Goal: Information Seeking & Learning: Find specific fact

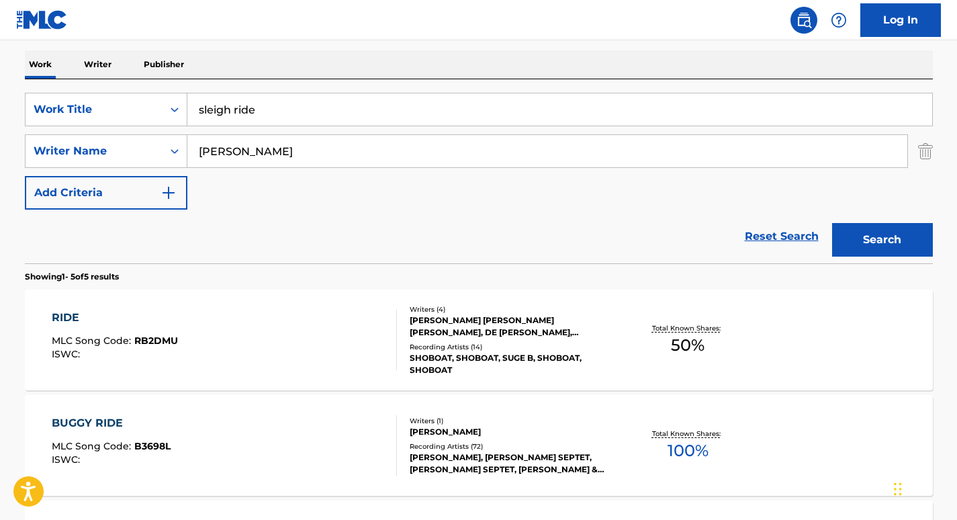
click at [148, 247] on div "Reset Search Search" at bounding box center [479, 237] width 908 height 54
drag, startPoint x: 269, startPoint y: 151, endPoint x: 102, endPoint y: 151, distance: 167.2
click at [102, 151] on div "SearchWithCriteriaf1adc70b-f58d-4edb-992a-9a6c675f11c6 Writer Name Marsalis" at bounding box center [479, 151] width 908 height 34
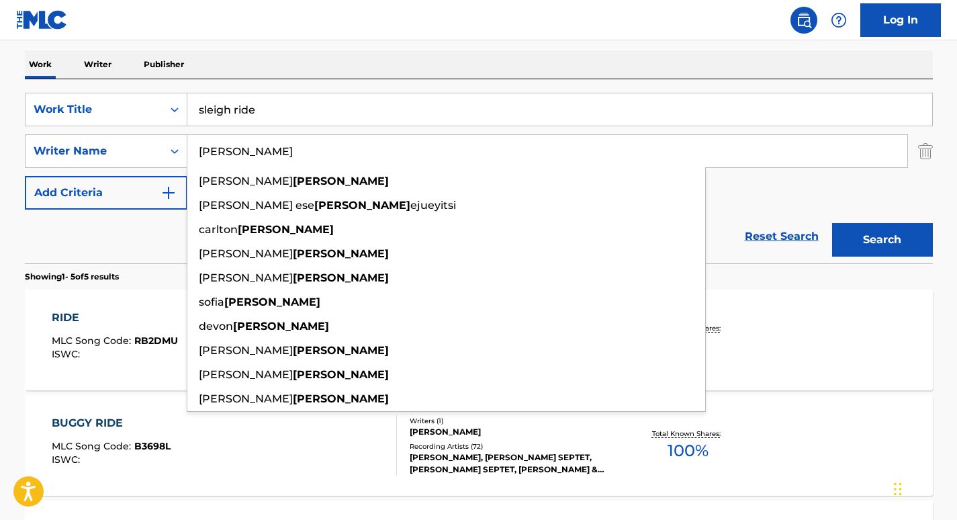
type input "anderson"
click at [832, 223] on button "Search" at bounding box center [882, 240] width 101 height 34
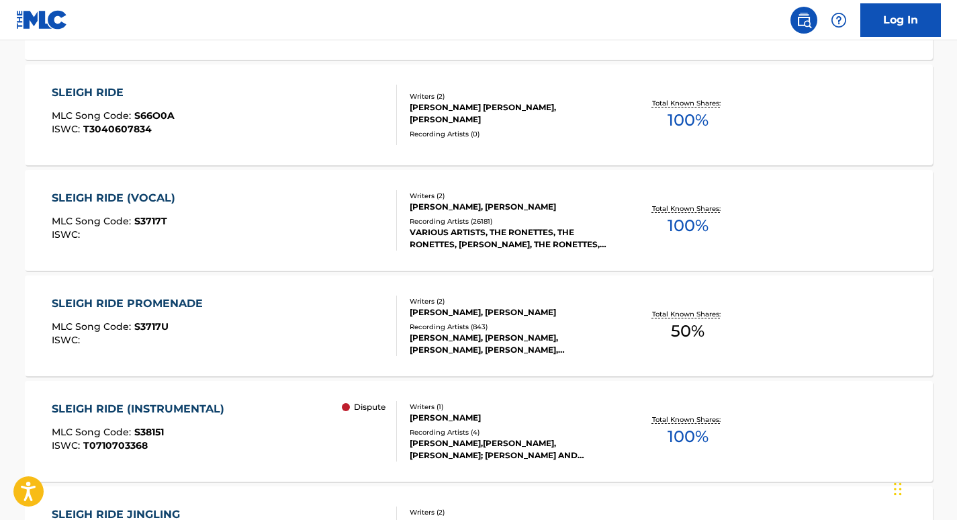
scroll to position [814, 0]
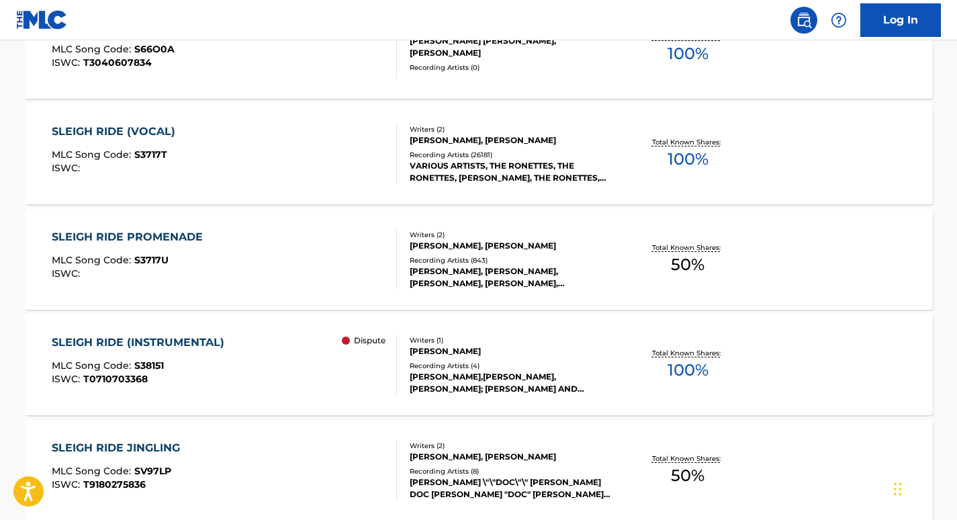
click at [174, 334] on div "SLEIGH RIDE (INSTRUMENTAL) MLC Song Code : S38151 ISWC : T0710703368 Dispute Wr…" at bounding box center [479, 364] width 908 height 101
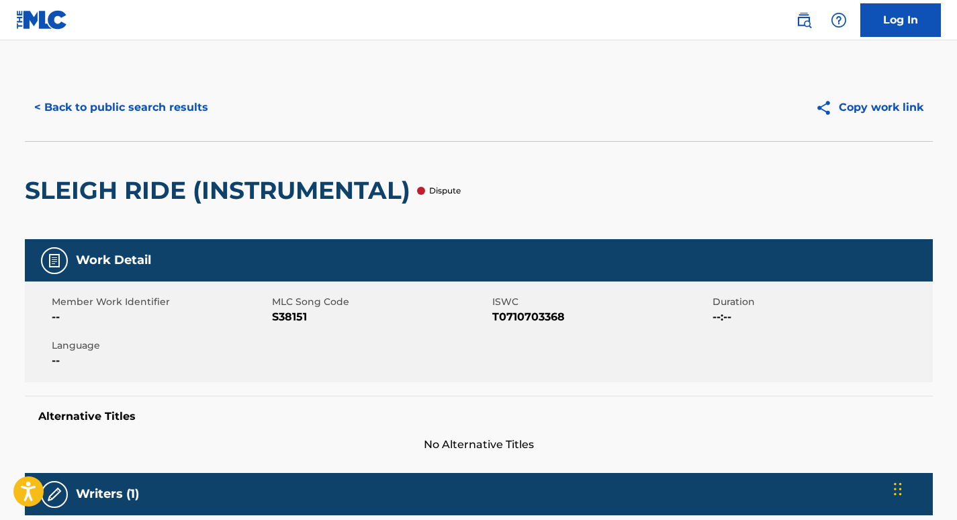
click at [280, 312] on span "S38151" at bounding box center [380, 317] width 217 height 16
copy span "S38151"
click at [850, 302] on span "Duration" at bounding box center [821, 302] width 217 height 14
click at [141, 108] on button "< Back to public search results" at bounding box center [121, 108] width 193 height 34
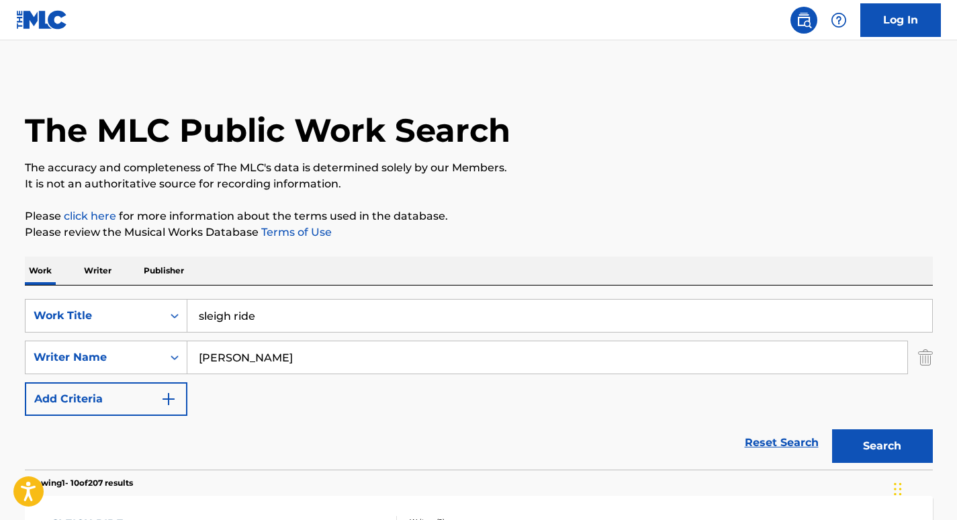
click at [279, 322] on input "sleigh ride" at bounding box center [559, 316] width 745 height 32
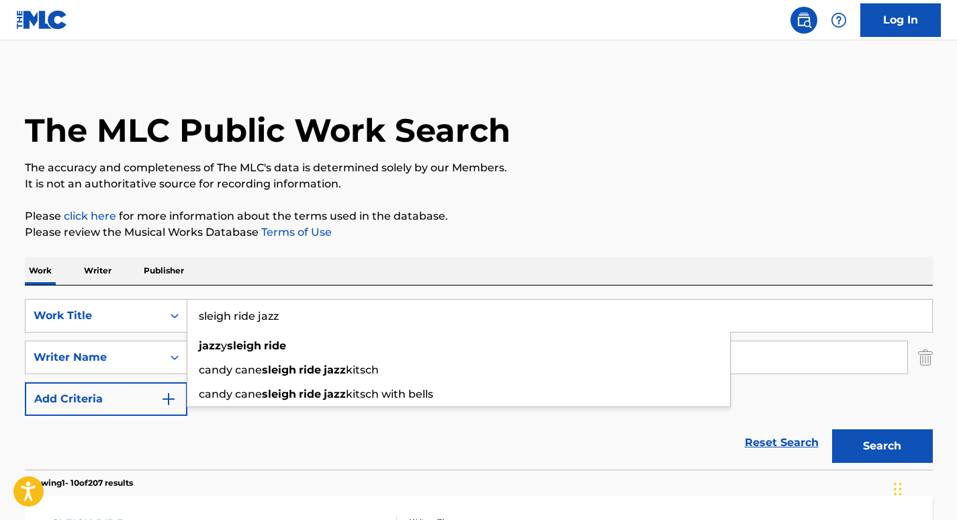
type input "sleigh ride jazz"
click at [174, 437] on div "Reset Search Search" at bounding box center [479, 443] width 908 height 54
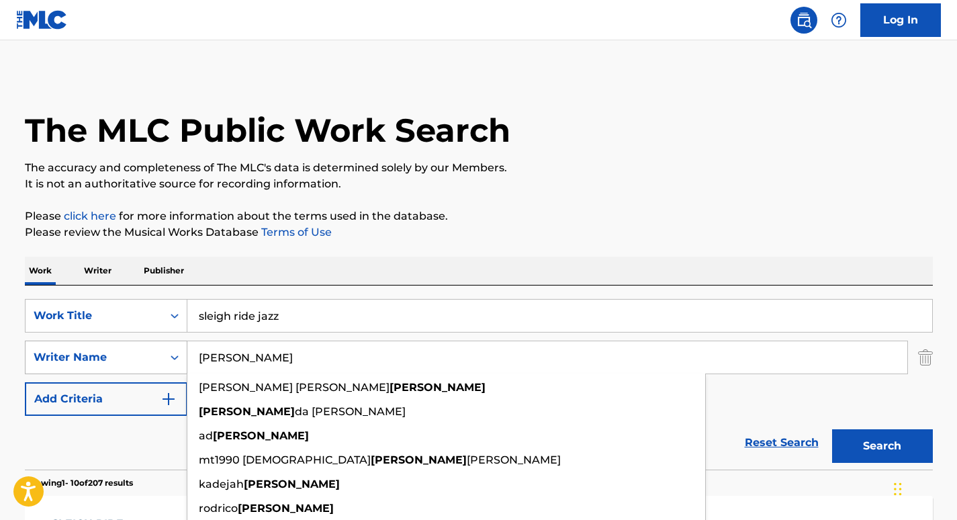
drag, startPoint x: 269, startPoint y: 353, endPoint x: 120, endPoint y: 353, distance: 149.1
click at [120, 353] on div "SearchWithCriteriaf1adc70b-f58d-4edb-992a-9a6c675f11c6 Writer Name anderson amb…" at bounding box center [479, 357] width 908 height 34
paste input "Luettich"
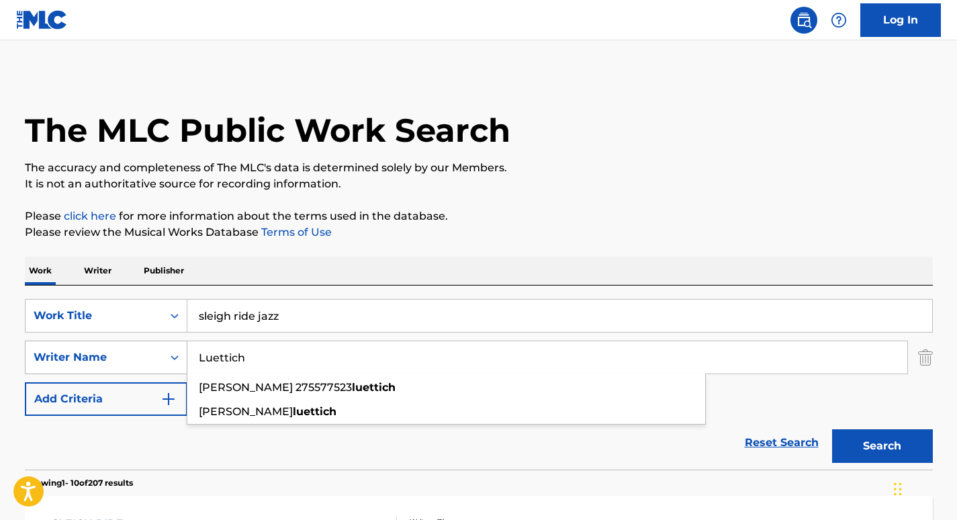
type input "Luettich"
click at [832, 429] on button "Search" at bounding box center [882, 446] width 101 height 34
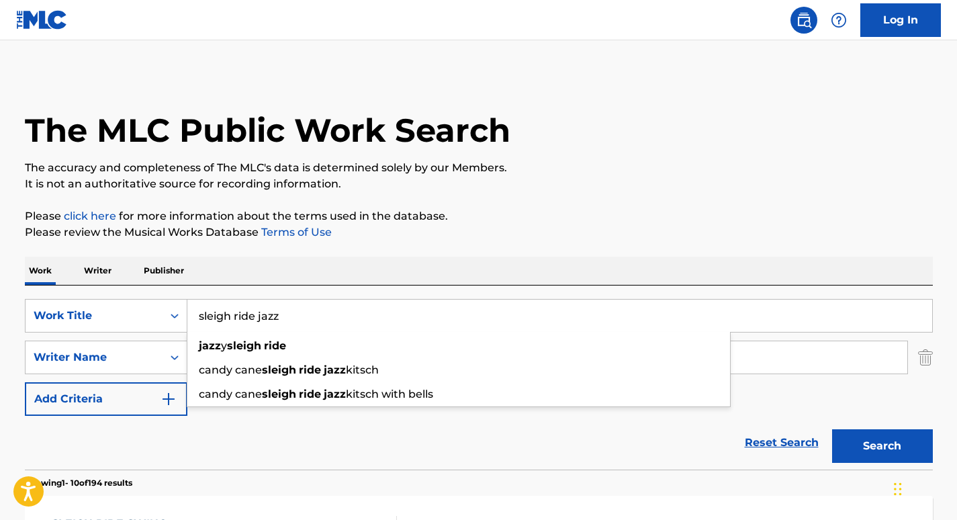
drag, startPoint x: 298, startPoint y: 324, endPoint x: 255, endPoint y: 323, distance: 42.3
click at [255, 323] on input "sleigh ride jazz" at bounding box center [559, 316] width 745 height 32
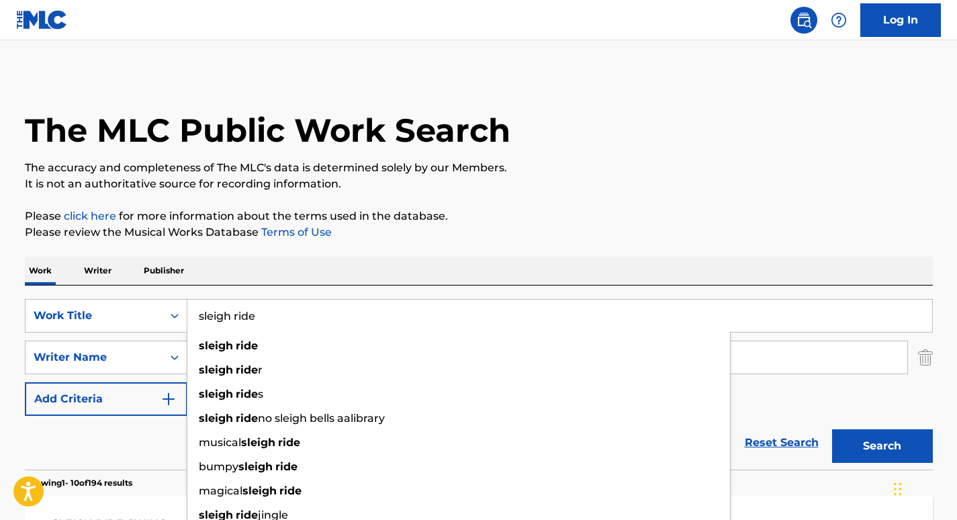
type input "sleigh ride"
click at [132, 484] on p "Showing 1 - 10 of 194 results" at bounding box center [78, 483] width 107 height 12
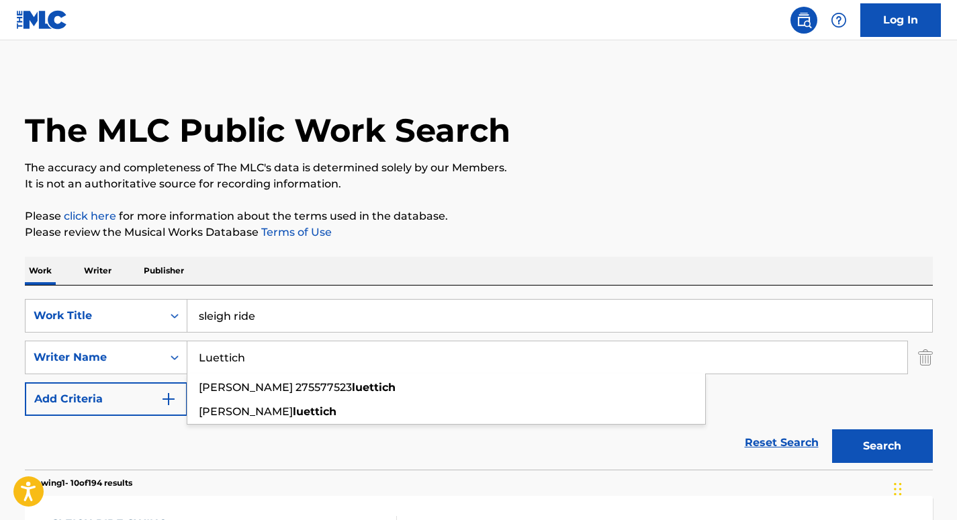
click at [244, 355] on input "Luettich" at bounding box center [547, 357] width 720 height 32
paste input "Tunick"
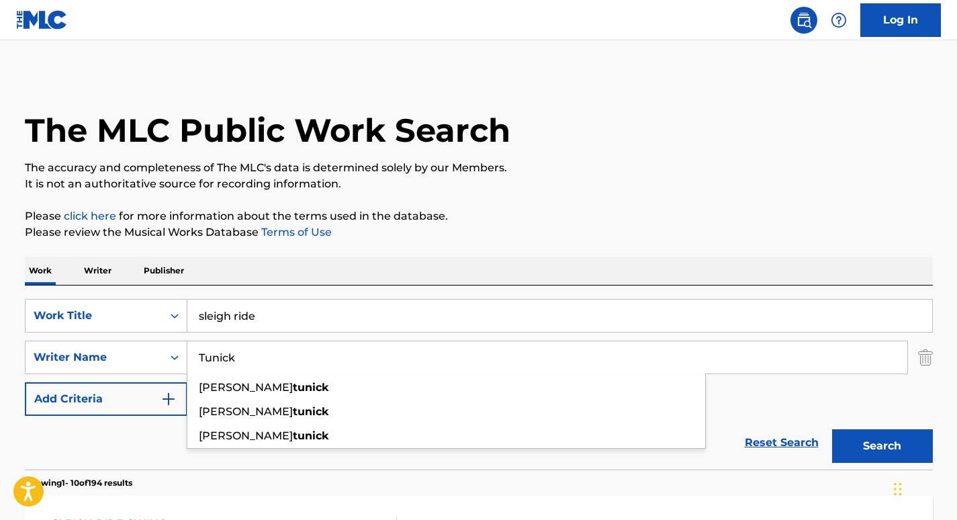
type input "Tunick"
click at [832, 429] on button "Search" at bounding box center [882, 446] width 101 height 34
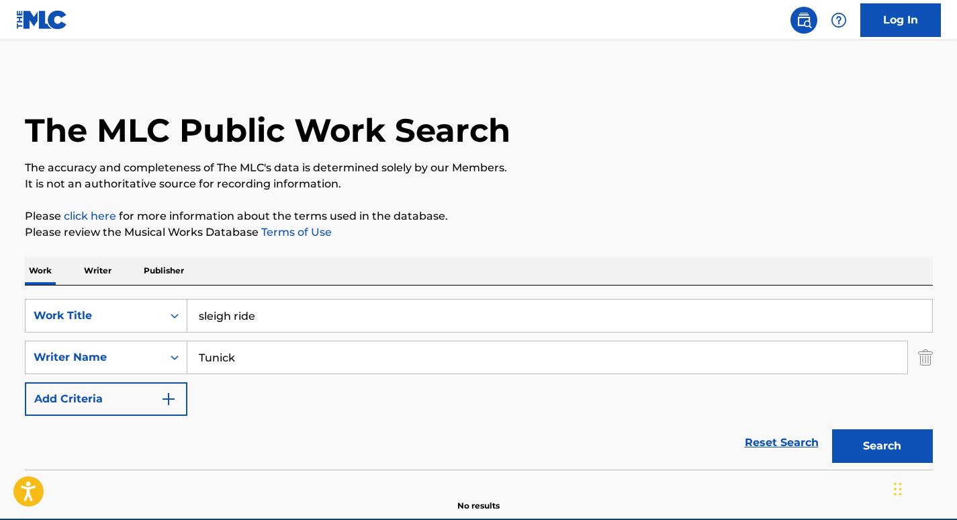
scroll to position [63, 0]
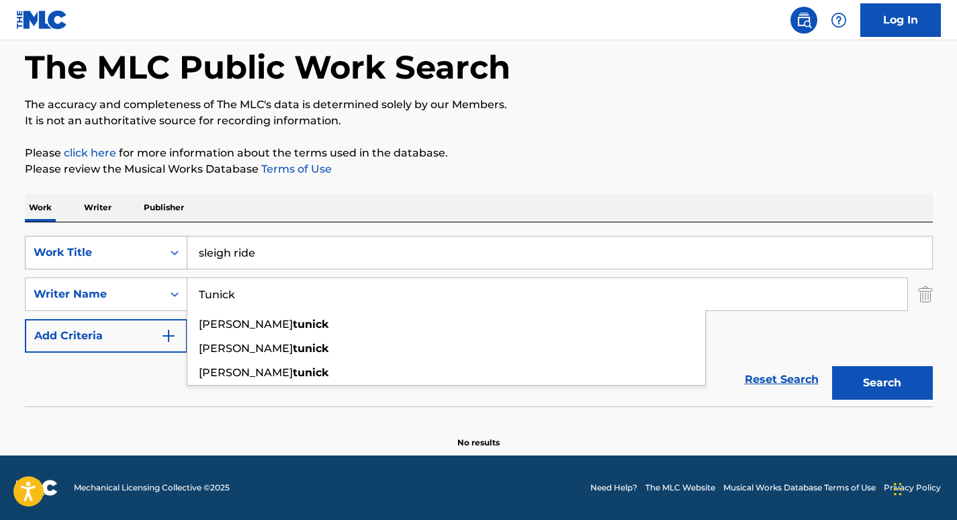
click at [125, 250] on div "Work Title" at bounding box center [94, 252] width 121 height 16
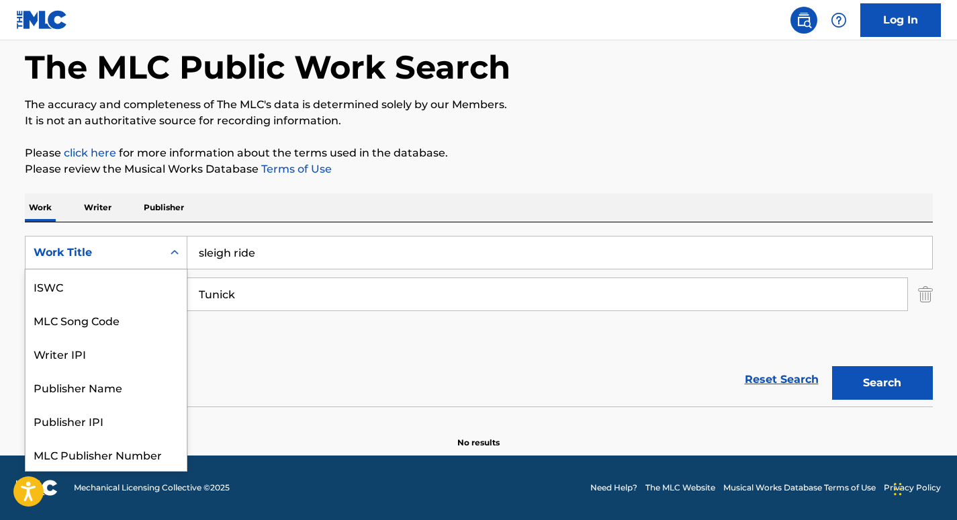
scroll to position [34, 0]
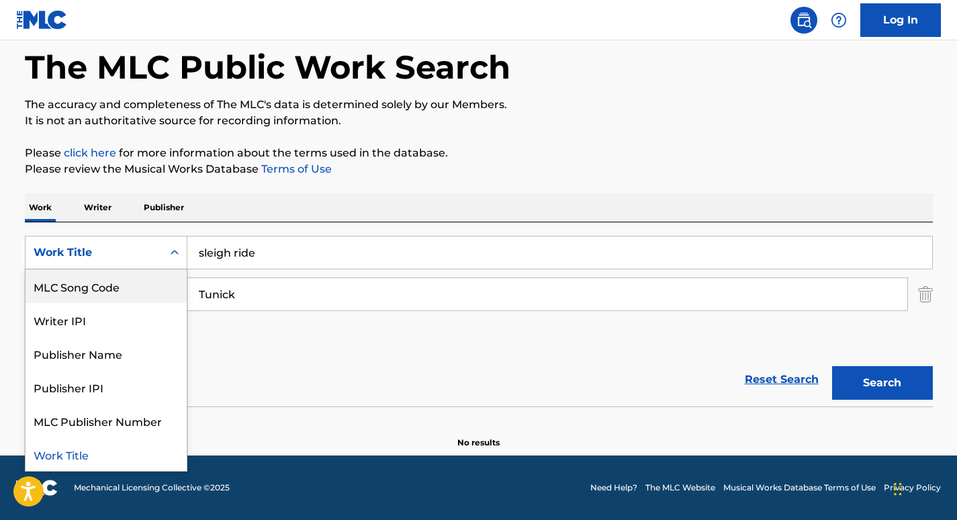
click at [110, 302] on div "MLC Song Code" at bounding box center [106, 286] width 161 height 34
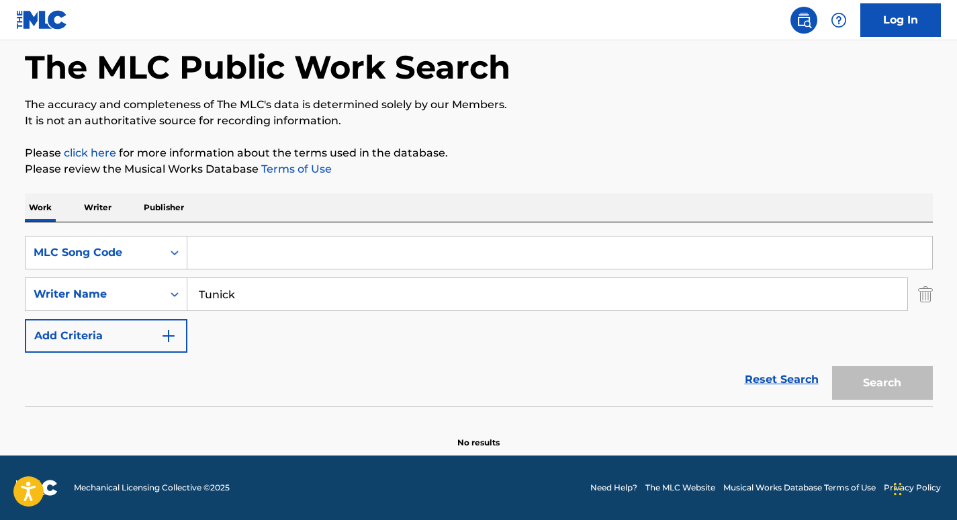
click at [277, 227] on div "SearchWithCriteria9c190c7d-efba-4c43-a779-8fa3819e74d1 MLC Song Code SearchWith…" at bounding box center [479, 314] width 908 height 184
click at [257, 253] on input "Search Form" at bounding box center [559, 252] width 745 height 32
paste input "S3717Q"
type input "S3717Q"
click at [923, 293] on img "Search Form" at bounding box center [925, 294] width 15 height 34
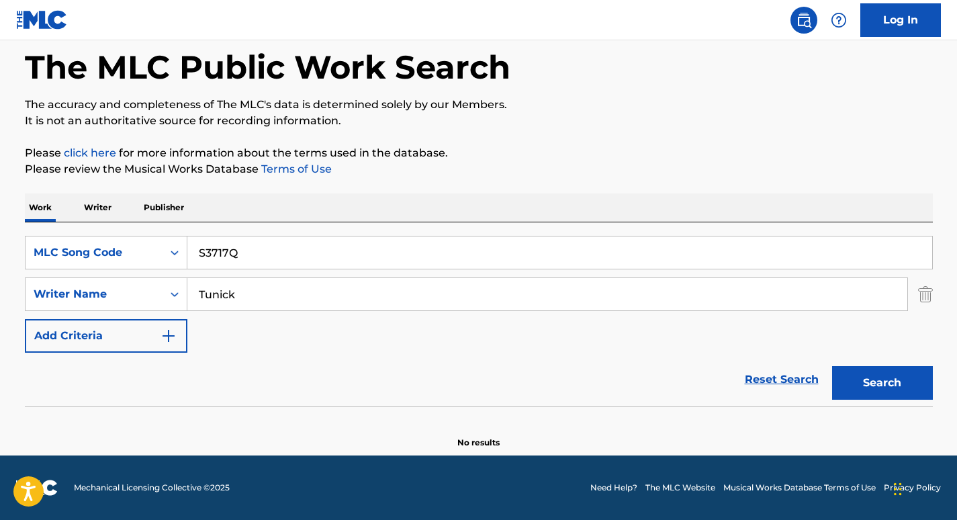
scroll to position [21, 0]
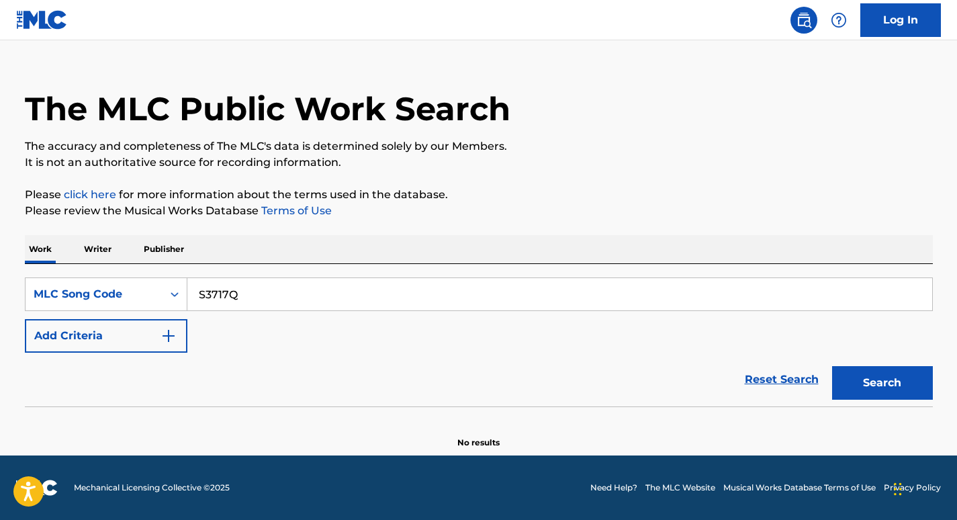
click at [874, 378] on button "Search" at bounding box center [882, 383] width 101 height 34
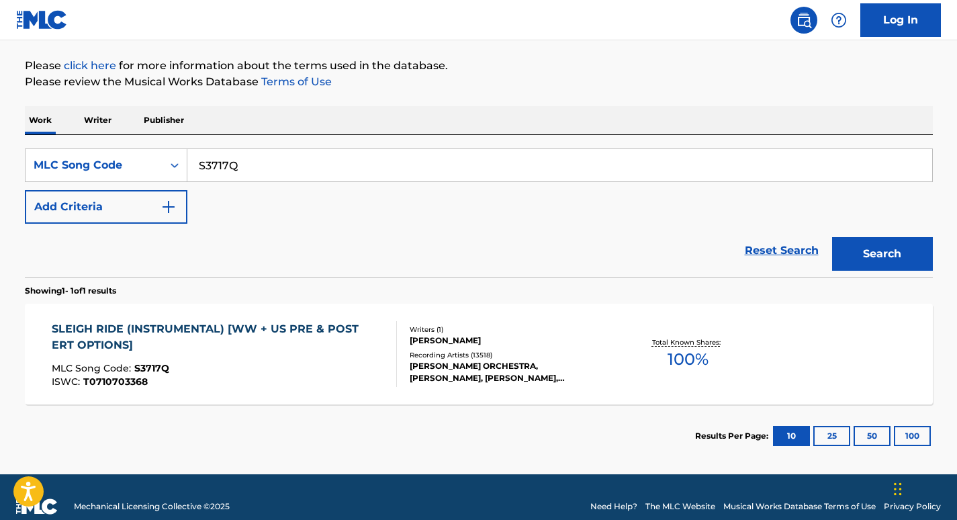
scroll to position [151, 0]
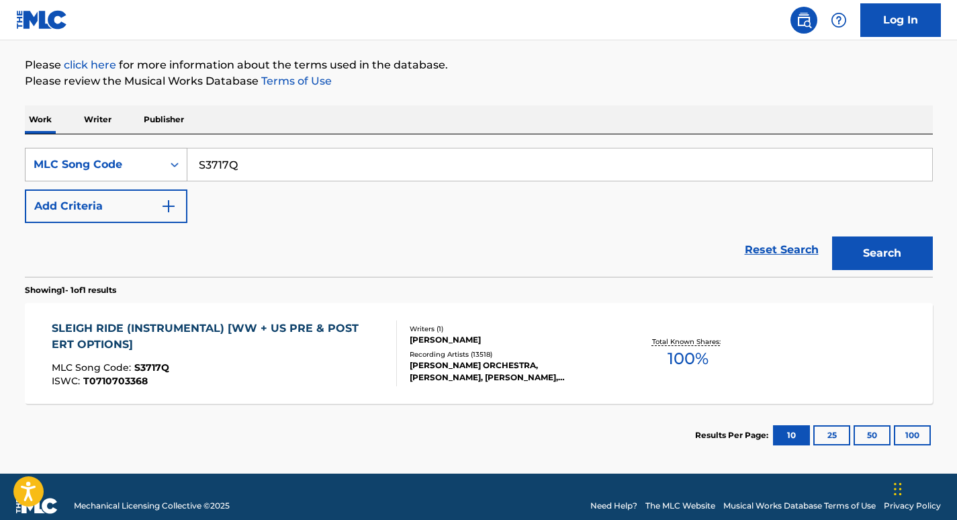
click at [137, 162] on div "MLC Song Code" at bounding box center [94, 164] width 121 height 16
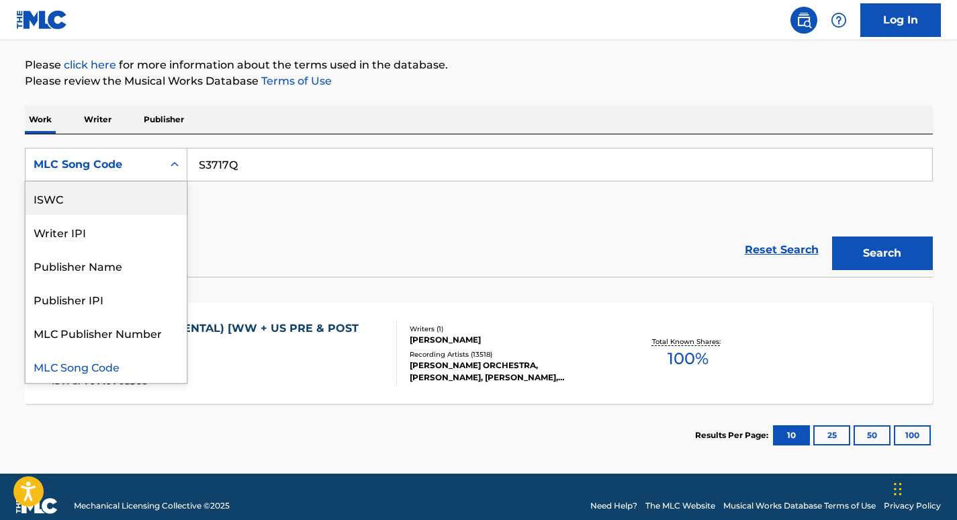
scroll to position [0, 0]
click at [103, 199] on div "Work Title" at bounding box center [106, 198] width 161 height 34
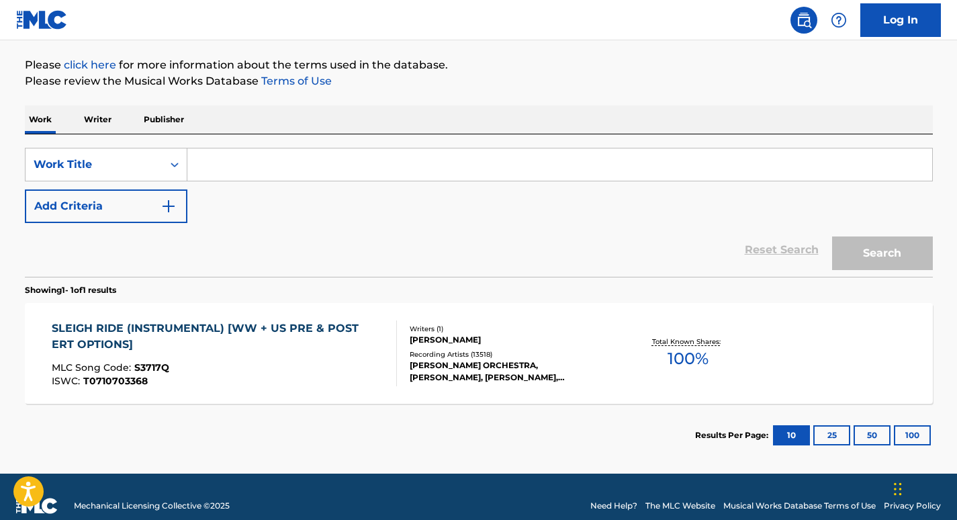
click at [275, 165] on input "Search Form" at bounding box center [559, 164] width 745 height 32
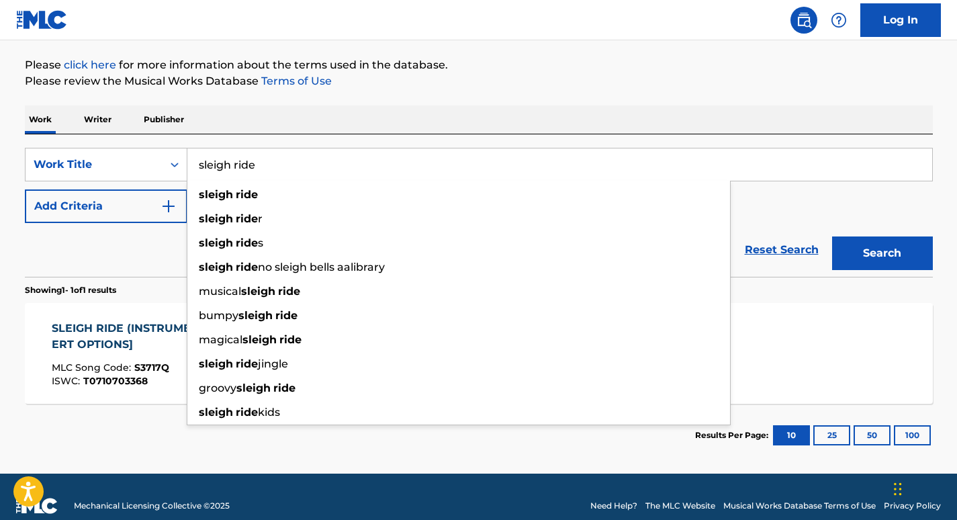
type input "sleigh ride"
click at [69, 214] on button "Add Criteria" at bounding box center [106, 206] width 163 height 34
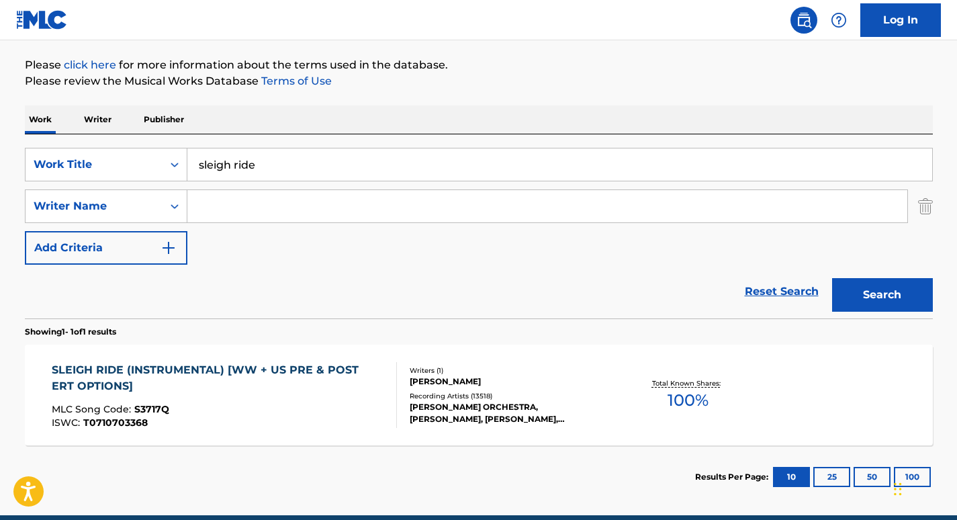
click at [271, 201] on input "Search Form" at bounding box center [547, 206] width 720 height 32
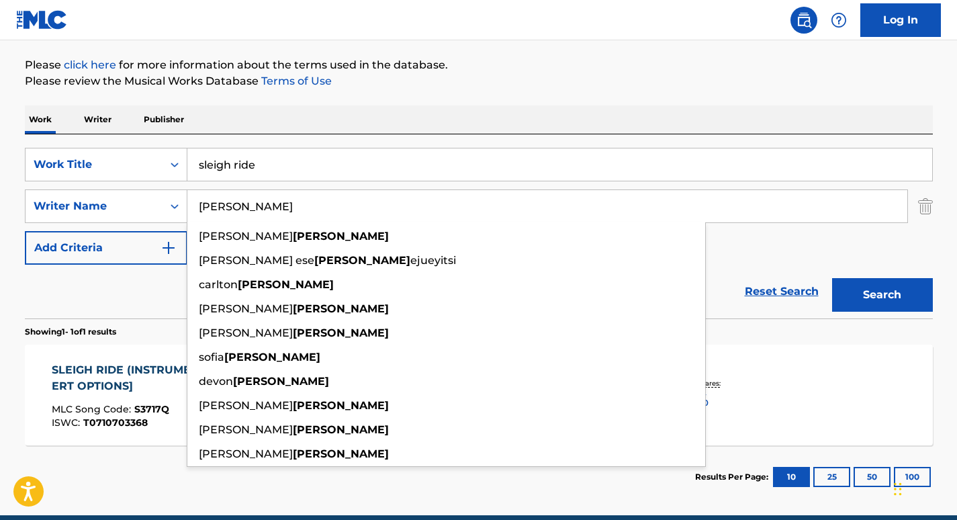
type input "anderson"
click at [832, 278] on button "Search" at bounding box center [882, 295] width 101 height 34
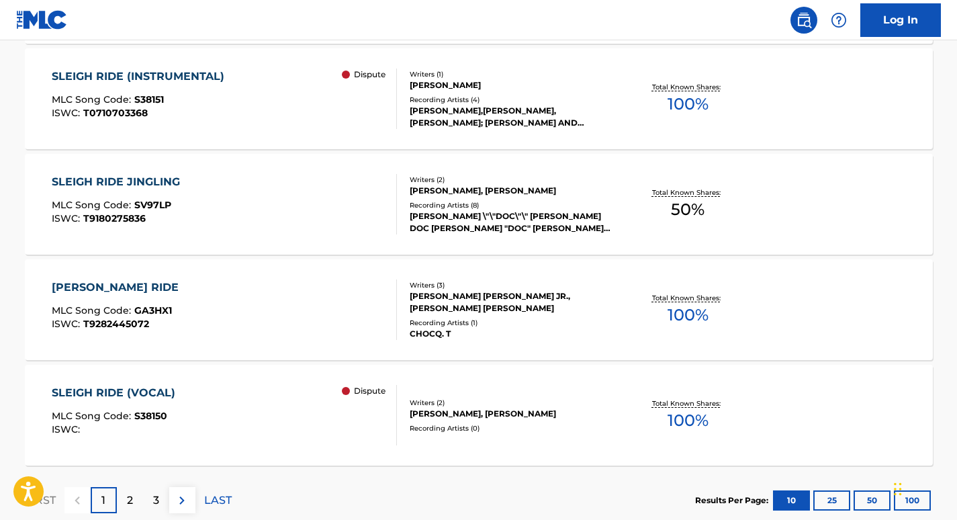
scroll to position [1166, 0]
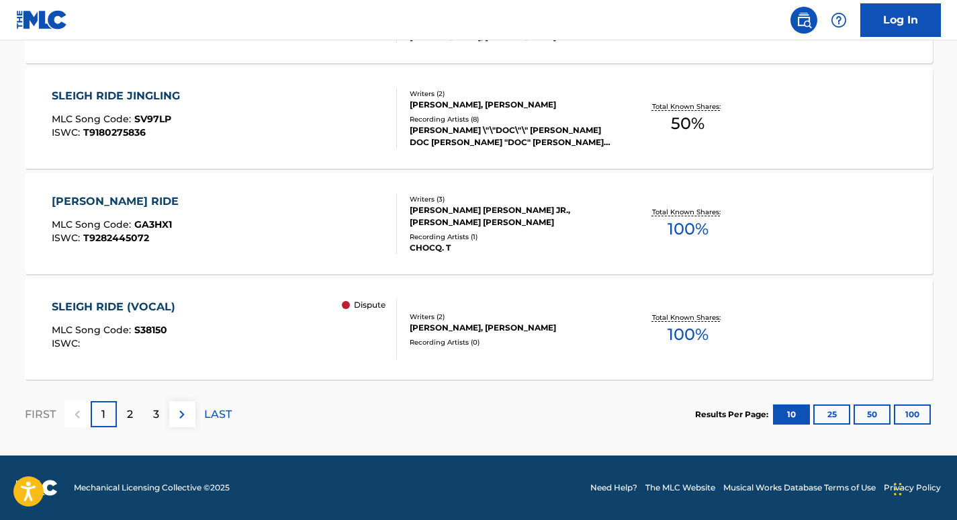
click at [128, 412] on p "2" at bounding box center [130, 414] width 6 height 16
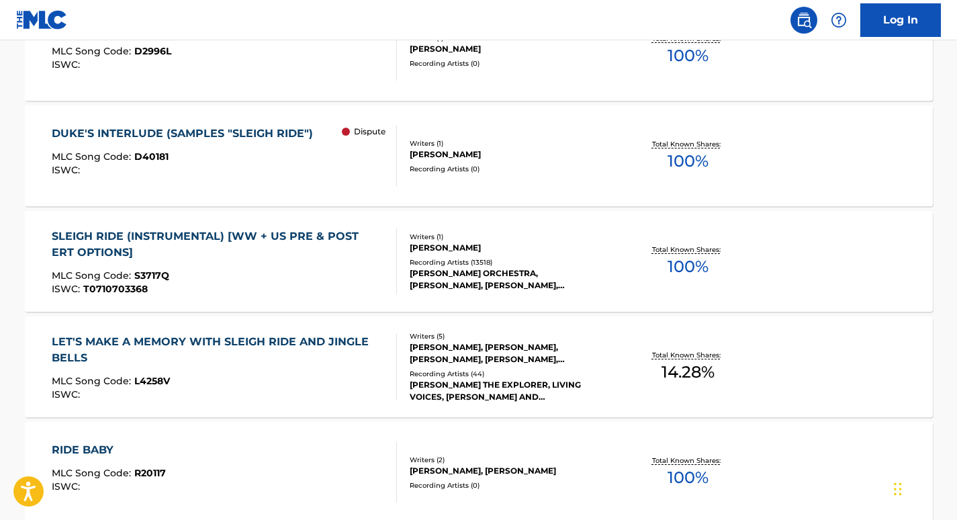
scroll to position [602, 0]
click at [874, 263] on div "SLEIGH RIDE (INSTRUMENTAL) [WW + US PRE & POST ERT OPTIONS] MLC Song Code : S37…" at bounding box center [479, 260] width 908 height 101
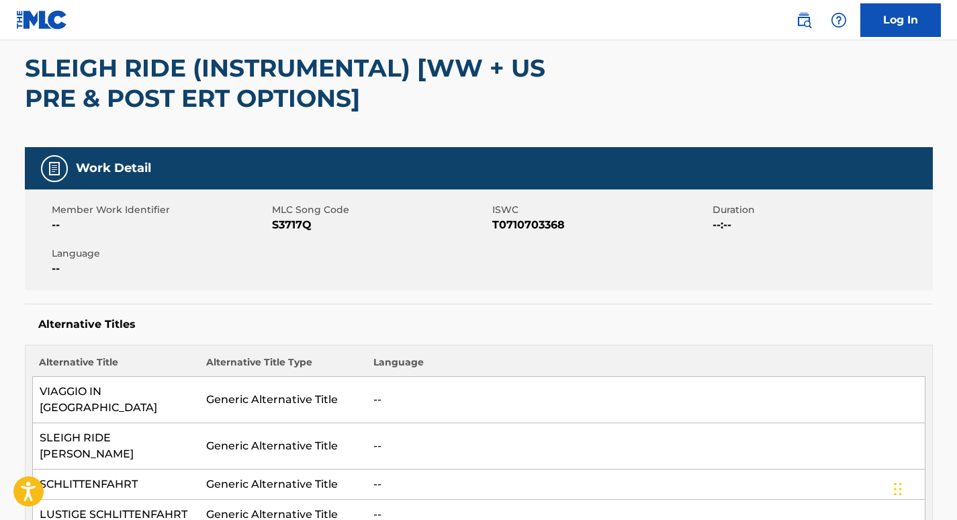
scroll to position [96, 0]
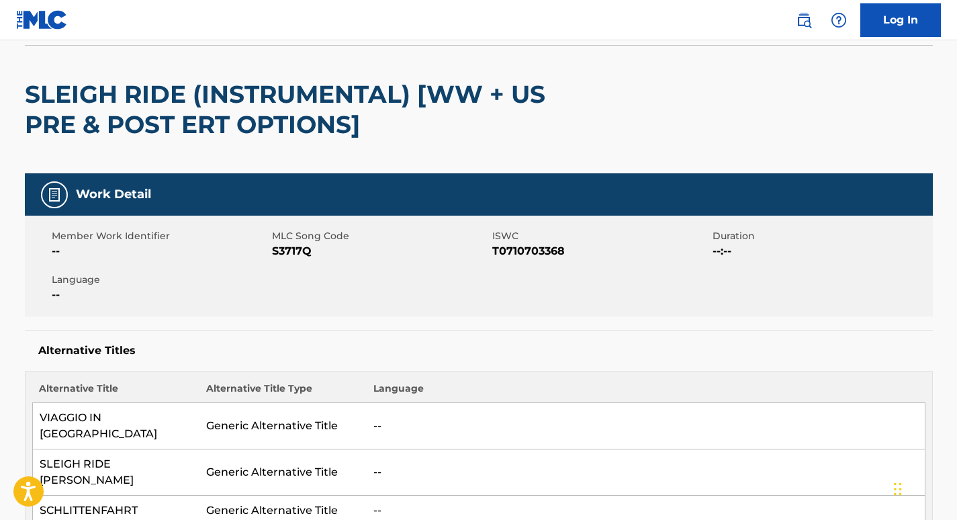
click at [285, 246] on span "S3717Q" at bounding box center [380, 251] width 217 height 16
copy span "S3717Q"
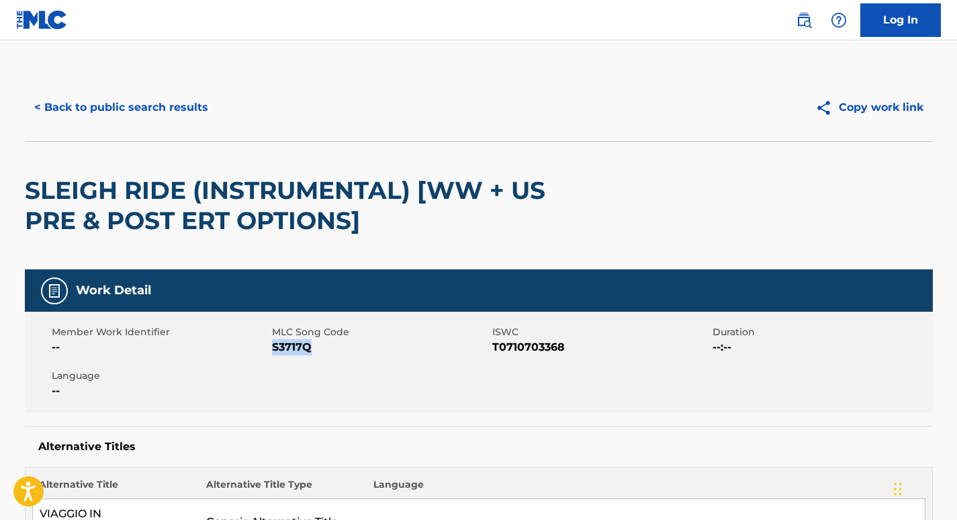
click at [112, 102] on button "< Back to public search results" at bounding box center [121, 108] width 193 height 34
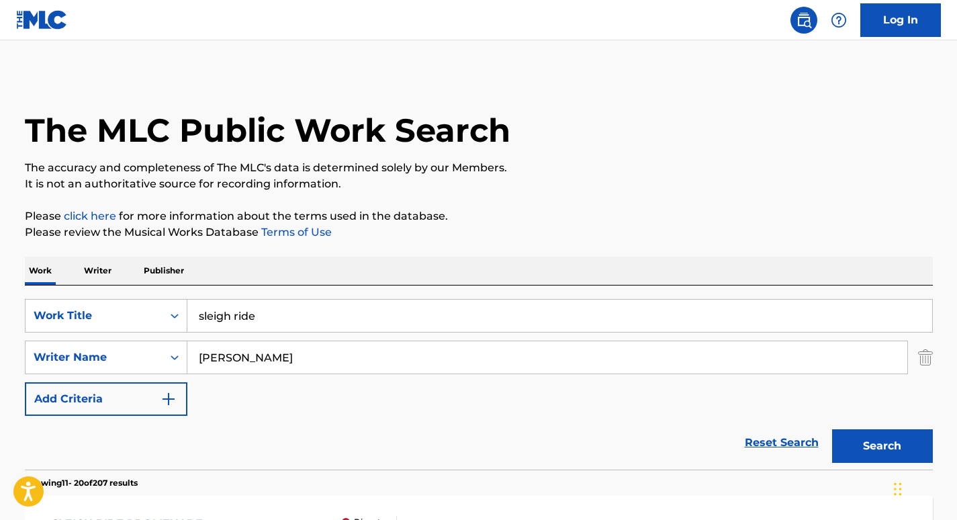
click at [288, 318] on input "sleigh ride" at bounding box center [559, 316] width 745 height 32
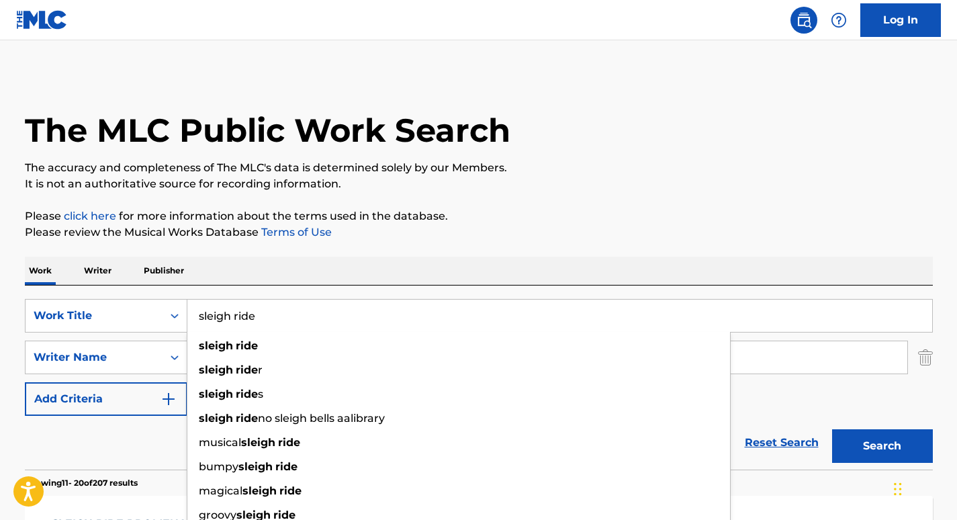
click at [288, 318] on input "sleigh ride" at bounding box center [559, 316] width 745 height 32
paste input "3 Small Tone Poem"
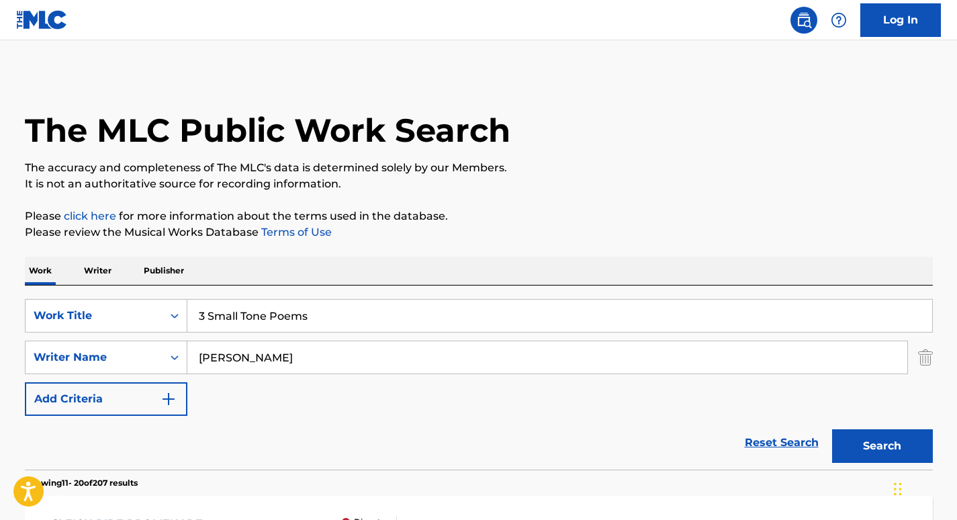
type input "3 Small Tone Poems"
drag, startPoint x: 323, startPoint y: 359, endPoint x: 70, endPoint y: 351, distance: 253.3
click at [70, 351] on div "SearchWithCriteriaf1adc70b-f58d-4edb-992a-9a6c675f11c6 Writer Name anderson" at bounding box center [479, 357] width 908 height 34
paste input "Delius"
type input "Delius"
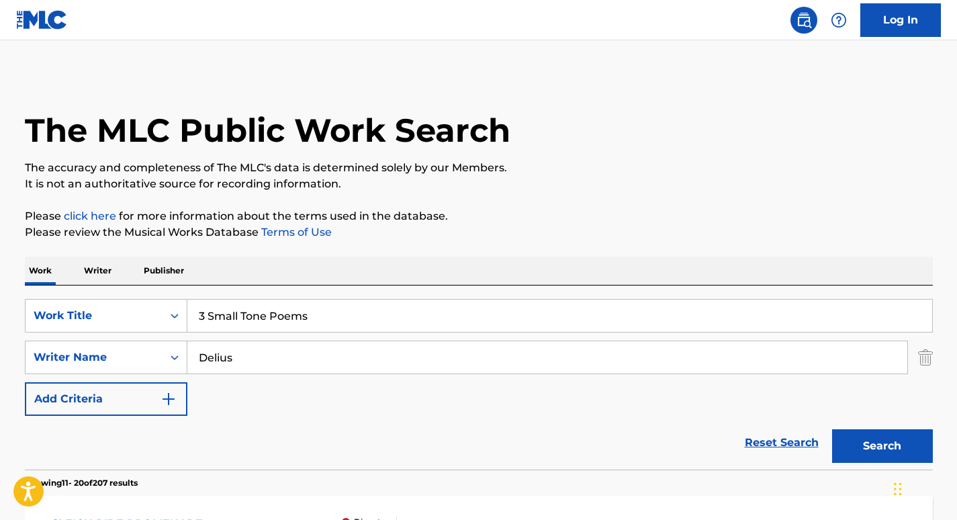
click at [832, 429] on button "Search" at bounding box center [882, 446] width 101 height 34
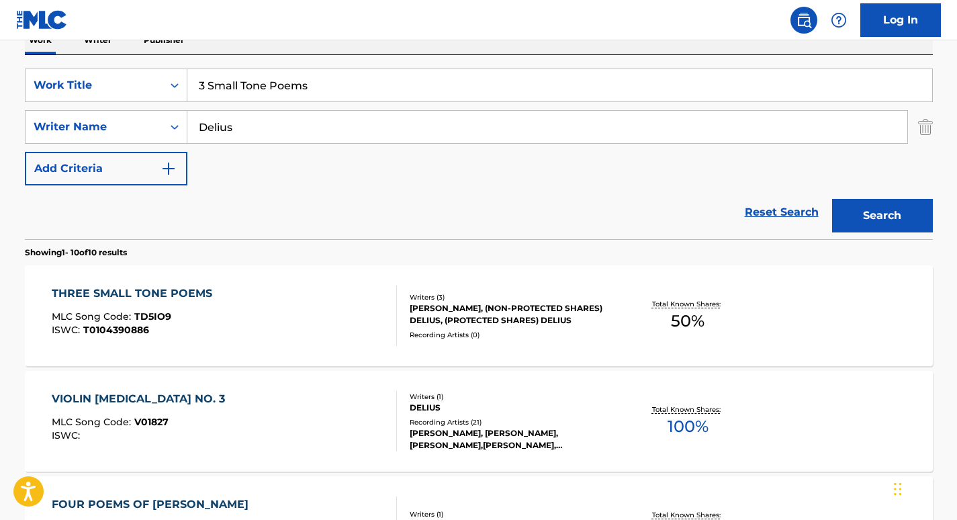
scroll to position [224, 0]
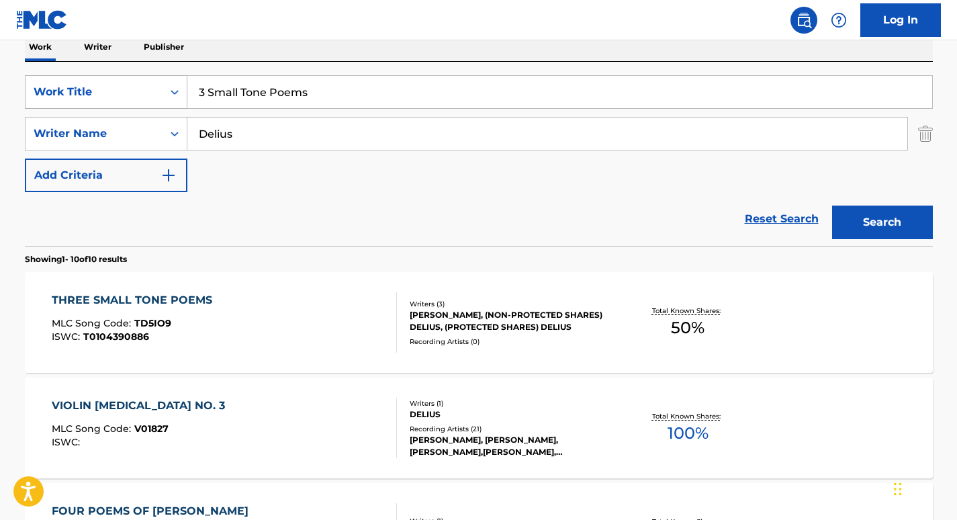
drag, startPoint x: 320, startPoint y: 102, endPoint x: 163, endPoint y: 87, distance: 157.8
click at [163, 87] on div "SearchWithCriteria1831ceb3-eae4-4961-b8d6-2a9534717538 Work Title 3 Small Tone …" at bounding box center [479, 92] width 908 height 34
paste input "Winter Night"
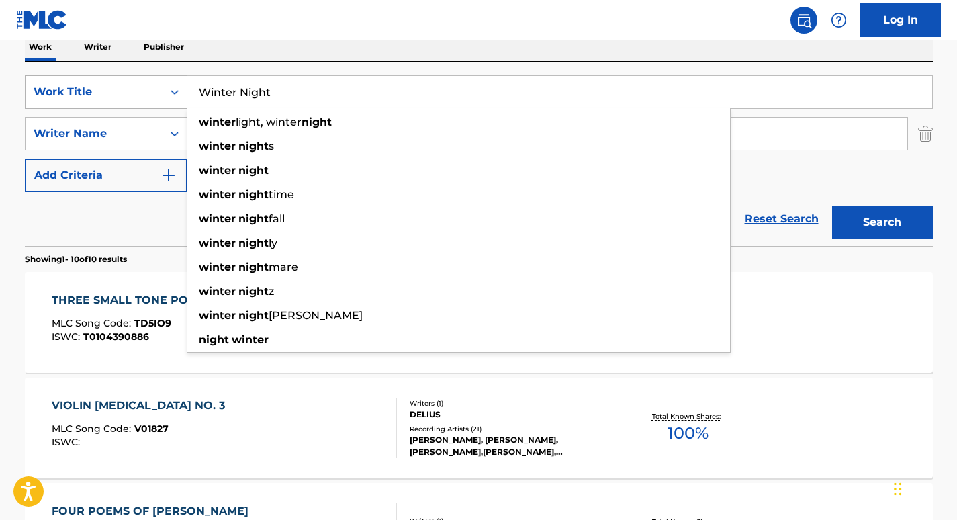
click at [832, 206] on button "Search" at bounding box center [882, 223] width 101 height 34
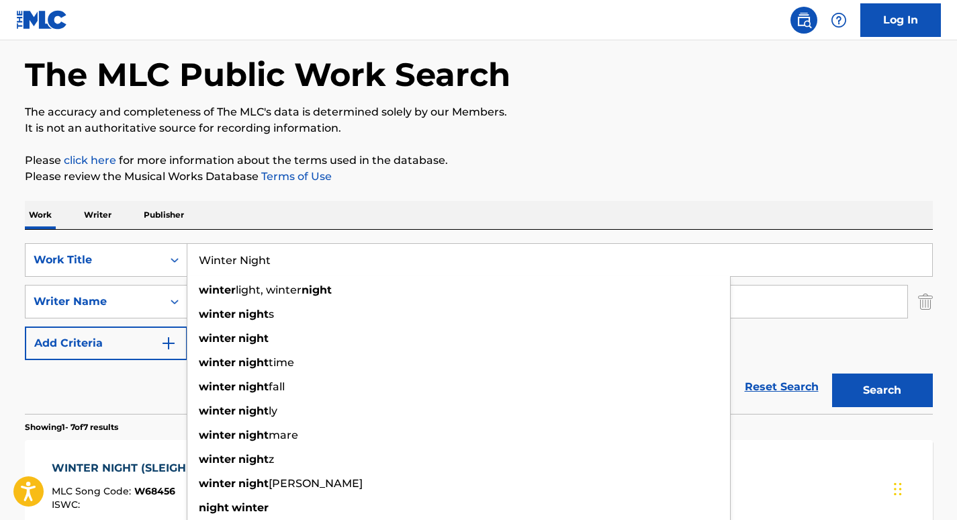
scroll to position [0, 0]
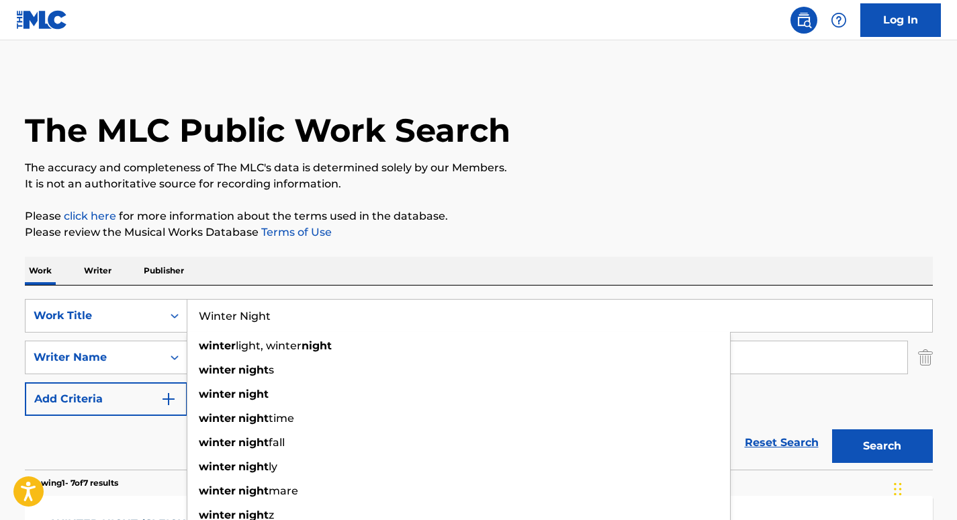
drag, startPoint x: 307, startPoint y: 314, endPoint x: 6, endPoint y: 289, distance: 301.9
paste input "3 Small Tone Poems: 3 Small Tone Poems: No. 2. Winter Night (Sleigh Ride)"
type input "3 Small Tone Poems: 3 Small Tone Poems: No. 2. Winter Night (Sleigh Ride)"
click at [832, 429] on button "Search" at bounding box center [882, 446] width 101 height 34
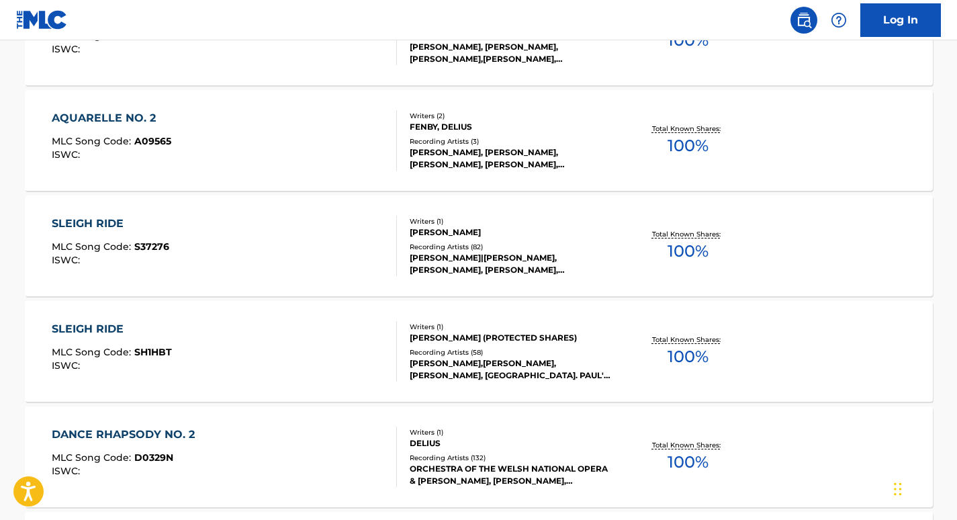
scroll to position [727, 0]
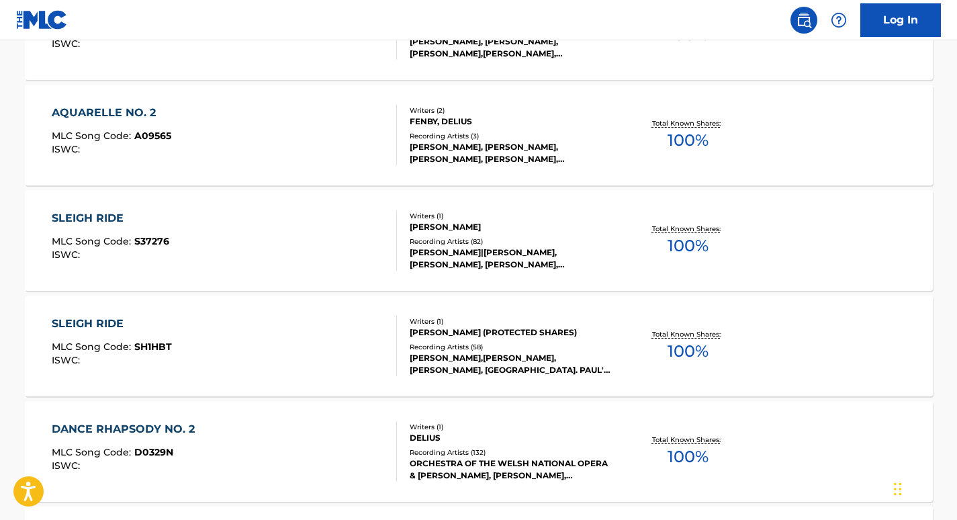
click at [104, 211] on div "SLEIGH RIDE" at bounding box center [111, 218] width 118 height 16
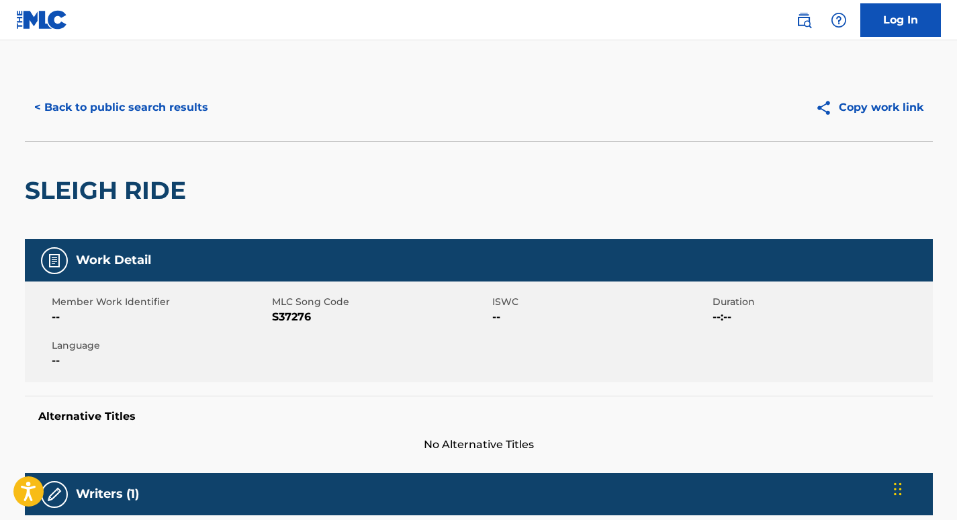
click at [87, 96] on button "< Back to public search results" at bounding box center [121, 108] width 193 height 34
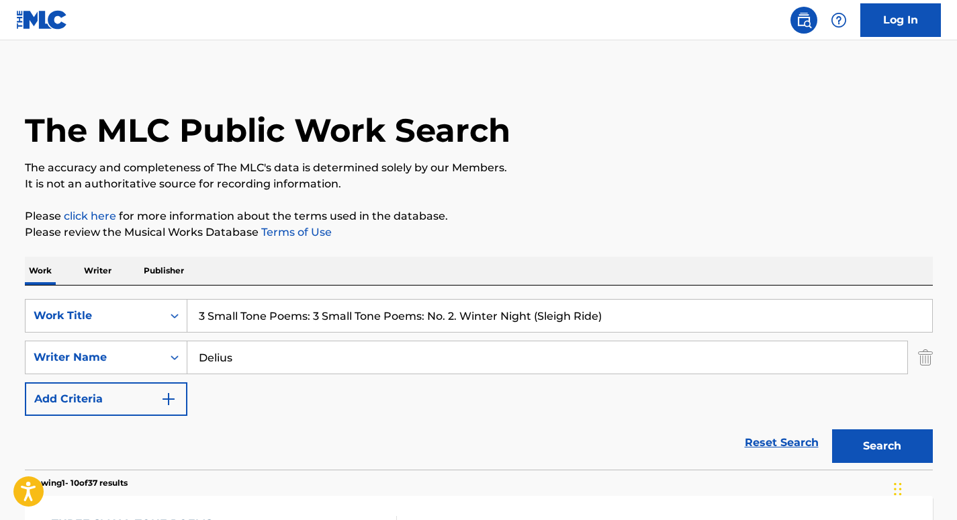
click at [317, 308] on input "3 Small Tone Poems: 3 Small Tone Poems: No. 2. Winter Night (Sleigh Ride)" at bounding box center [559, 316] width 745 height 32
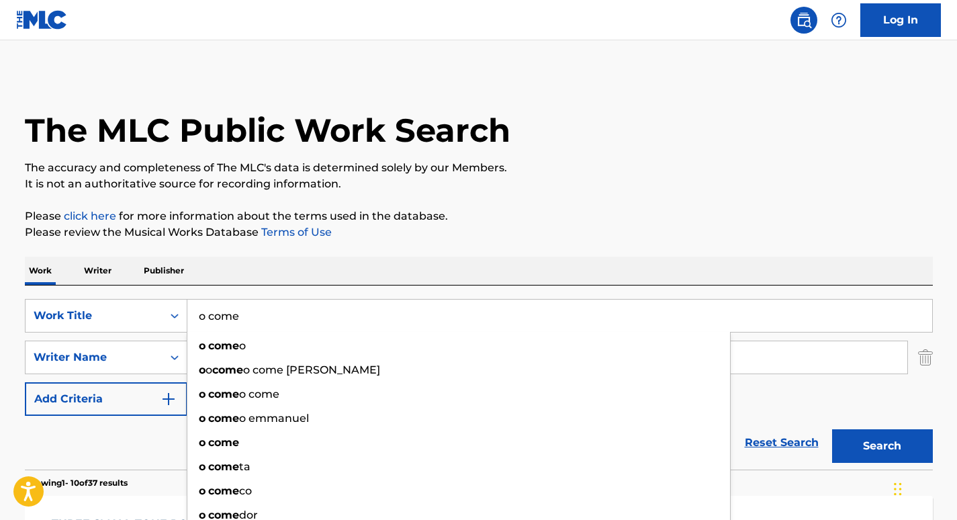
drag, startPoint x: 295, startPoint y: 318, endPoint x: 126, endPoint y: 267, distance: 177.2
paste input "O Come, O Come Emmanuel"
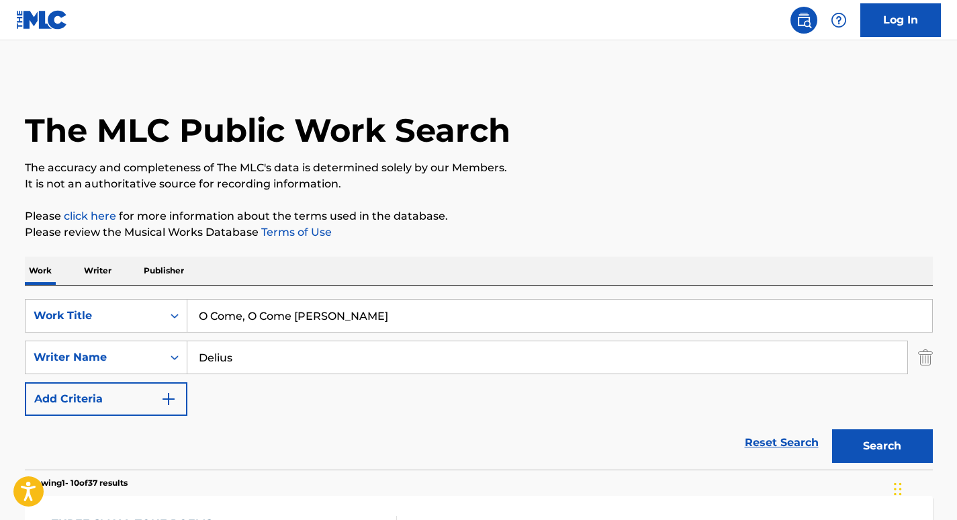
type input "O Come, O Come Emmanuel"
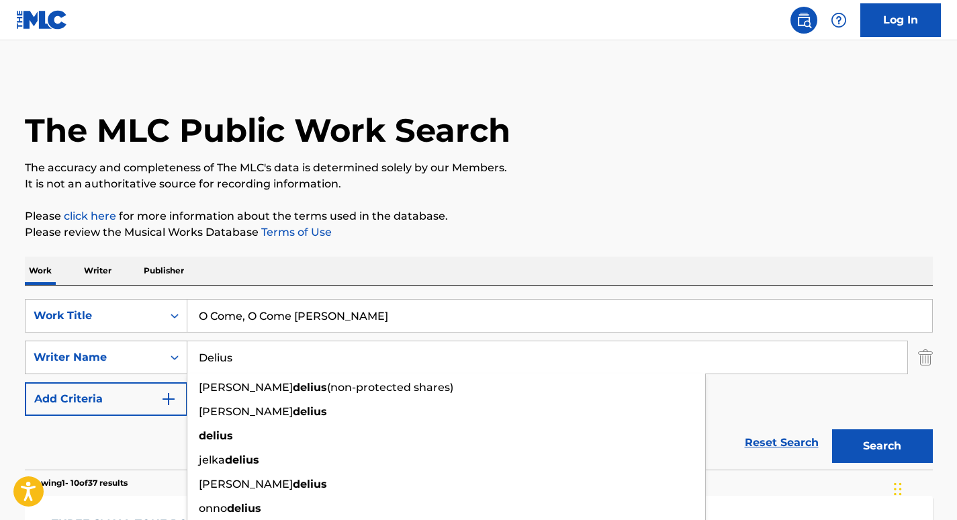
drag, startPoint x: 249, startPoint y: 360, endPoint x: 112, endPoint y: 357, distance: 137.0
click at [112, 357] on div "SearchWithCriteriaf1adc70b-f58d-4edb-992a-9a6c675f11c6 Writer Name Delius frede…" at bounding box center [479, 357] width 908 height 34
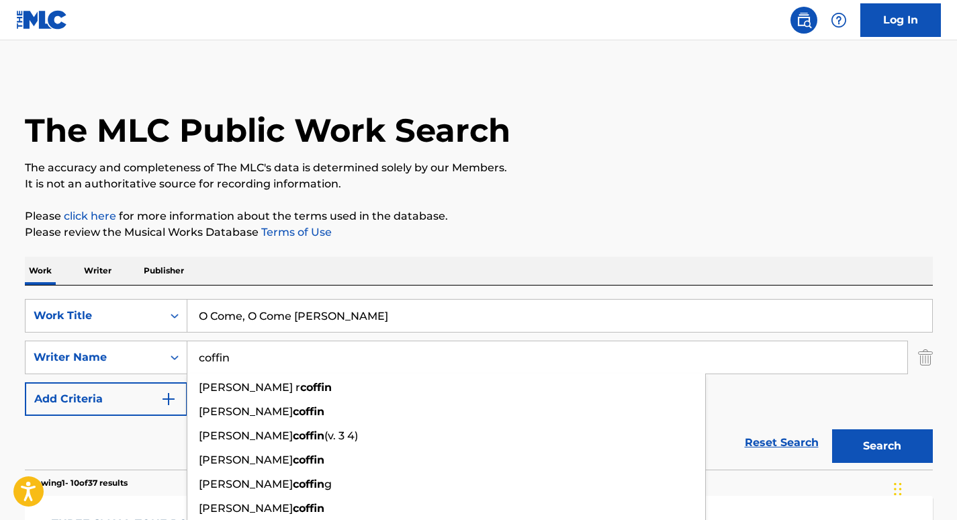
type input "coffin"
click at [832, 429] on button "Search" at bounding box center [882, 446] width 101 height 34
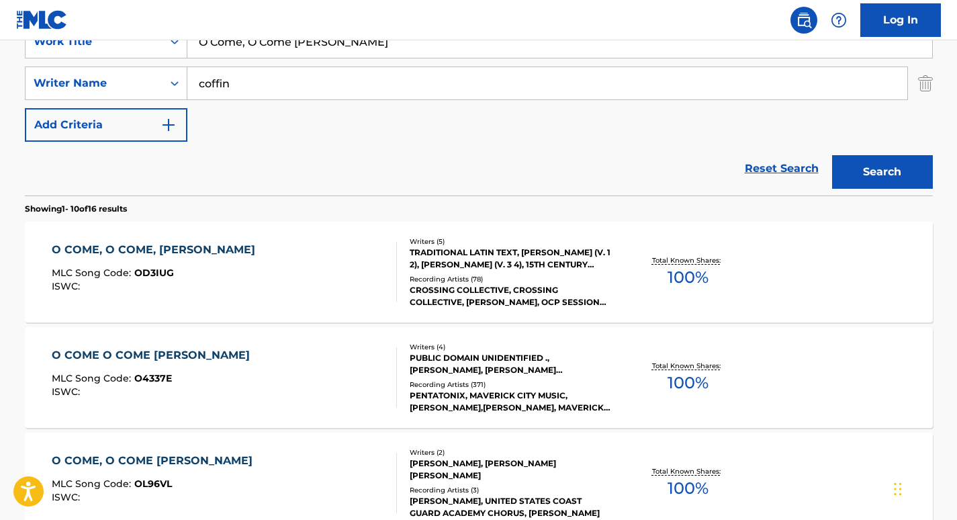
scroll to position [275, 0]
click at [126, 251] on div "O COME, O COME, EMMANUEL" at bounding box center [157, 249] width 210 height 16
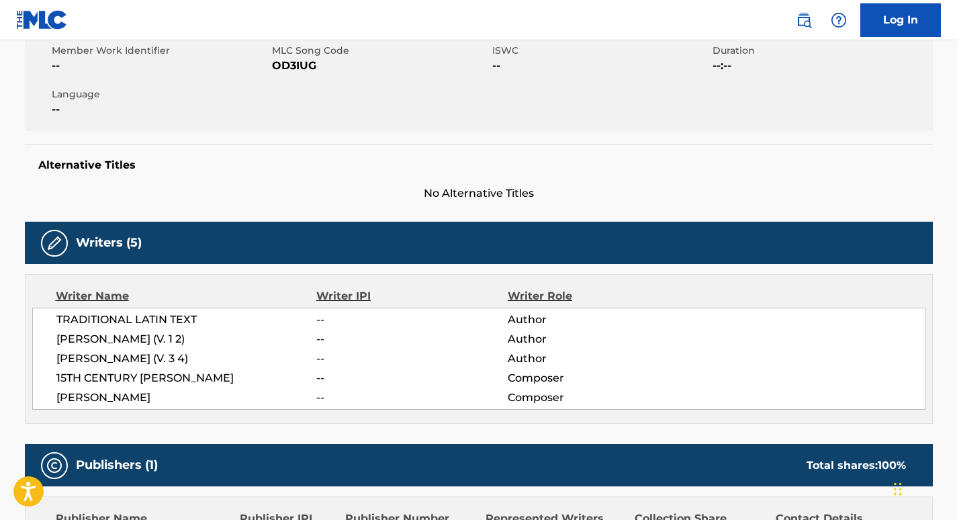
scroll to position [252, 0]
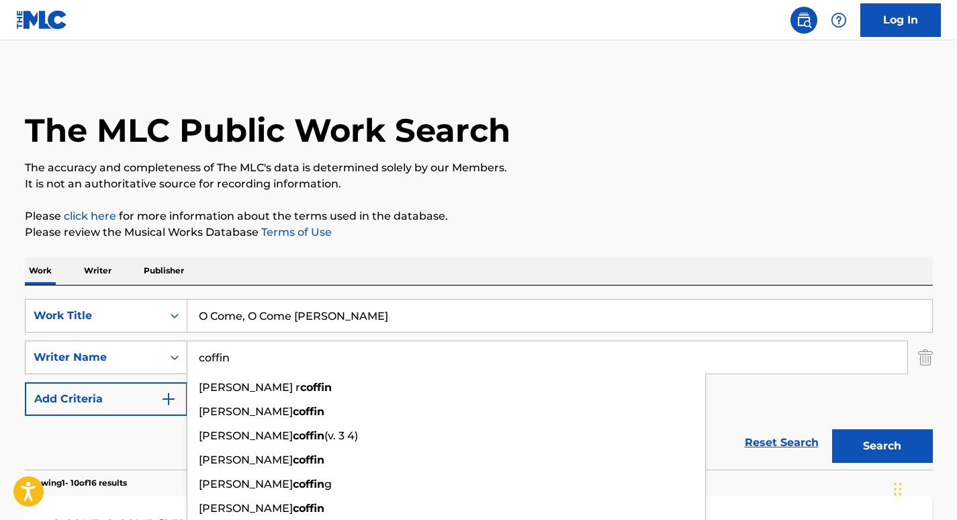
drag, startPoint x: 289, startPoint y: 354, endPoint x: 117, endPoint y: 353, distance: 171.9
click at [117, 353] on div "SearchWithCriteriaf1adc70b-f58d-4edb-992a-9a6c675f11c6 Writer Name coffin bret …" at bounding box center [479, 357] width 908 height 34
paste input "Scott"
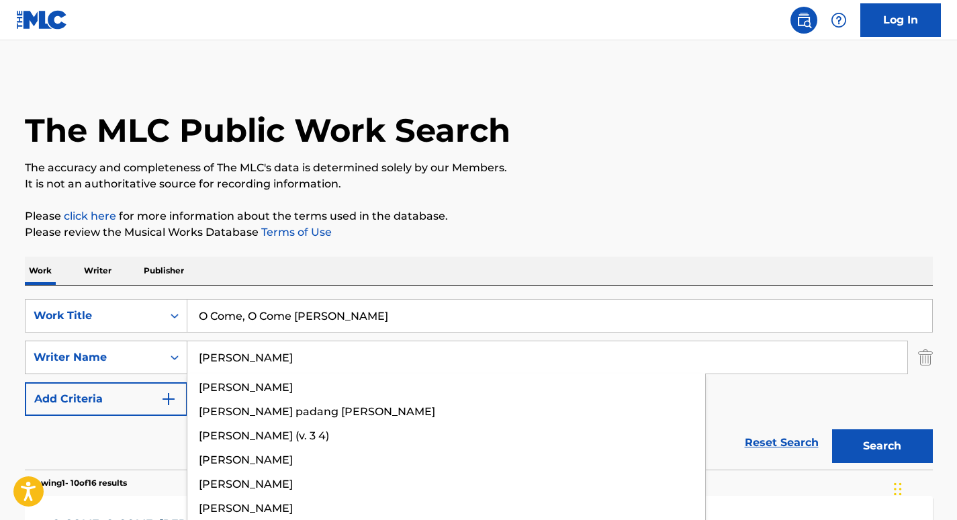
type input "Scott"
click at [832, 429] on button "Search" at bounding box center [882, 446] width 101 height 34
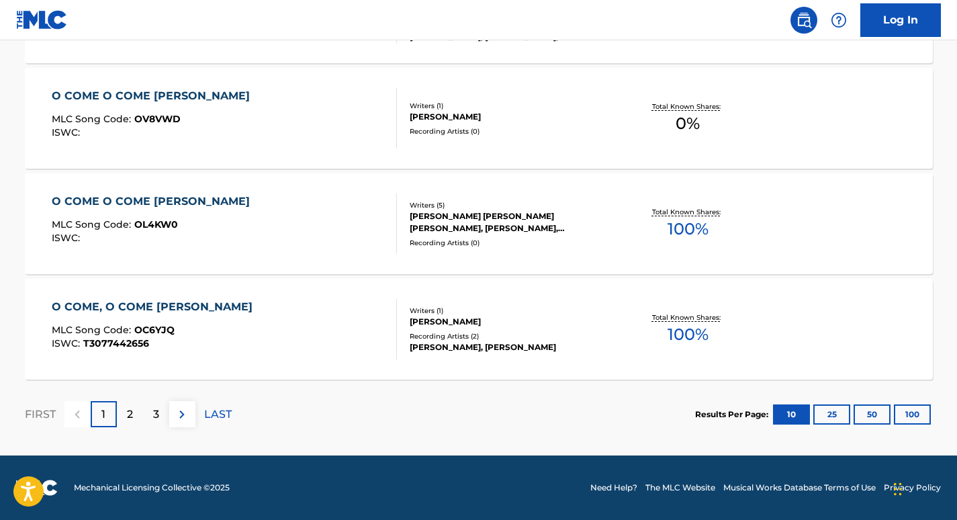
click at [129, 412] on p "2" at bounding box center [130, 414] width 6 height 16
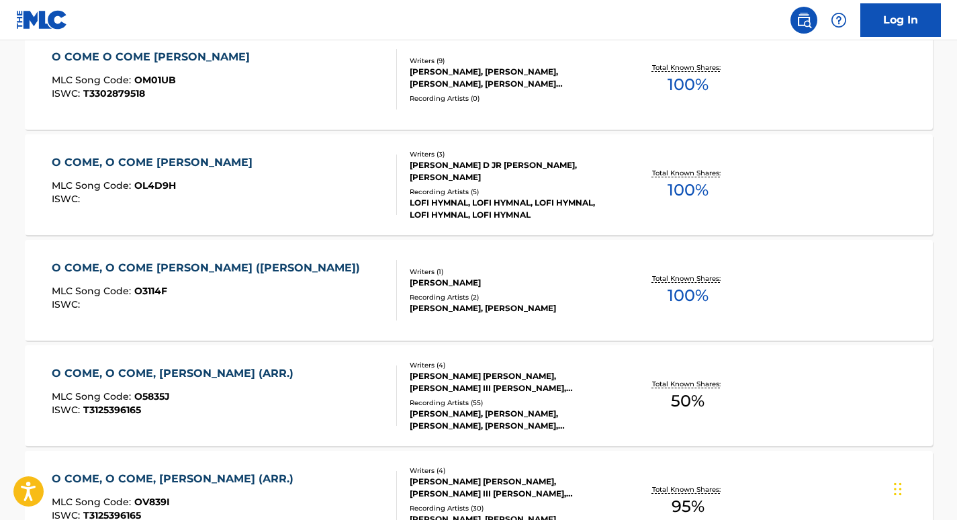
scroll to position [890, 0]
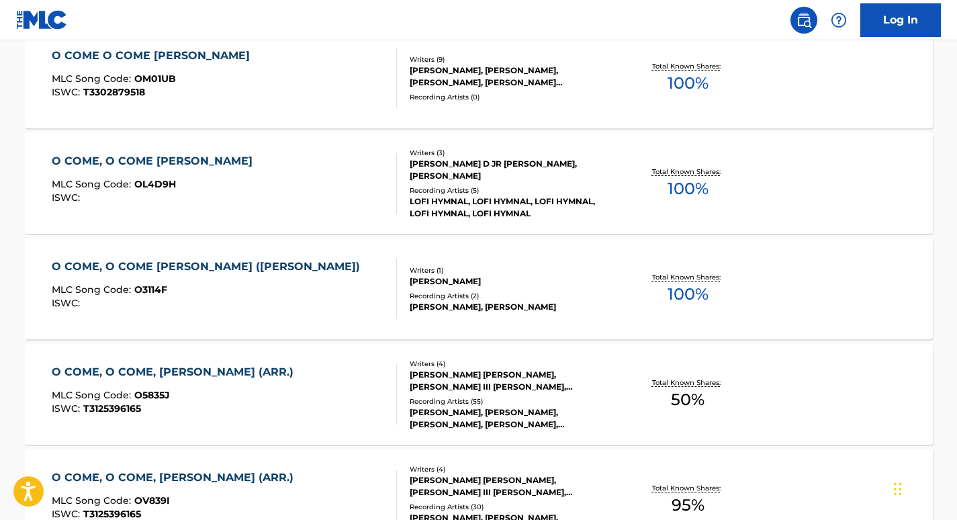
click at [119, 263] on div "O COME, O COME EMMANUEL (SCOTT)" at bounding box center [209, 267] width 315 height 16
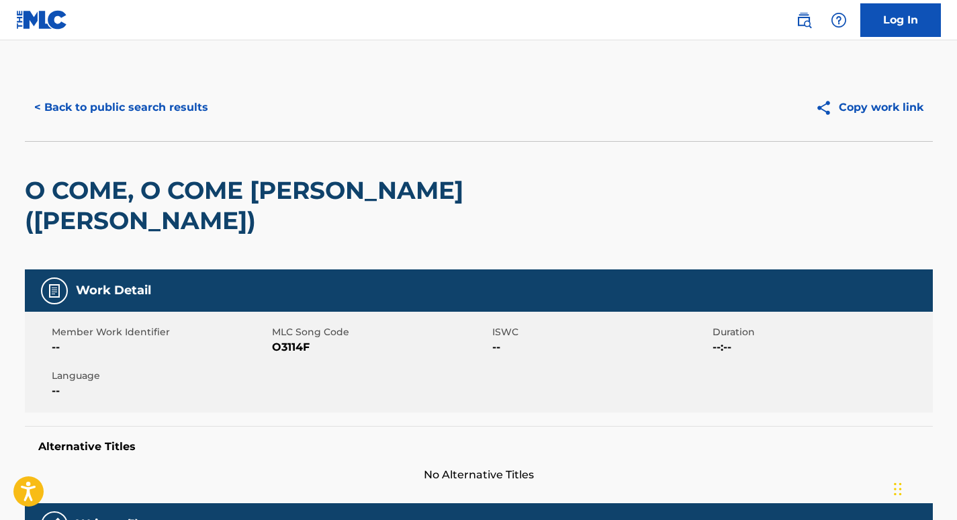
click at [292, 339] on span "O3114F" at bounding box center [380, 347] width 217 height 16
copy span "O3114F"
click at [145, 106] on button "< Back to public search results" at bounding box center [121, 108] width 193 height 34
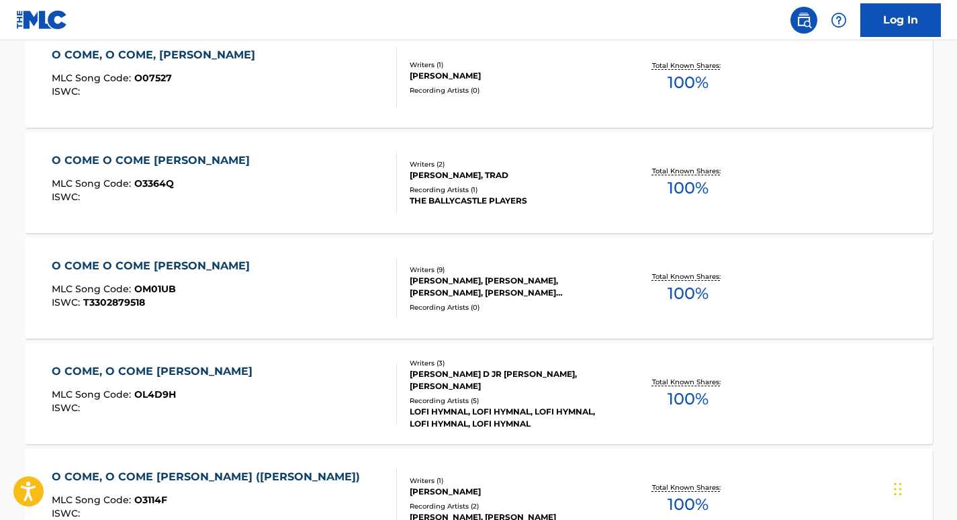
scroll to position [147, 0]
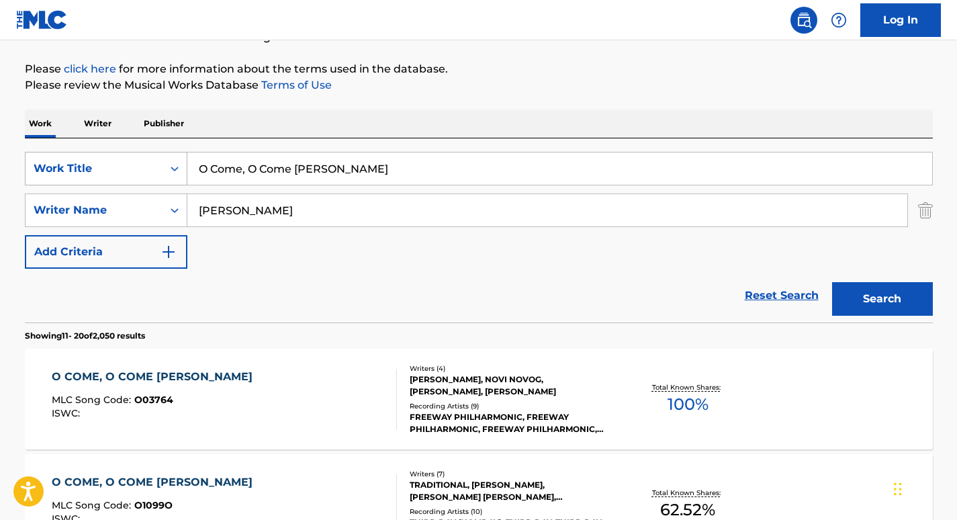
drag, startPoint x: 267, startPoint y: 203, endPoint x: 81, endPoint y: 167, distance: 189.7
click at [85, 171] on div "SearchWithCriteria1831ceb3-eae4-4961-b8d6-2a9534717538 Work Title O Come, O Com…" at bounding box center [479, 210] width 908 height 117
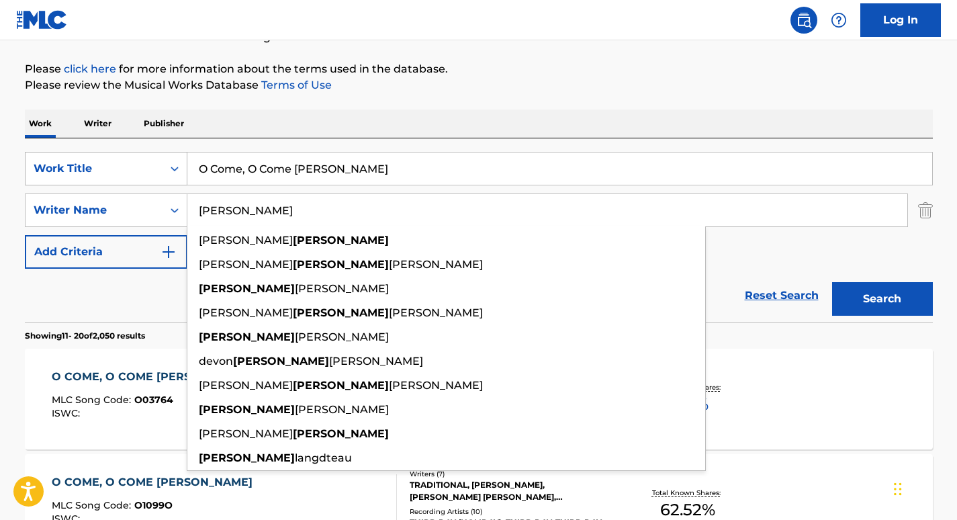
paste input "Nelson"
type input "Nelson"
click at [832, 282] on button "Search" at bounding box center [882, 299] width 101 height 34
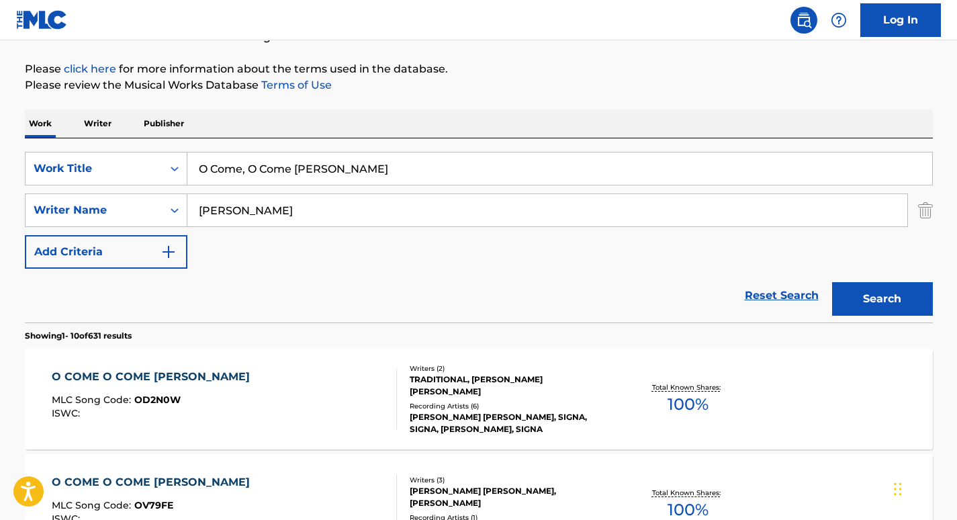
click at [125, 367] on div "O COME O COME EMMANUEL MLC Song Code : OD2N0W ISWC : Writers ( 2 ) TRADITIONAL,…" at bounding box center [479, 399] width 908 height 101
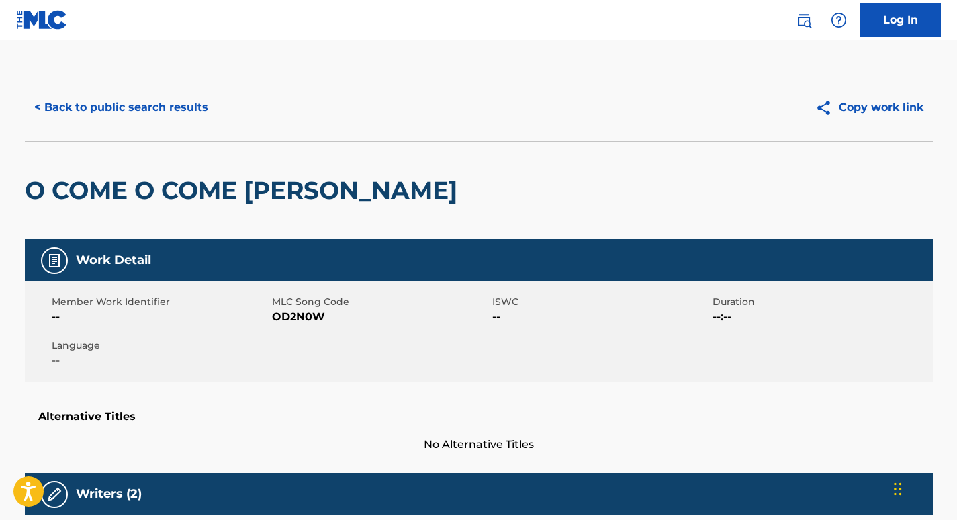
click at [290, 312] on span "OD2N0W" at bounding box center [380, 317] width 217 height 16
copy span "OD2N0W"
click at [141, 126] on div "< Back to public search results Copy work link" at bounding box center [479, 107] width 908 height 67
click at [146, 109] on button "< Back to public search results" at bounding box center [121, 108] width 193 height 34
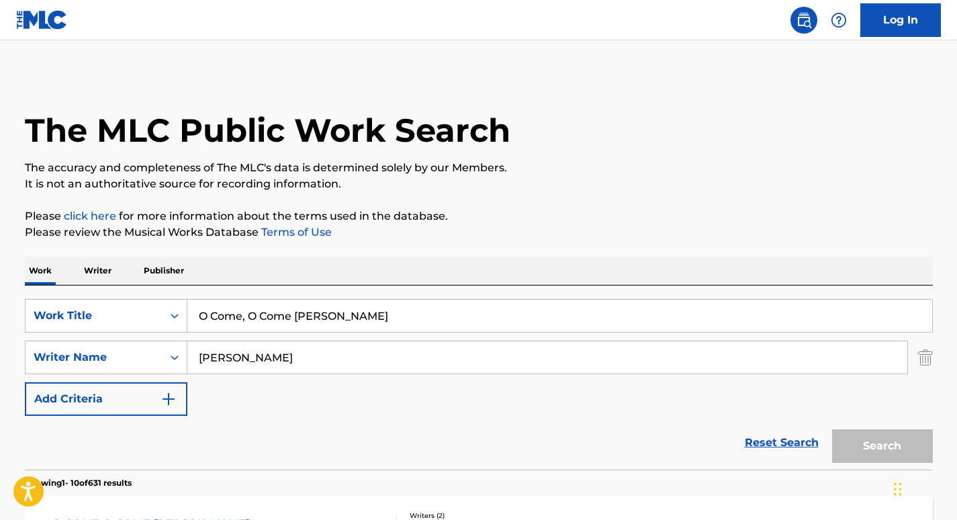
scroll to position [147, 0]
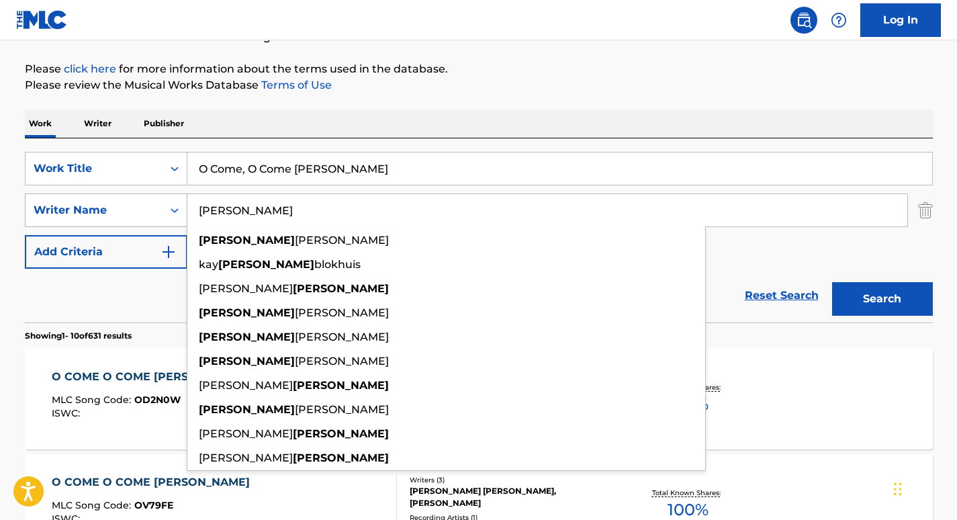
drag, startPoint x: 277, startPoint y: 219, endPoint x: 48, endPoint y: 195, distance: 229.5
click at [48, 195] on div "SearchWithCriteriaf1adc70b-f58d-4edb-992a-9a6c675f11c6 Writer Name Nelson nelso…" at bounding box center [479, 210] width 908 height 34
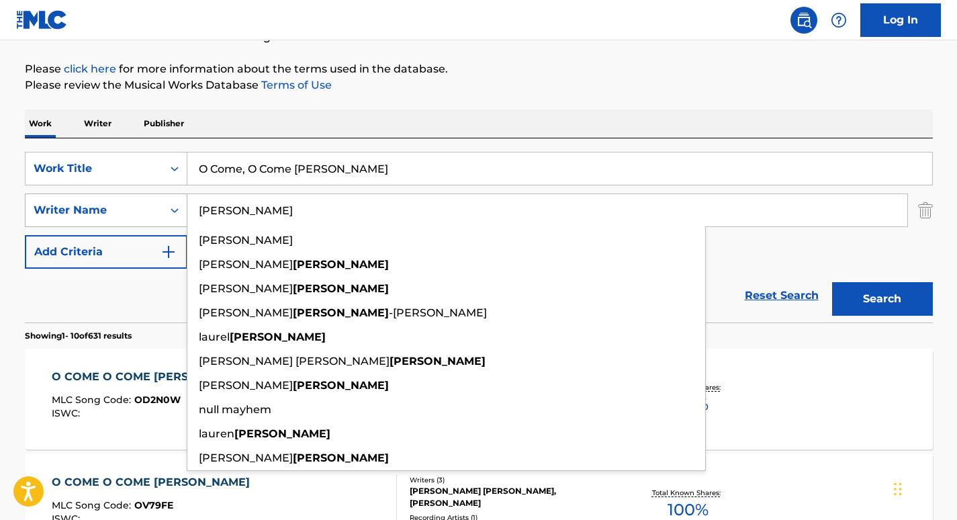
click at [832, 282] on button "Search" at bounding box center [882, 299] width 101 height 34
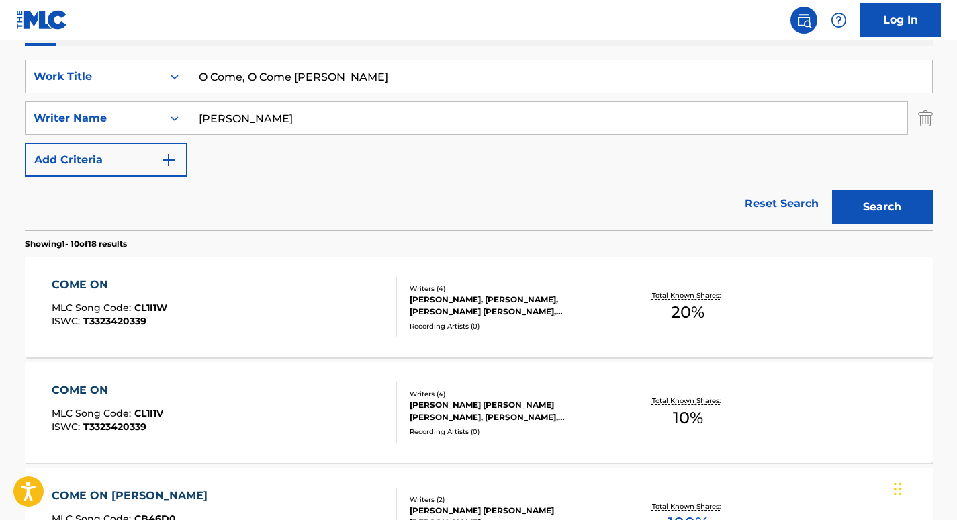
scroll to position [240, 0]
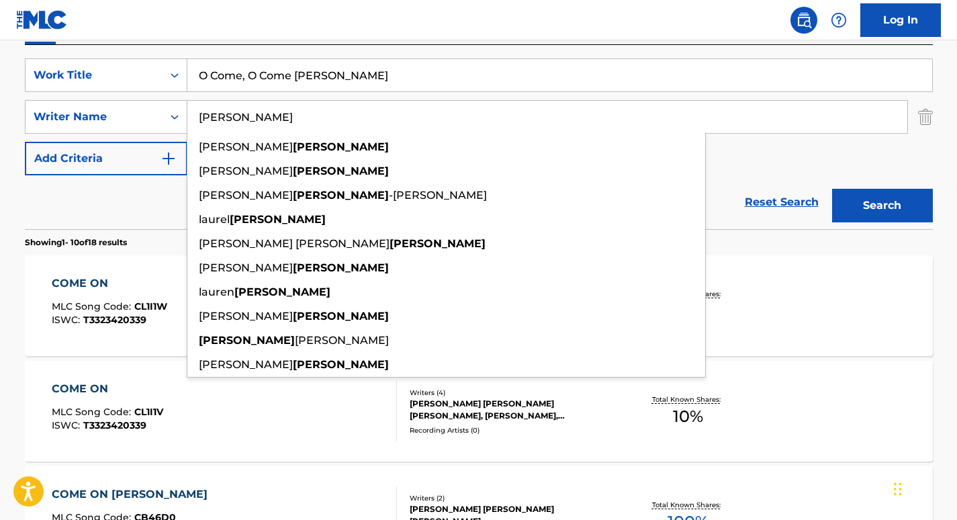
click at [242, 112] on input "mayhew" at bounding box center [547, 117] width 720 height 32
paste input "FRANKFURT"
click at [832, 189] on button "Search" at bounding box center [882, 206] width 101 height 34
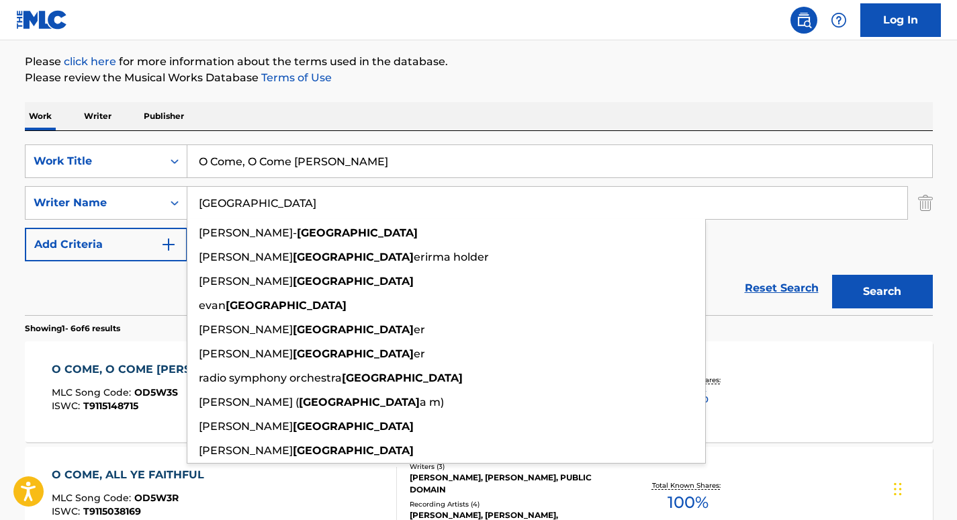
scroll to position [0, 0]
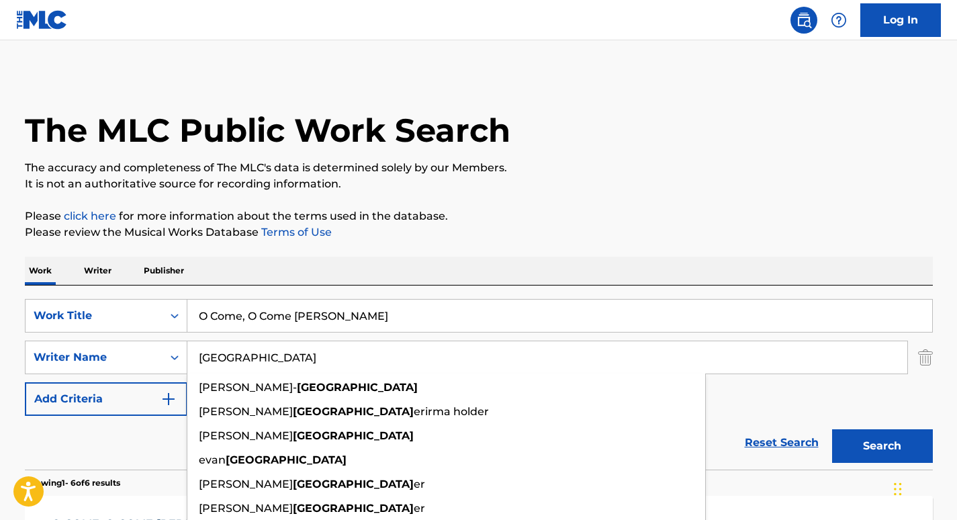
click at [198, 355] on input "FRANKFURT" at bounding box center [547, 357] width 720 height 32
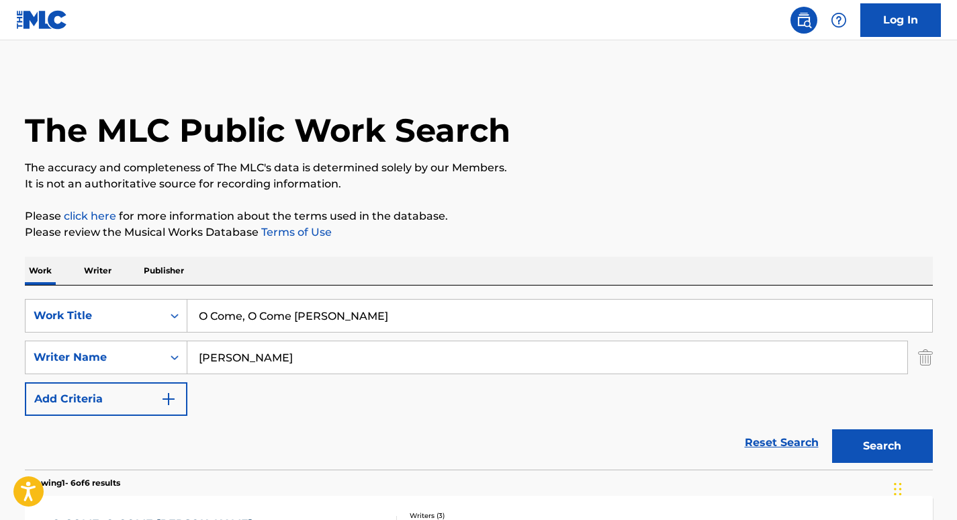
click at [832, 429] on button "Search" at bounding box center [882, 446] width 101 height 34
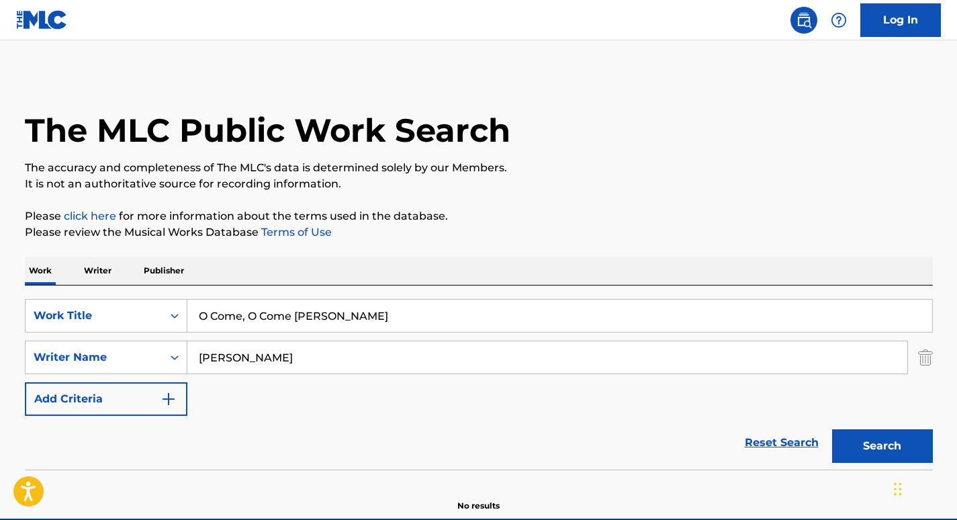
scroll to position [63, 0]
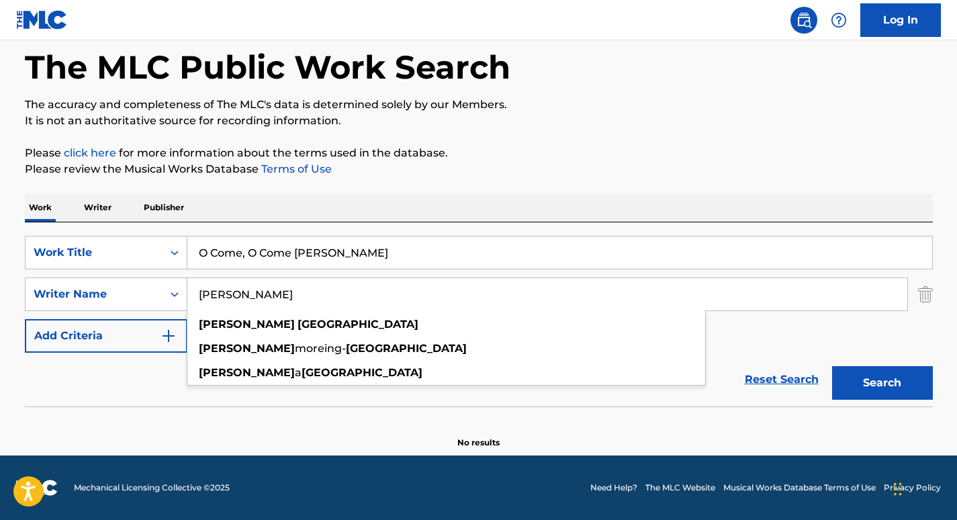
click at [266, 291] on input "scott FRANKFURT" at bounding box center [547, 294] width 720 height 32
paste input "Keesecker"
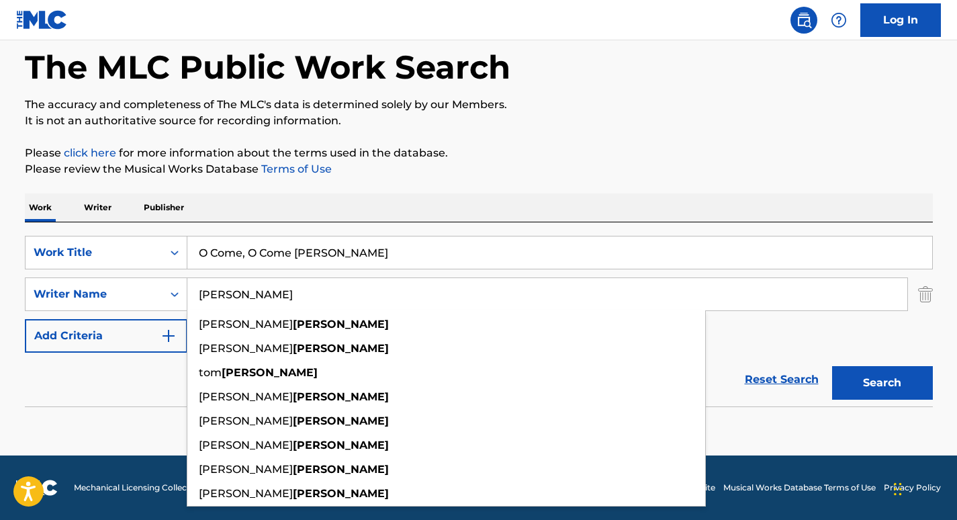
click at [832, 366] on button "Search" at bounding box center [882, 383] width 101 height 34
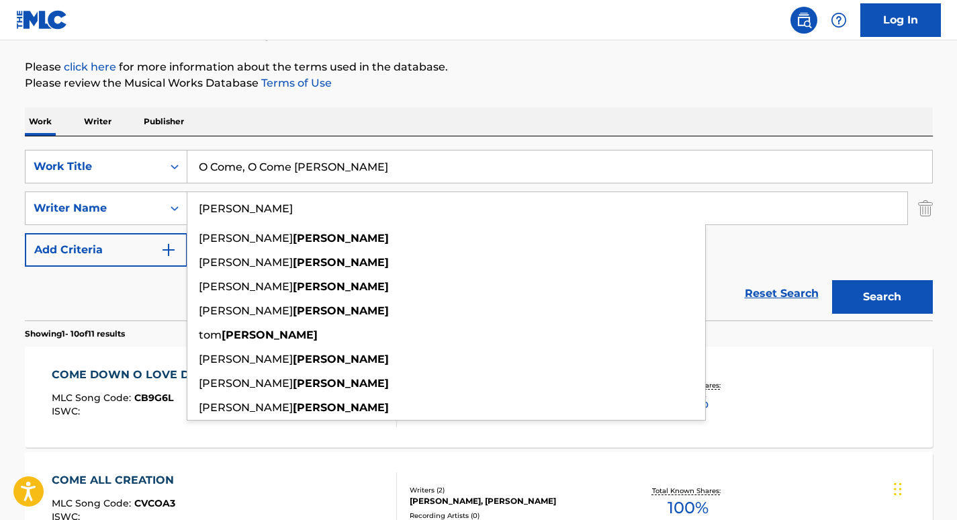
scroll to position [0, 0]
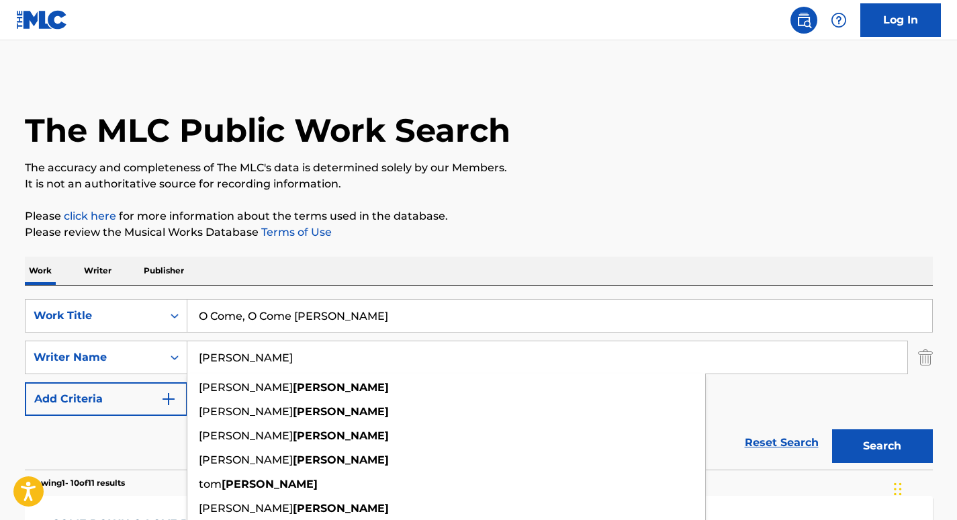
click at [250, 311] on input "O Come, O Come Emmanuel" at bounding box center [559, 316] width 745 height 32
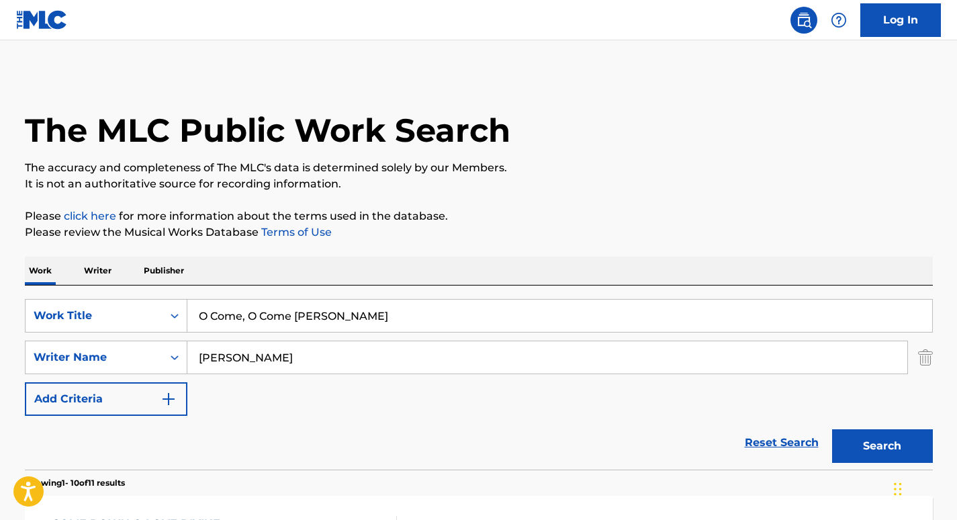
click at [244, 351] on input "Keesecker" at bounding box center [547, 357] width 720 height 32
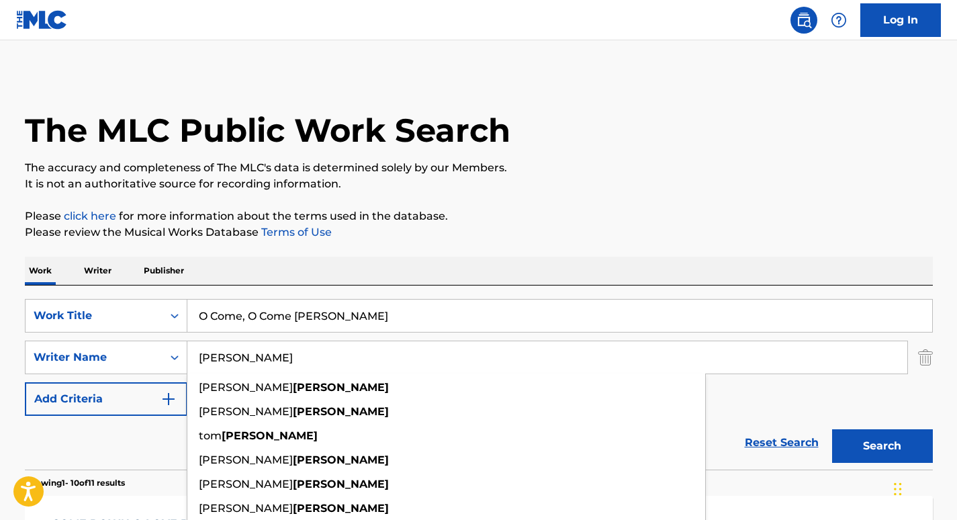
click at [244, 351] on input "Keesecker" at bounding box center [547, 357] width 720 height 32
paste input "Pritchard"
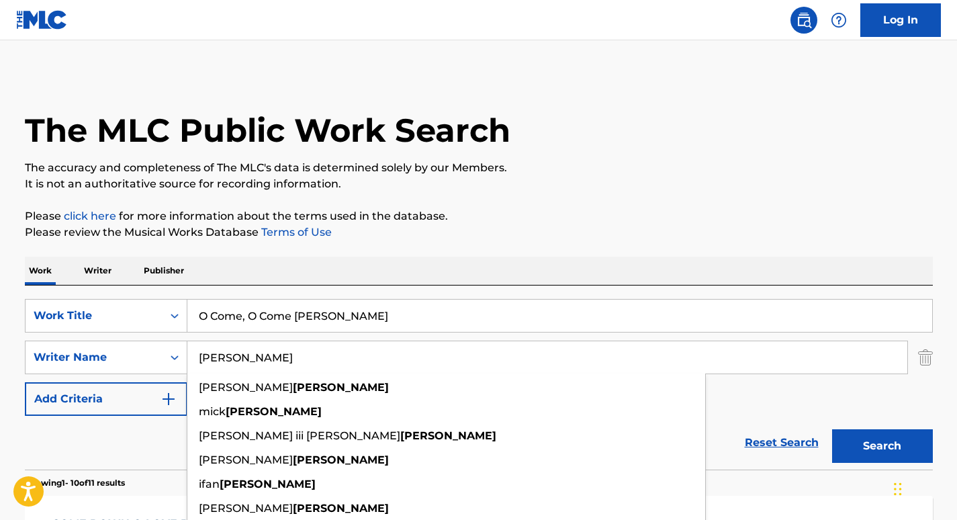
type input "Pritchard"
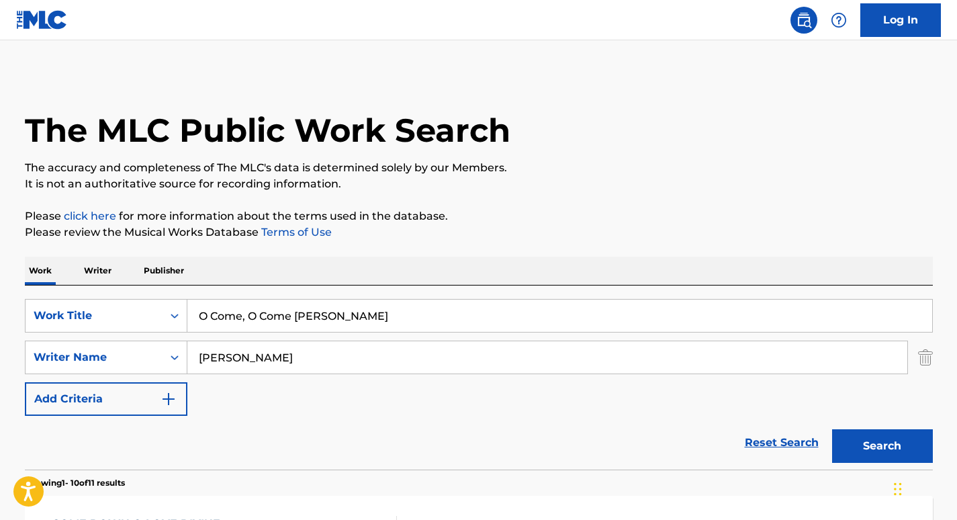
click at [269, 315] on input "O Come, O Come Emmanuel" at bounding box center [559, 316] width 745 height 32
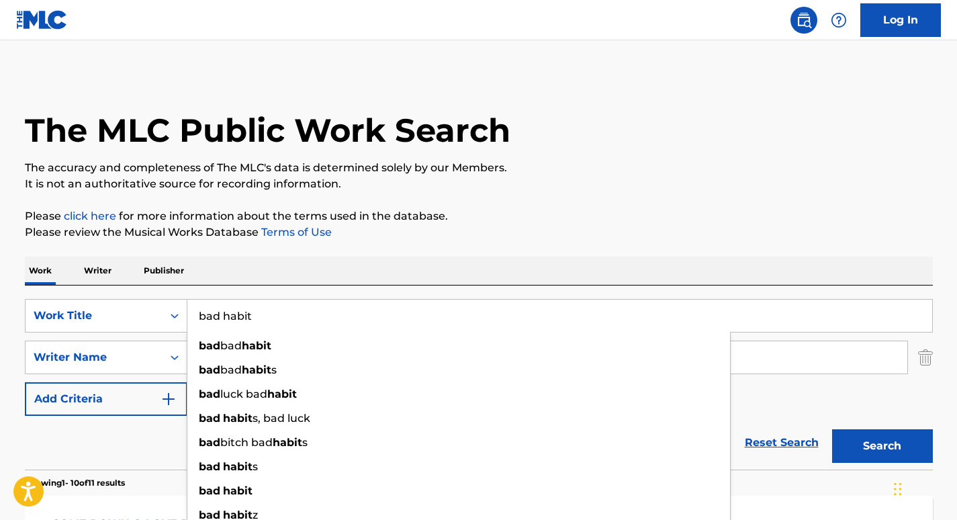
type input "bad habit"
click at [832, 429] on button "Search" at bounding box center [882, 446] width 101 height 34
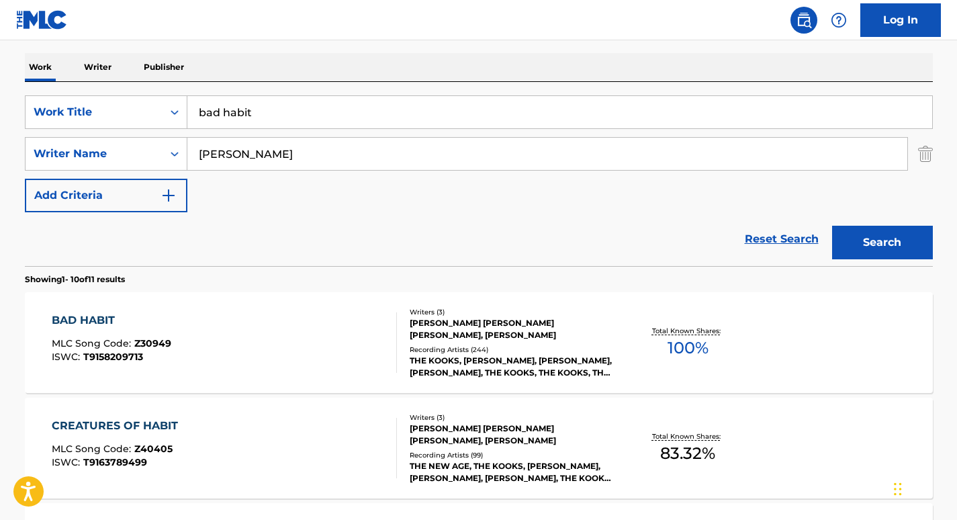
scroll to position [211, 0]
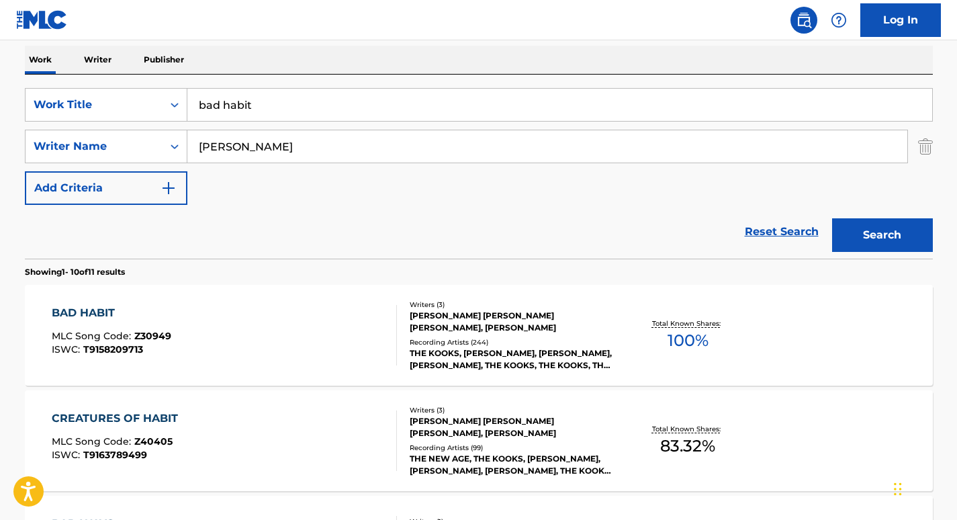
click at [80, 320] on div "BAD HABIT" at bounding box center [112, 313] width 120 height 16
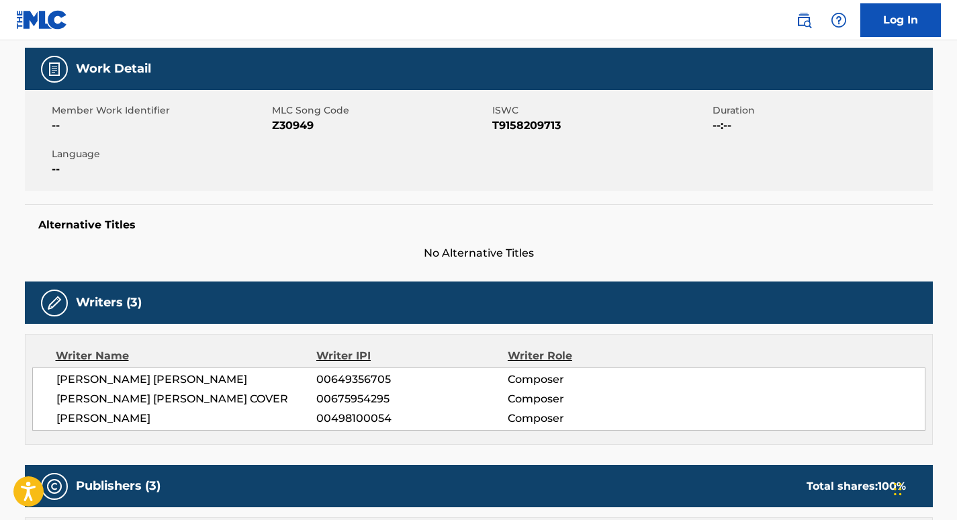
scroll to position [212, 0]
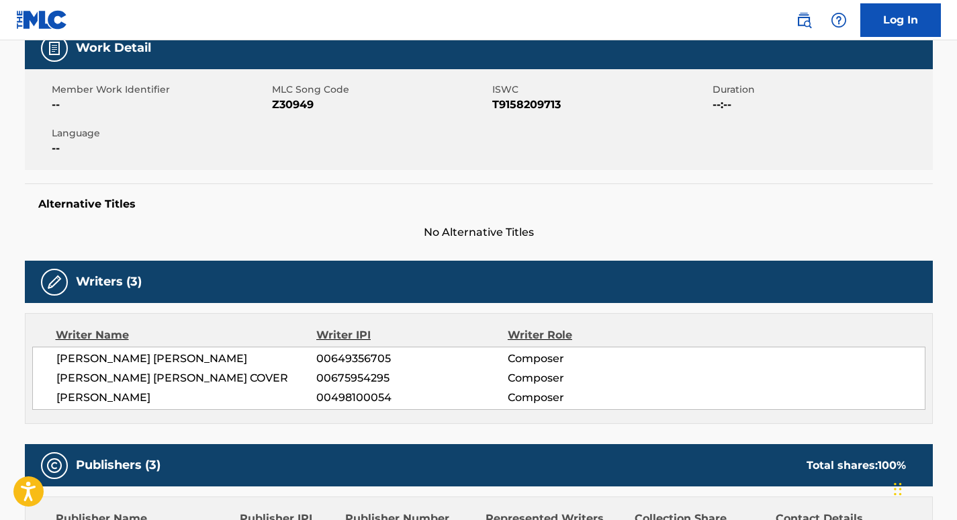
click at [288, 97] on span "Z30949" at bounding box center [380, 105] width 217 height 16
copy span "Z30949"
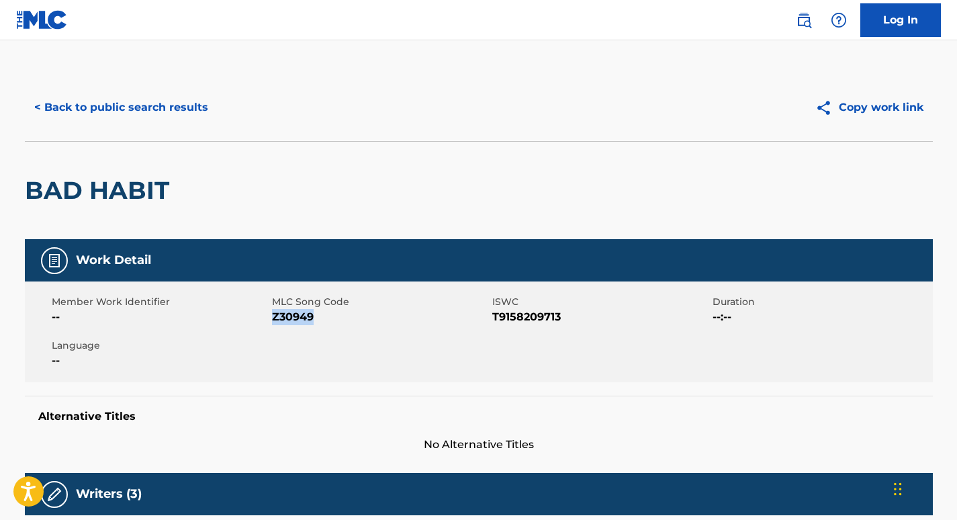
click at [107, 101] on button "< Back to public search results" at bounding box center [121, 108] width 193 height 34
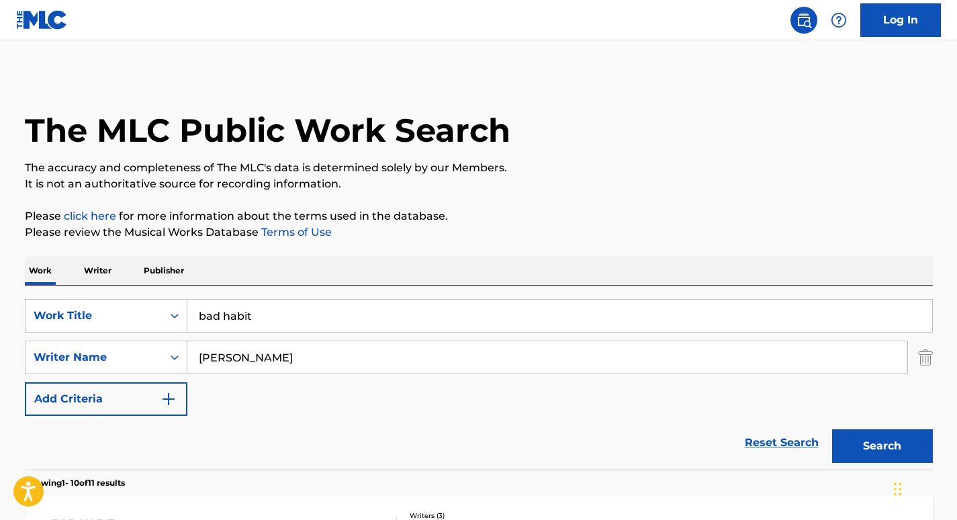
scroll to position [211, 0]
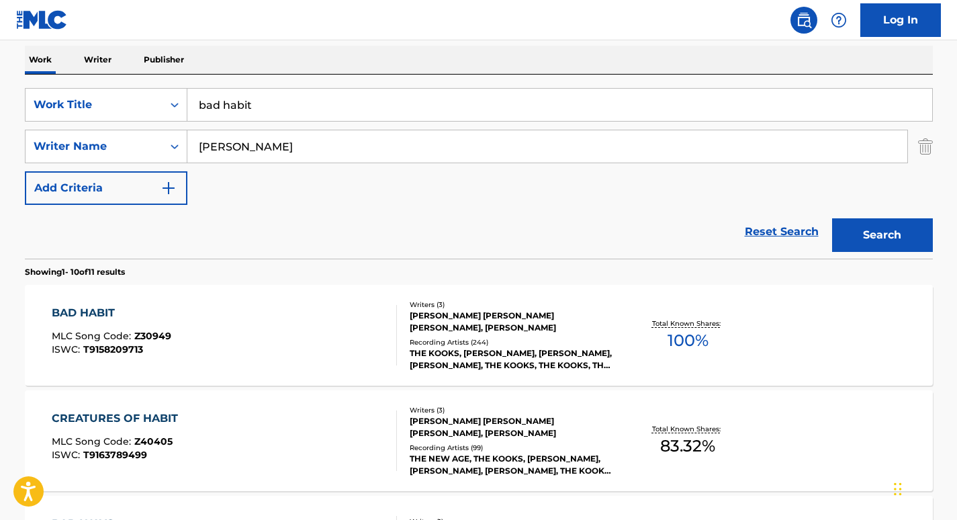
click at [265, 106] on input "bad habit" at bounding box center [559, 105] width 745 height 32
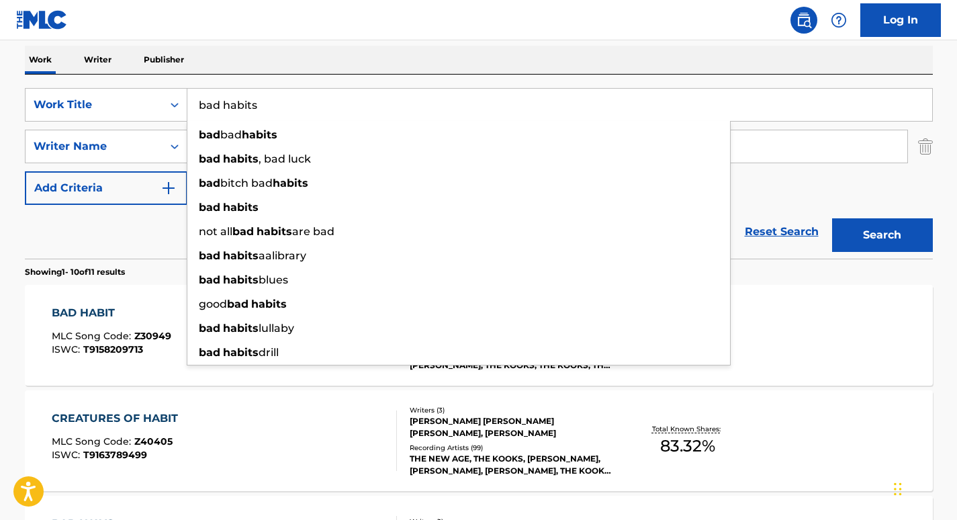
type input "bad habits"
click at [127, 249] on div "Reset Search Search" at bounding box center [479, 232] width 908 height 54
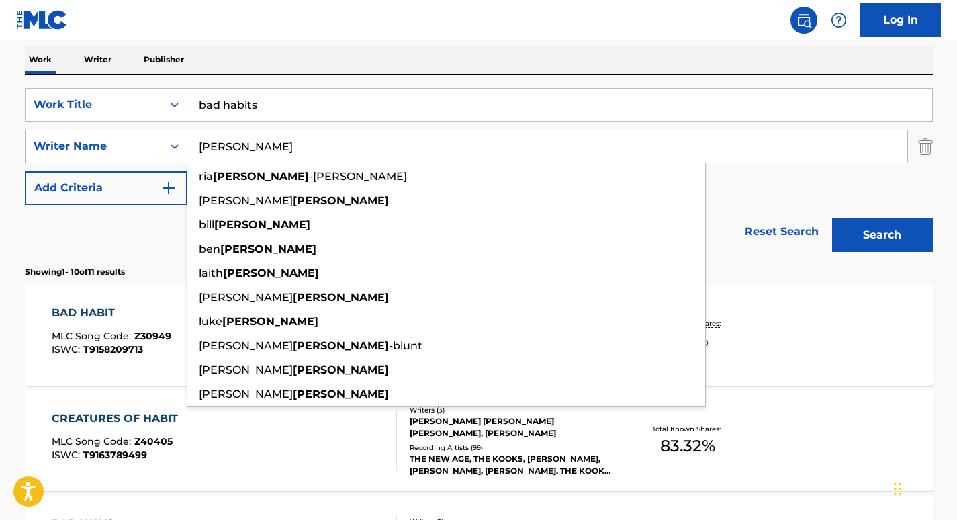
drag, startPoint x: 263, startPoint y: 154, endPoint x: 136, endPoint y: 149, distance: 126.3
click at [136, 149] on div "SearchWithCriteriaf1adc70b-f58d-4edb-992a-9a6c675f11c6 Writer Name Pritchard ri…" at bounding box center [479, 147] width 908 height 34
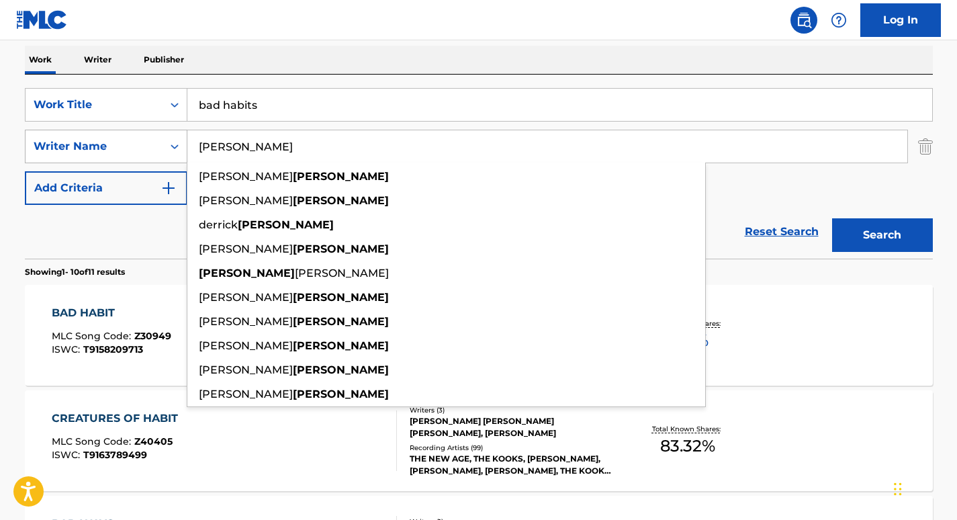
type input "meade"
click at [832, 218] on button "Search" at bounding box center [882, 235] width 101 height 34
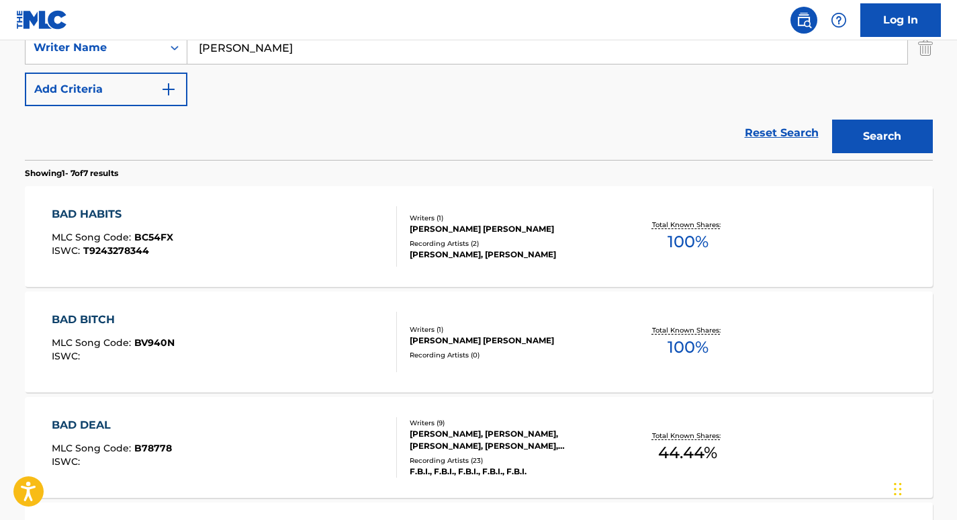
scroll to position [304, 0]
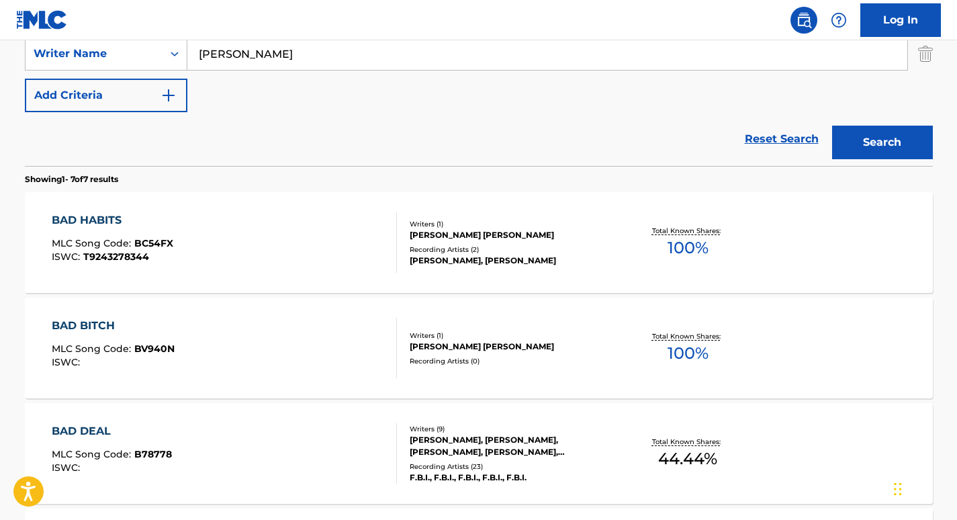
click at [77, 218] on div "BAD HABITS" at bounding box center [113, 220] width 122 height 16
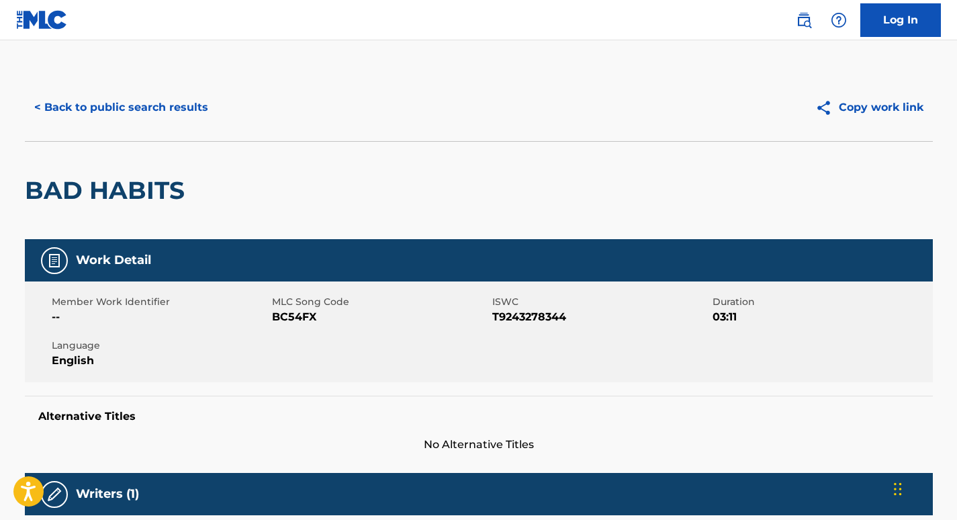
click at [278, 318] on span "BC54FX" at bounding box center [380, 317] width 217 height 16
copy span "BC54FX"
click at [142, 98] on button "< Back to public search results" at bounding box center [121, 108] width 193 height 34
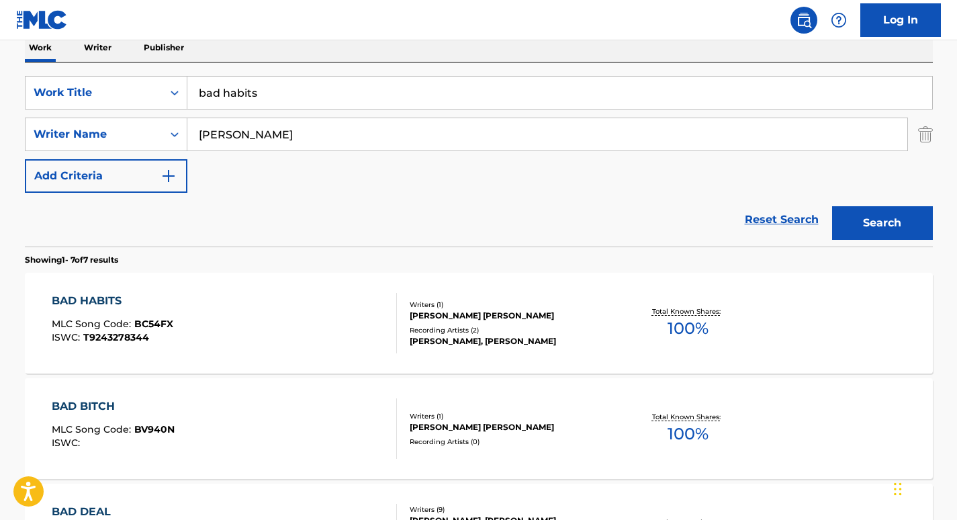
scroll to position [220, 0]
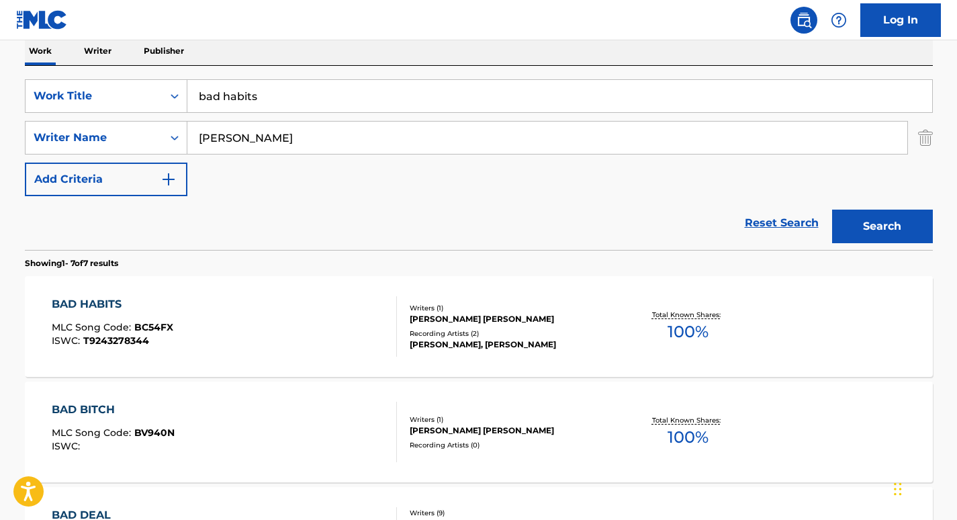
click at [261, 90] on input "bad habits" at bounding box center [559, 96] width 745 height 32
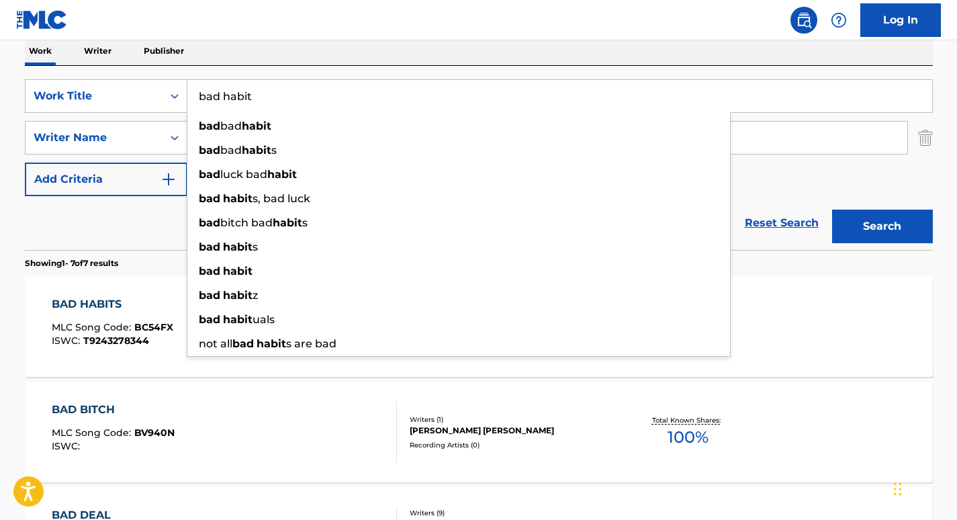
type input "bad habit"
click at [150, 259] on section "Showing 1 - 7 of 7 results" at bounding box center [479, 259] width 908 height 19
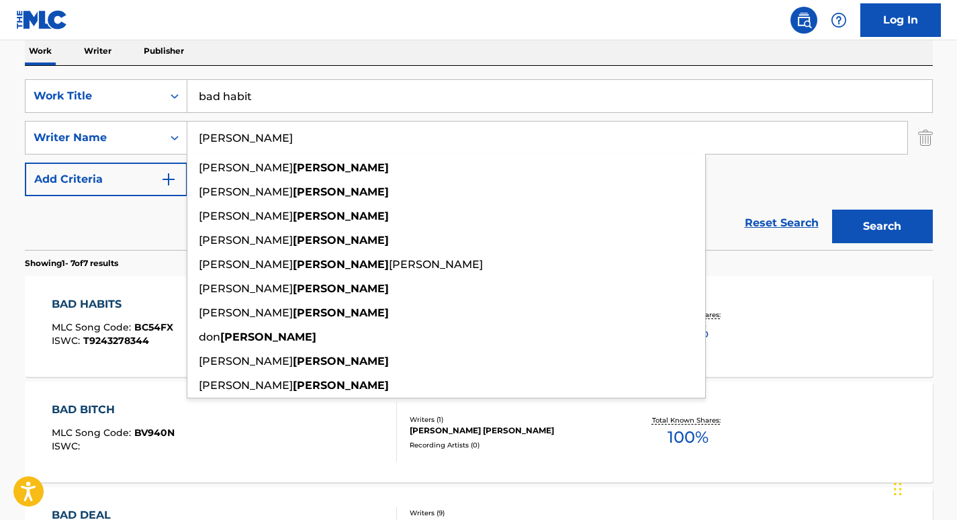
click at [245, 138] on input "meade" at bounding box center [547, 138] width 720 height 32
paste input "Smulders"
click at [832, 210] on button "Search" at bounding box center [882, 227] width 101 height 34
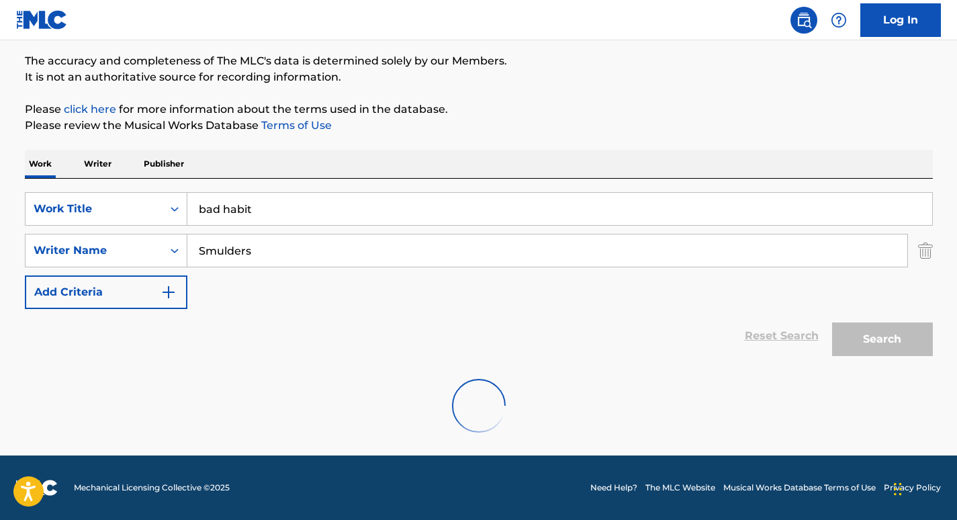
scroll to position [211, 0]
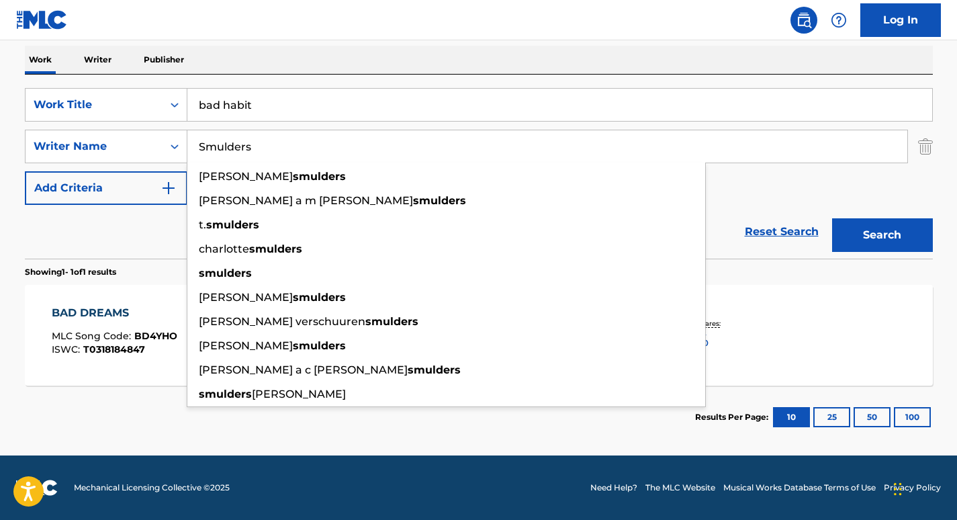
click at [246, 151] on input "Smulders" at bounding box center [547, 146] width 720 height 32
paste input "Doeselaar"
click at [832, 218] on button "Search" at bounding box center [882, 235] width 101 height 34
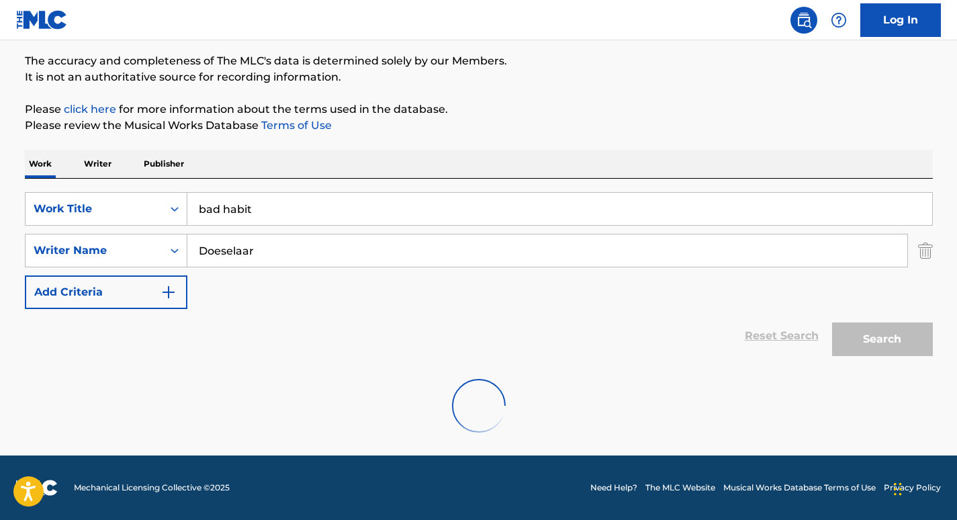
scroll to position [63, 0]
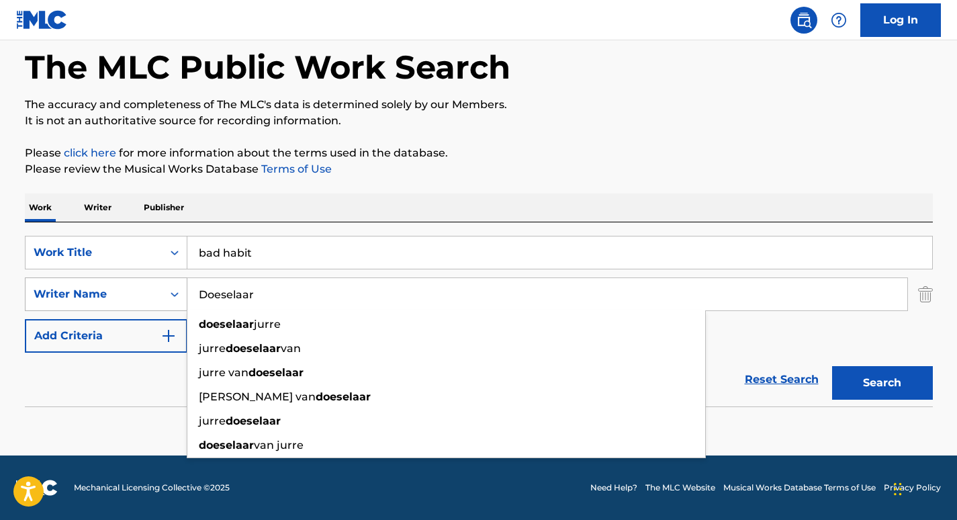
drag, startPoint x: 266, startPoint y: 295, endPoint x: 145, endPoint y: 291, distance: 121.0
click at [145, 291] on div "SearchWithCriteriaf1adc70b-f58d-4edb-992a-9a6c675f11c6 Writer Name Doeselaar do…" at bounding box center [479, 294] width 908 height 34
paste input "Snowton"
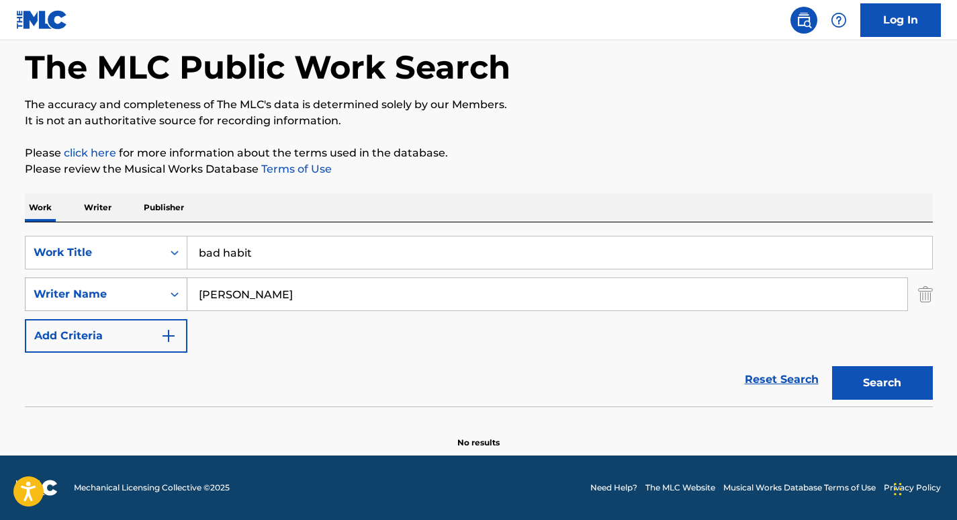
click at [832, 366] on button "Search" at bounding box center [882, 383] width 101 height 34
drag, startPoint x: 298, startPoint y: 296, endPoint x: 159, endPoint y: 282, distance: 139.7
click at [159, 282] on div "SearchWithCriteriaf1adc70b-f58d-4edb-992a-9a6c675f11c6 Writer Name Snowton" at bounding box center [479, 294] width 908 height 34
paste input "(Kirby Bounce Mix)"
type input "(Kirby Bounce Mix)"
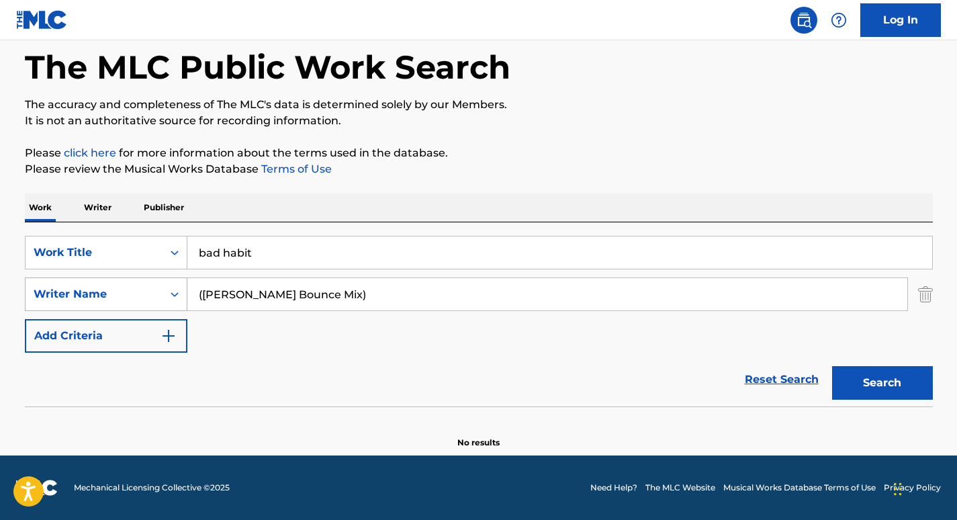
click at [832, 366] on button "Search" at bounding box center [882, 383] width 101 height 34
click at [194, 295] on input "(Kirby Bounce Mix)" at bounding box center [547, 294] width 720 height 32
drag, startPoint x: 358, startPoint y: 306, endPoint x: 149, endPoint y: 305, distance: 208.9
click at [149, 305] on div "SearchWithCriteriaf1adc70b-f58d-4edb-992a-9a6c675f11c6 Writer Name (Kirby Bounc…" at bounding box center [479, 294] width 908 height 34
click at [265, 255] on input "bad habit" at bounding box center [559, 252] width 745 height 32
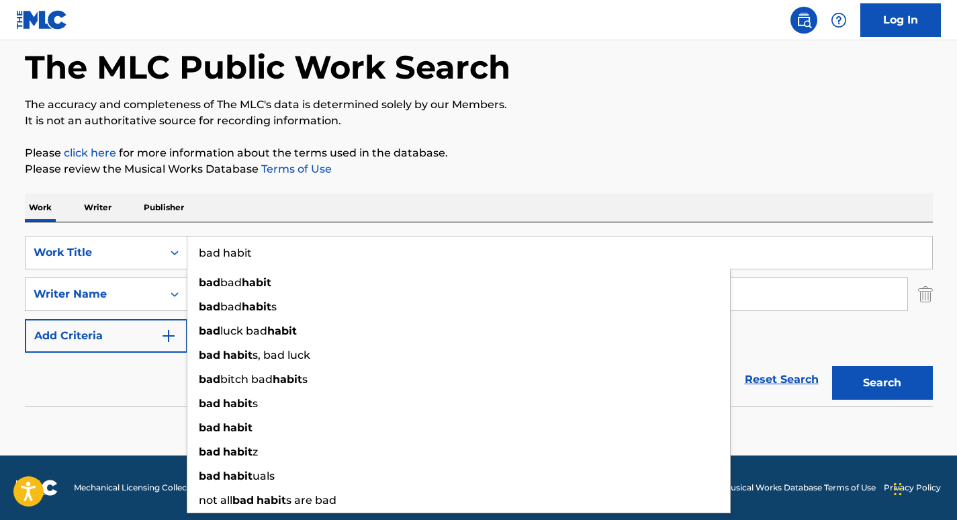
paste input "(Kirby Bounce Mix)"
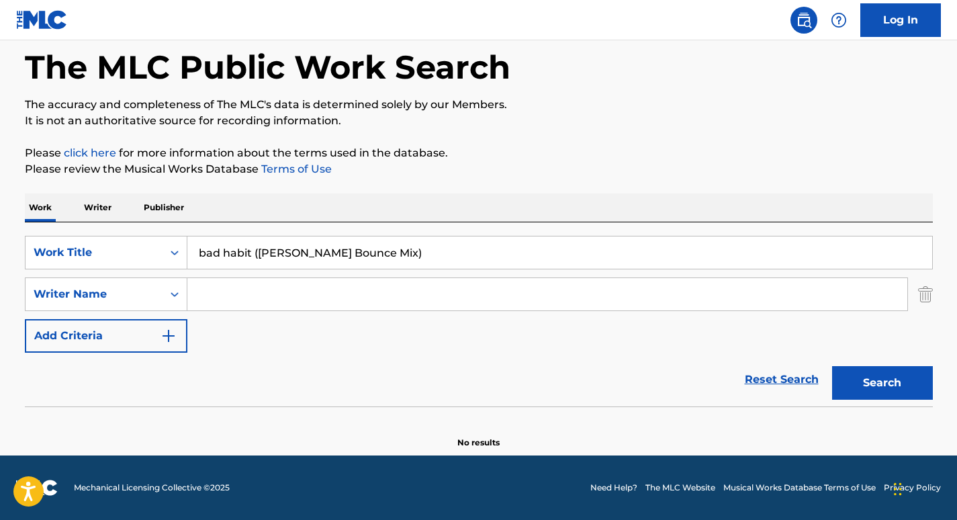
click at [877, 381] on button "Search" at bounding box center [882, 383] width 101 height 34
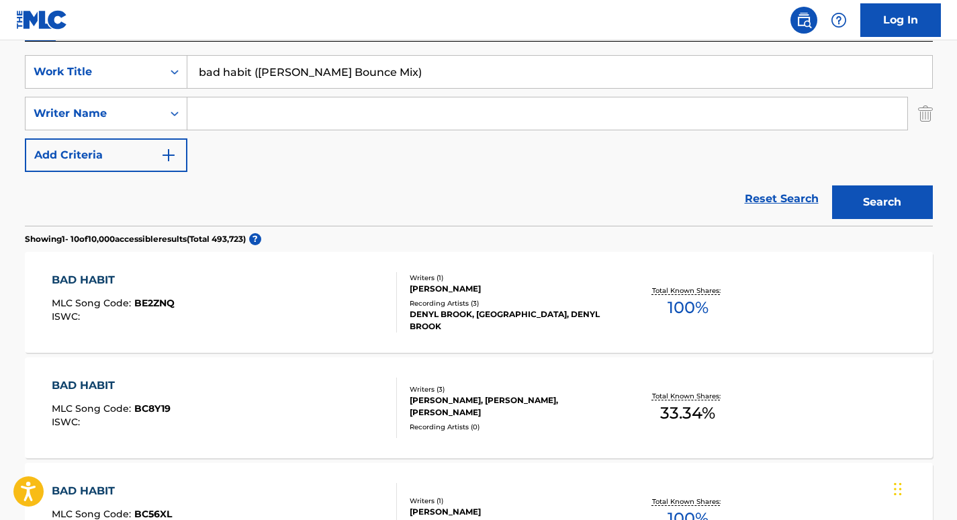
scroll to position [0, 0]
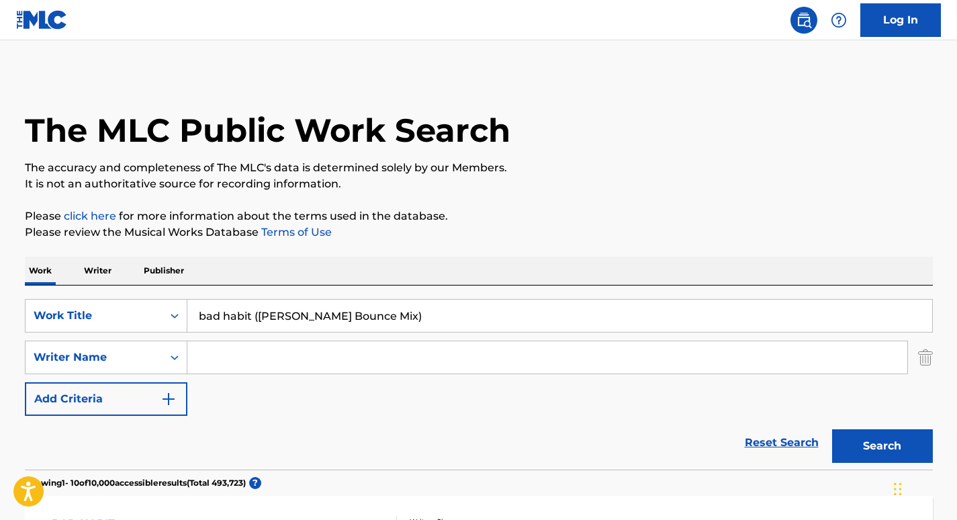
drag, startPoint x: 371, startPoint y: 320, endPoint x: 252, endPoint y: 318, distance: 118.9
click at [252, 318] on input "bad habit (Kirby Bounce Mix)" at bounding box center [559, 316] width 745 height 32
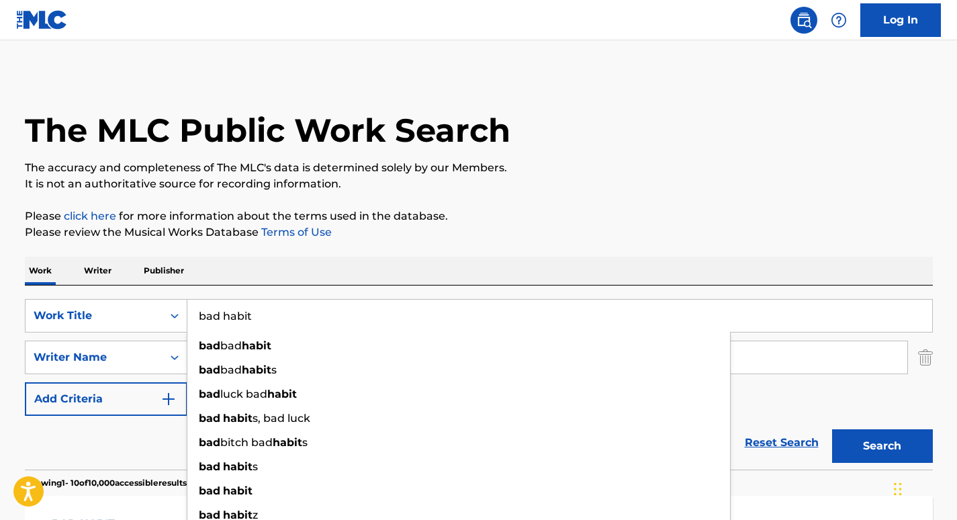
click at [199, 316] on input "bad habit" at bounding box center [559, 316] width 745 height 32
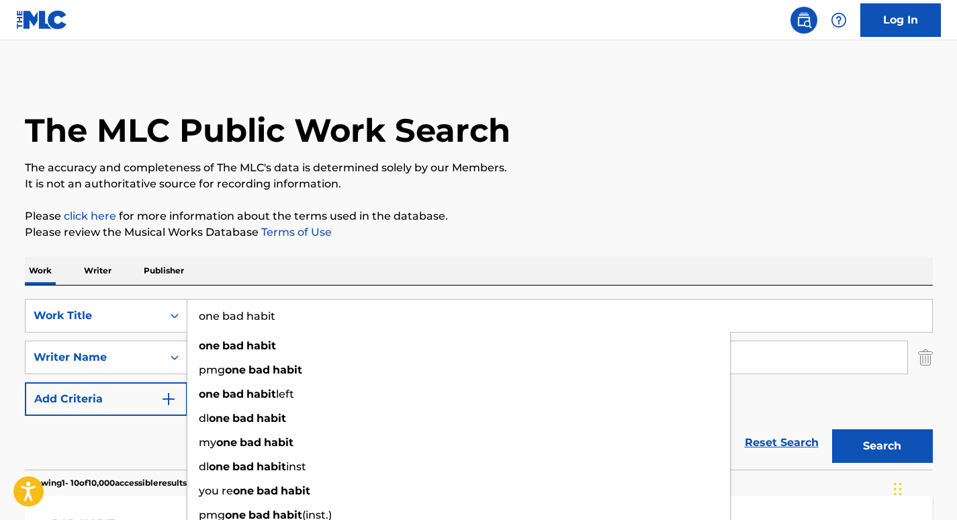
type input "one bad habit"
click at [148, 430] on div "Reset Search Search" at bounding box center [479, 443] width 908 height 54
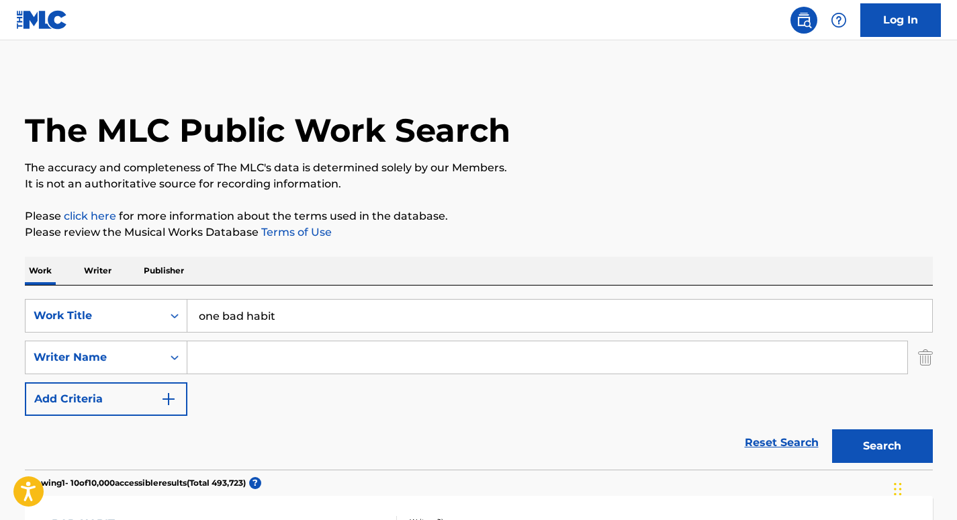
click at [231, 357] on input "Search Form" at bounding box center [547, 357] width 720 height 32
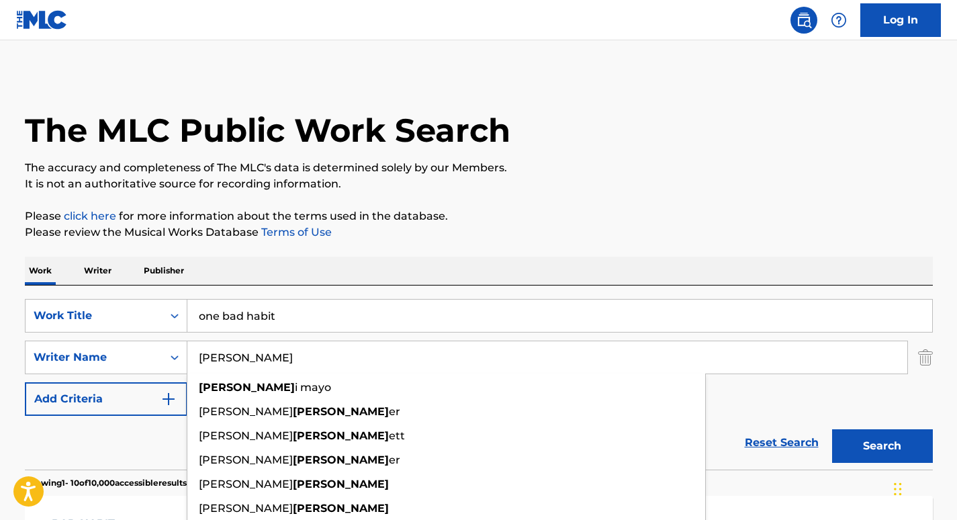
type input "beck"
click at [832, 429] on button "Search" at bounding box center [882, 446] width 101 height 34
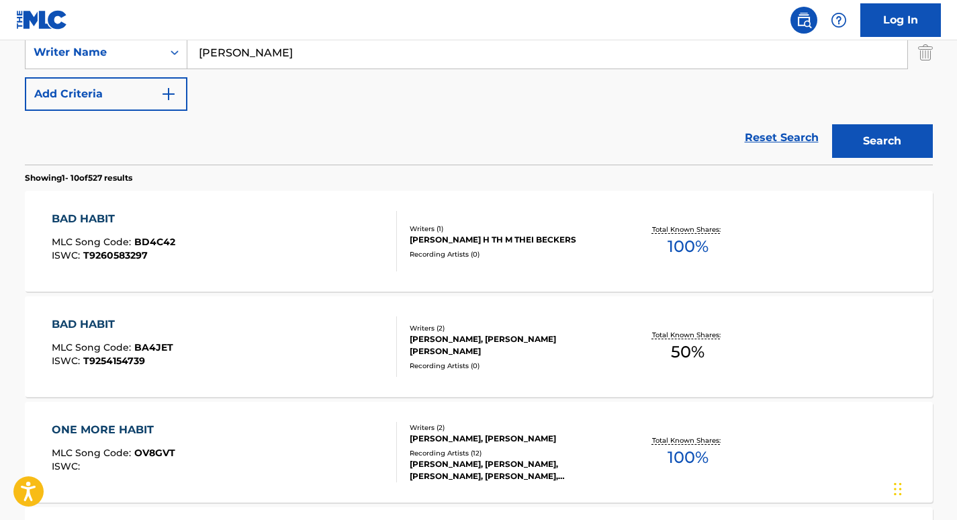
scroll to position [330, 0]
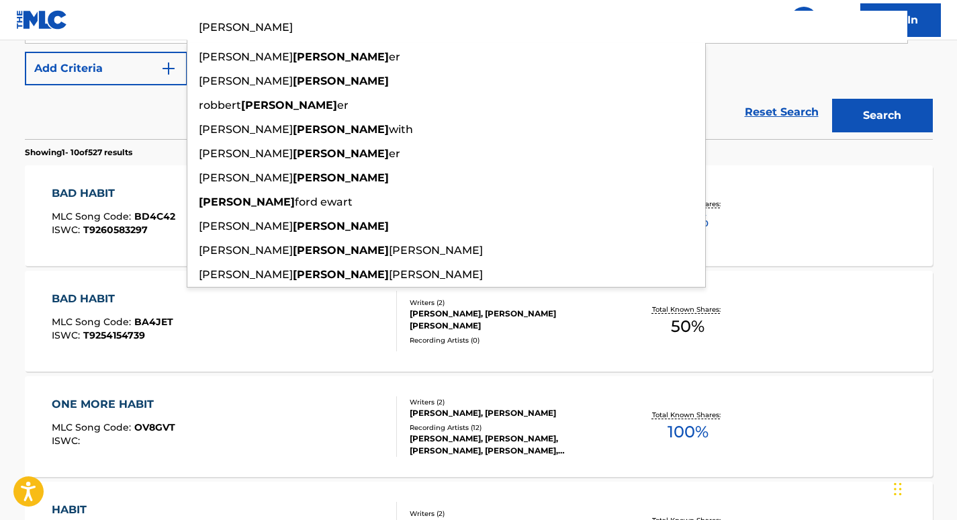
click at [114, 117] on div "Reset Search Search" at bounding box center [479, 112] width 908 height 54
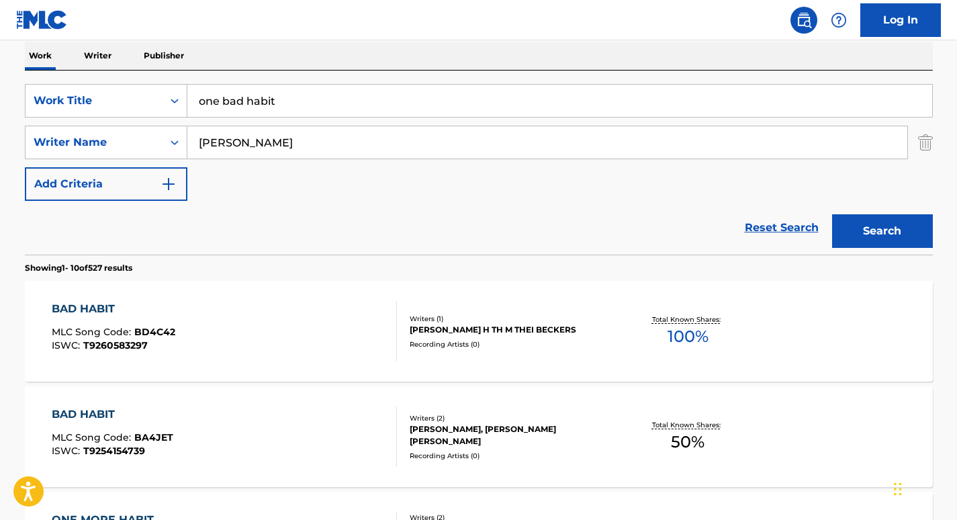
scroll to position [198, 0]
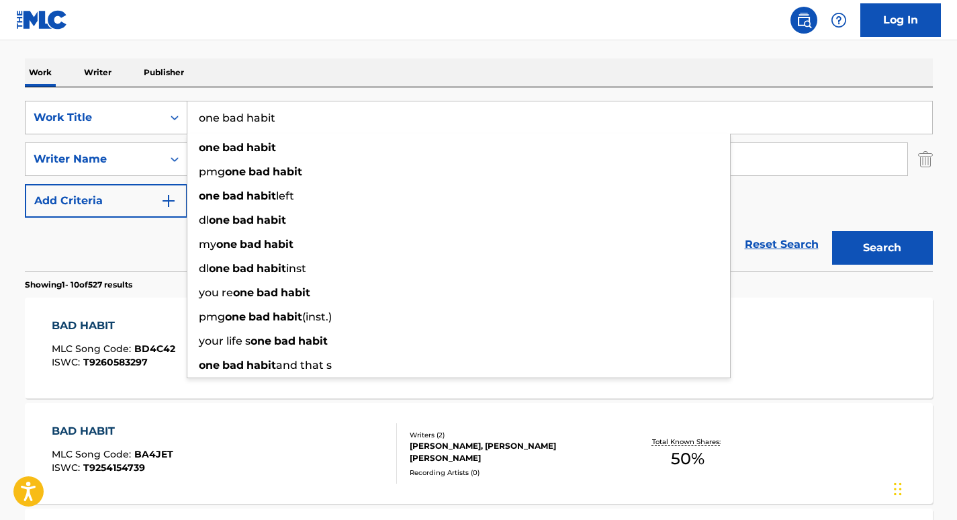
drag, startPoint x: 224, startPoint y: 118, endPoint x: 175, endPoint y: 117, distance: 49.0
click at [175, 117] on div "SearchWithCriteria1831ceb3-eae4-4961-b8d6-2a9534717538 Work Title one bad habit…" at bounding box center [479, 118] width 908 height 34
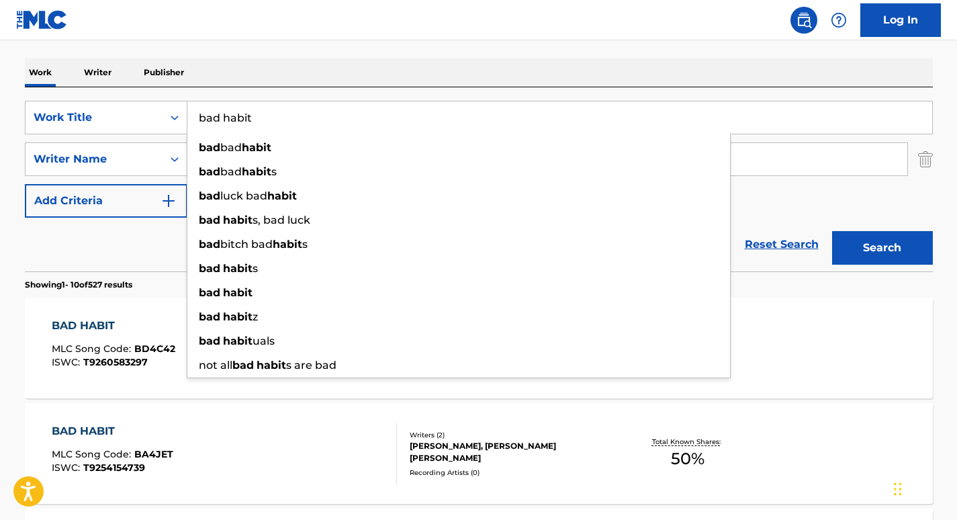
type input "bad habit"
click at [148, 236] on div "Reset Search Search" at bounding box center [479, 245] width 908 height 54
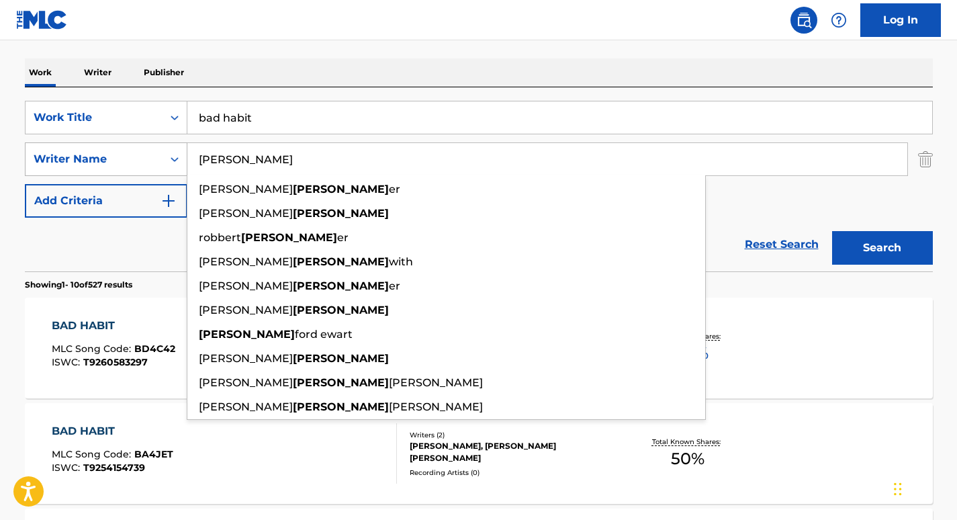
drag, startPoint x: 240, startPoint y: 163, endPoint x: 175, endPoint y: 161, distance: 65.8
click at [175, 163] on div "SearchWithCriteriaf1adc70b-f58d-4edb-992a-9a6c675f11c6 Writer Name beck loren b…" at bounding box center [479, 159] width 908 height 34
paste input "Upchurch"
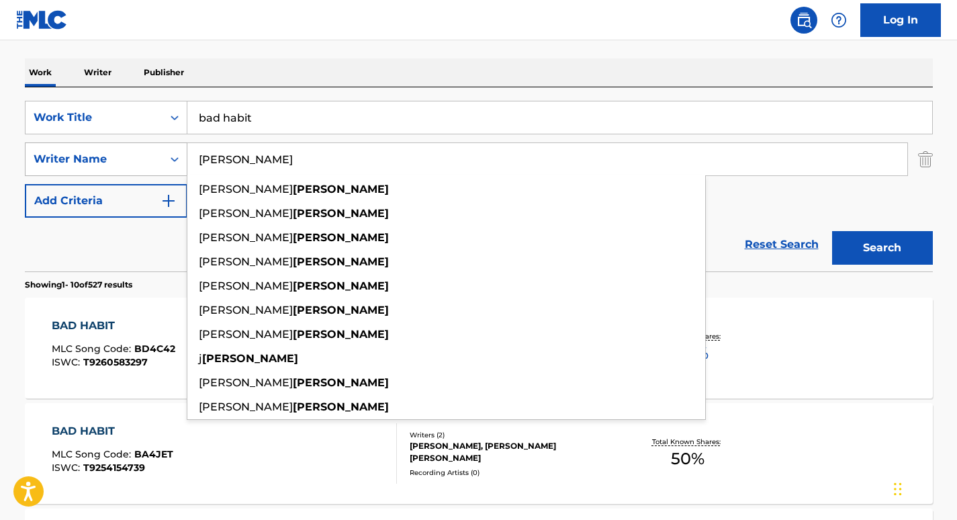
type input "Upchurch"
click at [832, 231] on button "Search" at bounding box center [882, 248] width 101 height 34
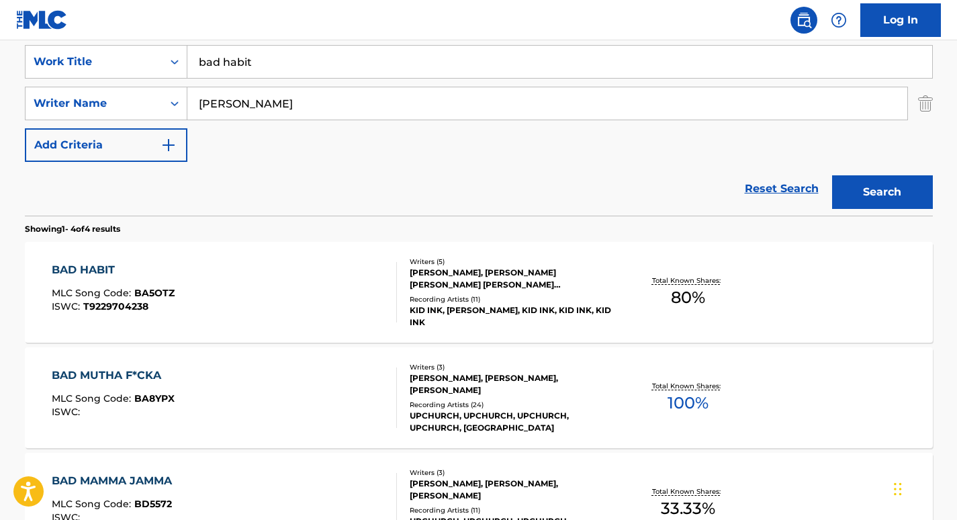
scroll to position [255, 0]
click at [116, 271] on div "BAD HABIT" at bounding box center [113, 269] width 123 height 16
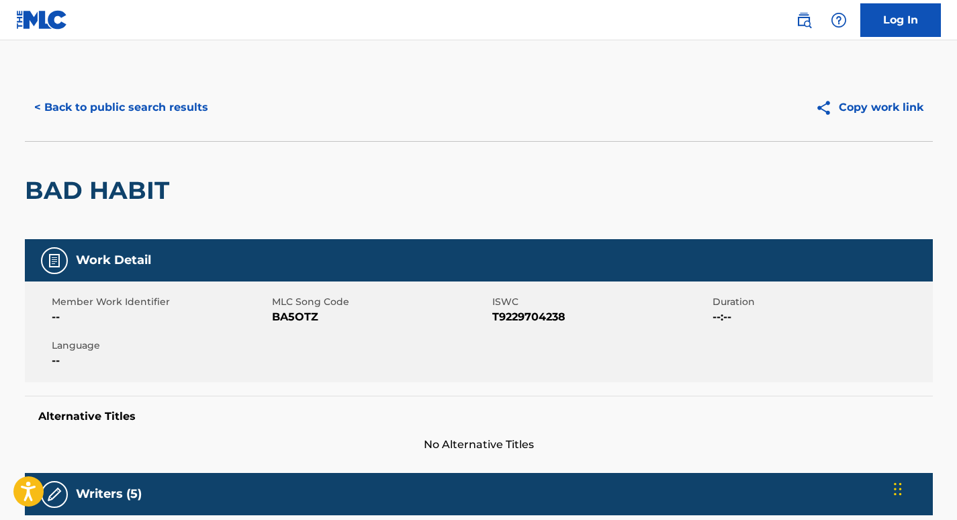
click at [283, 314] on span "BA5OTZ" at bounding box center [380, 317] width 217 height 16
copy span "BA5OTZ"
click at [140, 98] on button "< Back to public search results" at bounding box center [121, 108] width 193 height 34
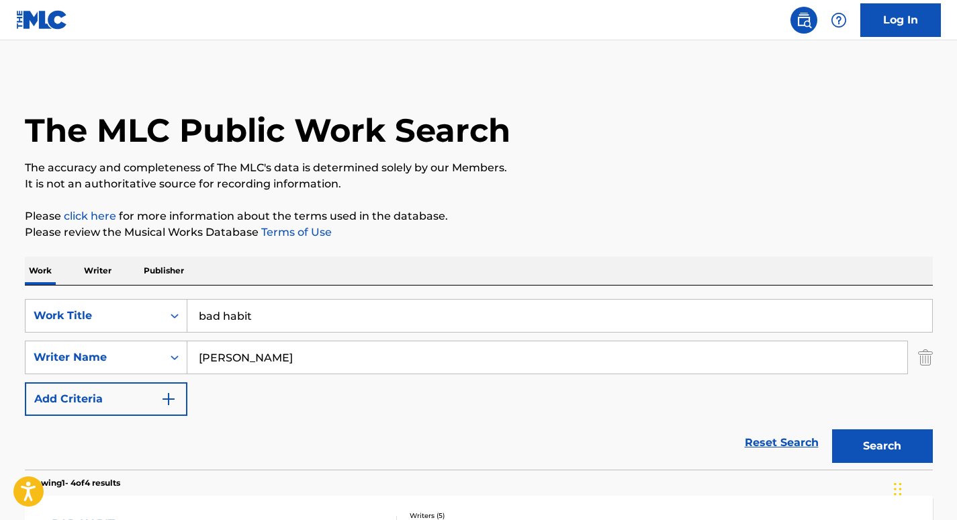
scroll to position [255, 0]
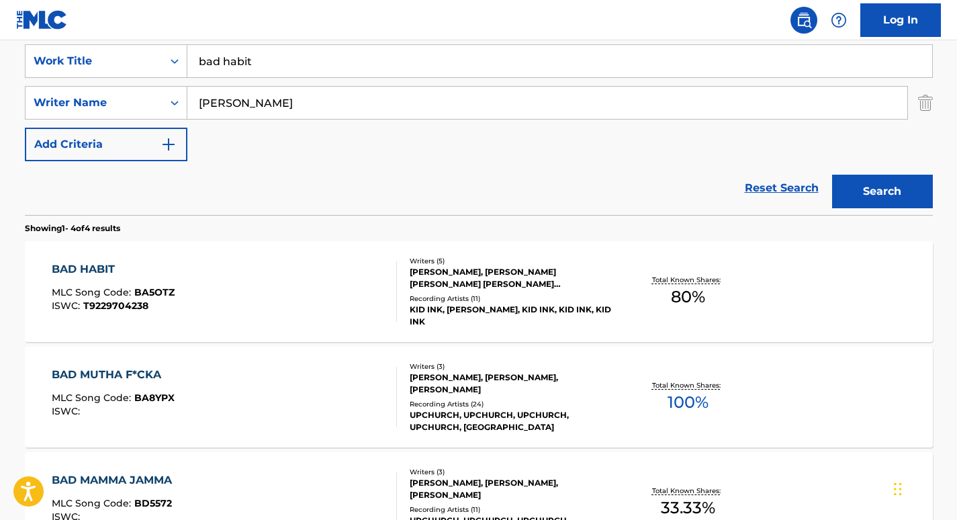
click at [268, 64] on input "bad habit" at bounding box center [559, 61] width 745 height 32
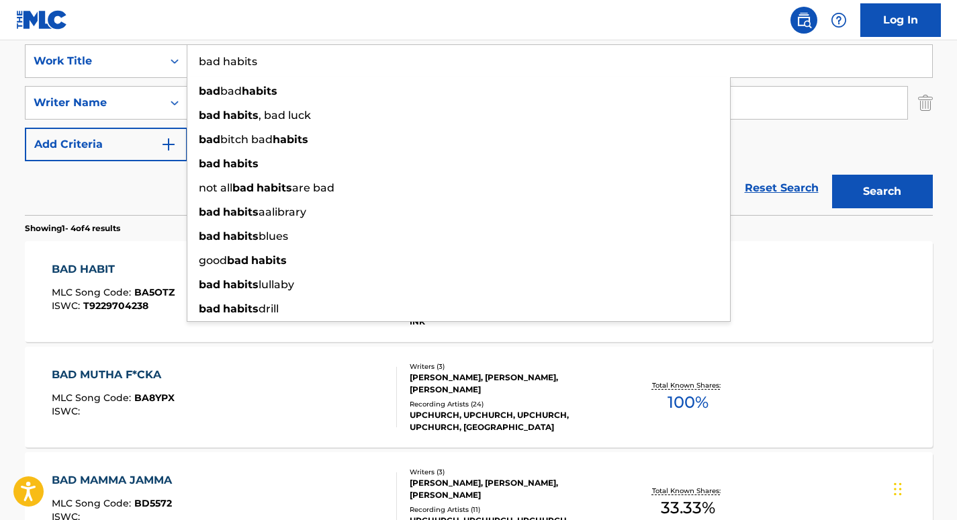
type input "bad habits"
click at [168, 174] on div "Reset Search Search" at bounding box center [479, 188] width 908 height 54
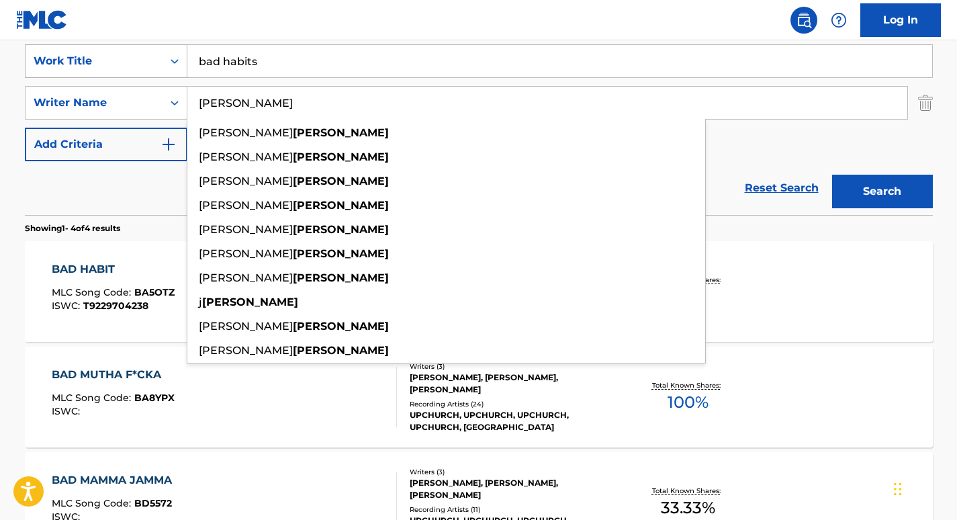
drag, startPoint x: 283, startPoint y: 103, endPoint x: 111, endPoint y: 69, distance: 175.2
click at [111, 69] on div "SearchWithCriteria1831ceb3-eae4-4961-b8d6-2a9534717538 Work Title bad habits Se…" at bounding box center [479, 102] width 908 height 117
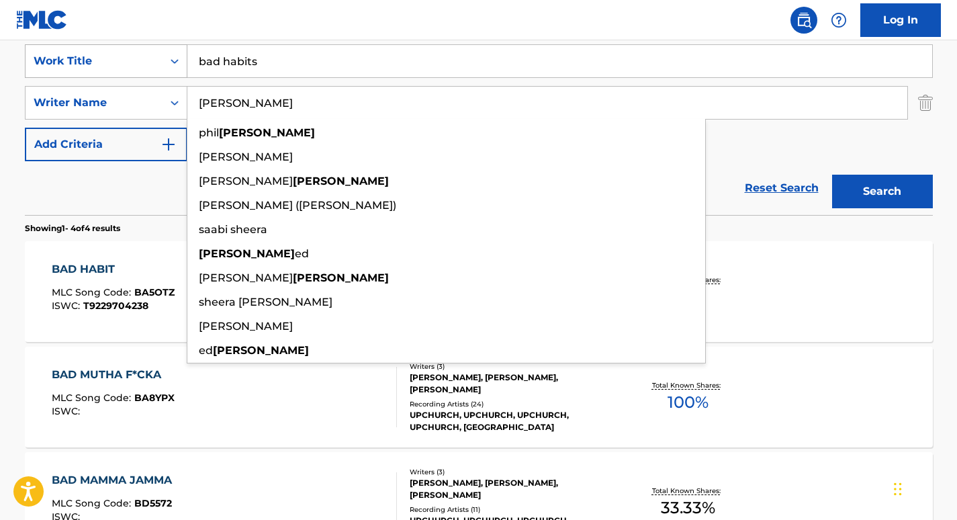
type input "sheeran"
click at [832, 175] on button "Search" at bounding box center [882, 192] width 101 height 34
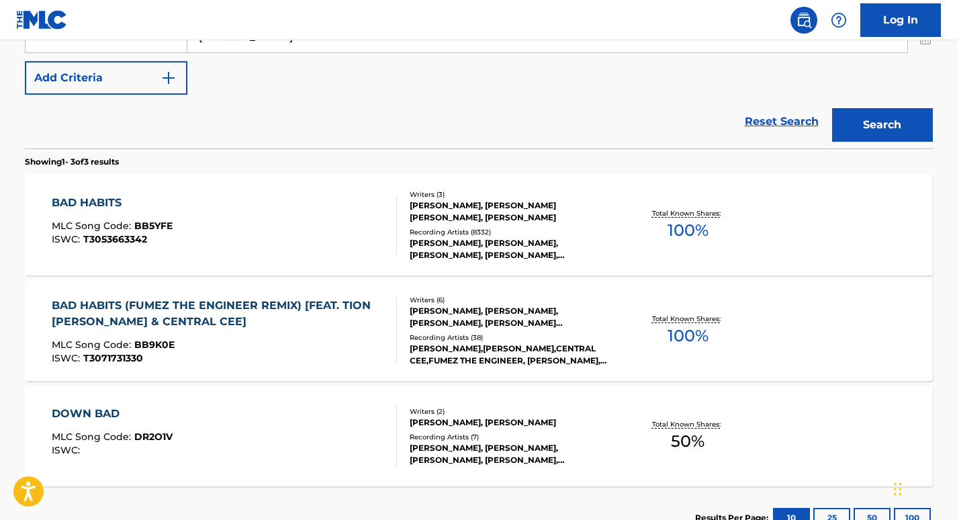
scroll to position [320, 0]
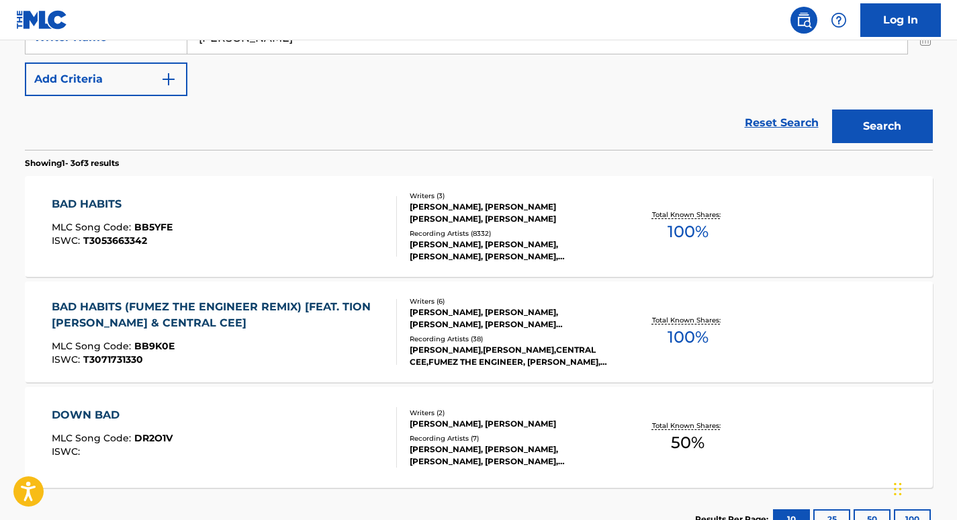
click at [89, 201] on div "BAD HABITS" at bounding box center [112, 204] width 121 height 16
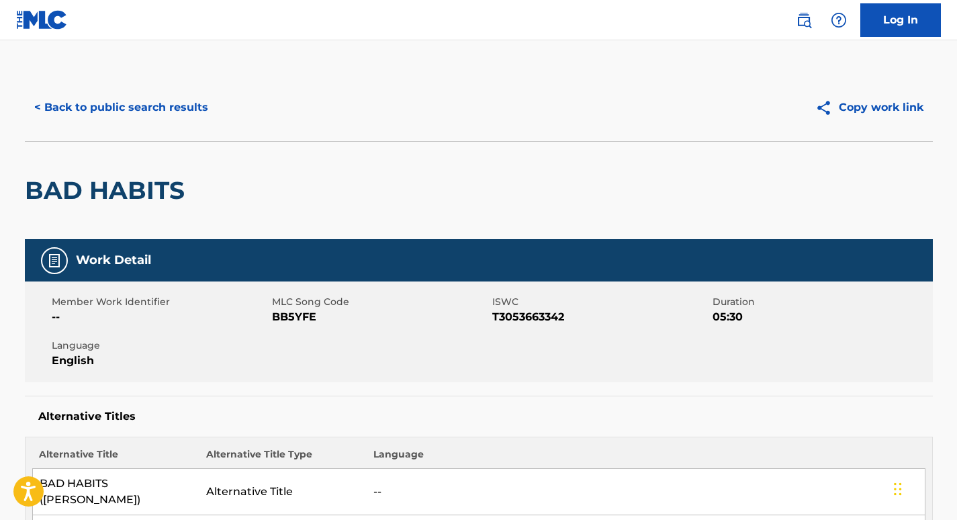
click at [301, 316] on span "BB5YFE" at bounding box center [380, 317] width 217 height 16
copy span "BB5YFE"
click at [146, 115] on button "< Back to public search results" at bounding box center [121, 108] width 193 height 34
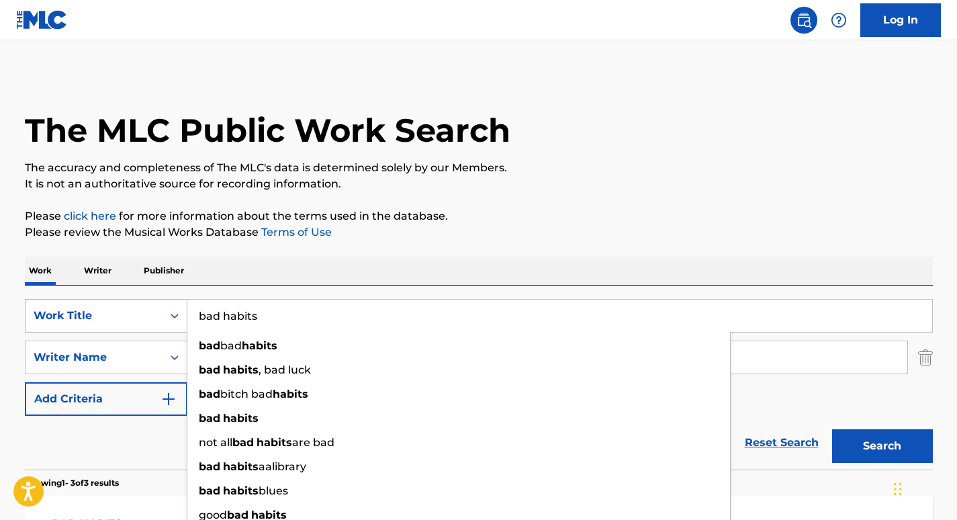
drag, startPoint x: 225, startPoint y: 315, endPoint x: 177, endPoint y: 315, distance: 47.7
click at [177, 315] on div "SearchWithCriteria1831ceb3-eae4-4961-b8d6-2a9534717538 Work Title bad habits ba…" at bounding box center [479, 316] width 908 height 34
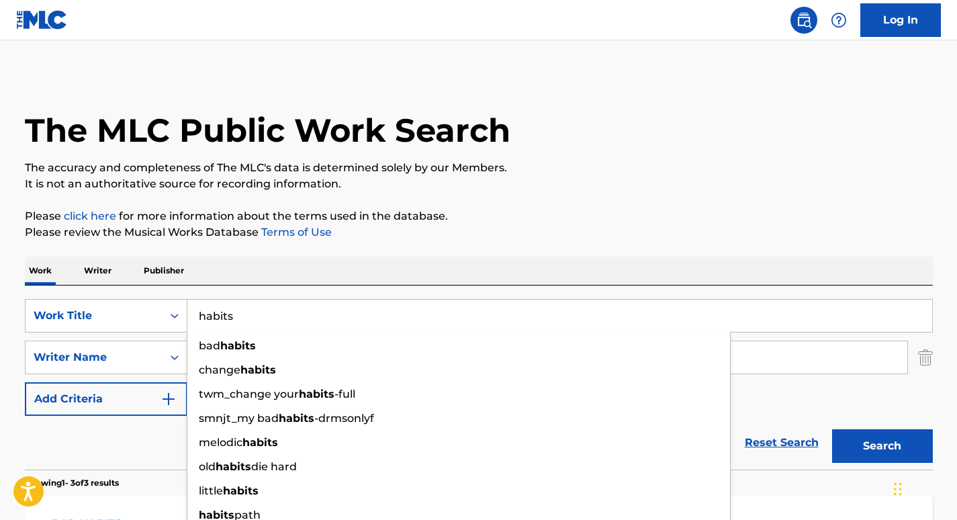
click at [262, 317] on input "habits" at bounding box center [559, 316] width 745 height 32
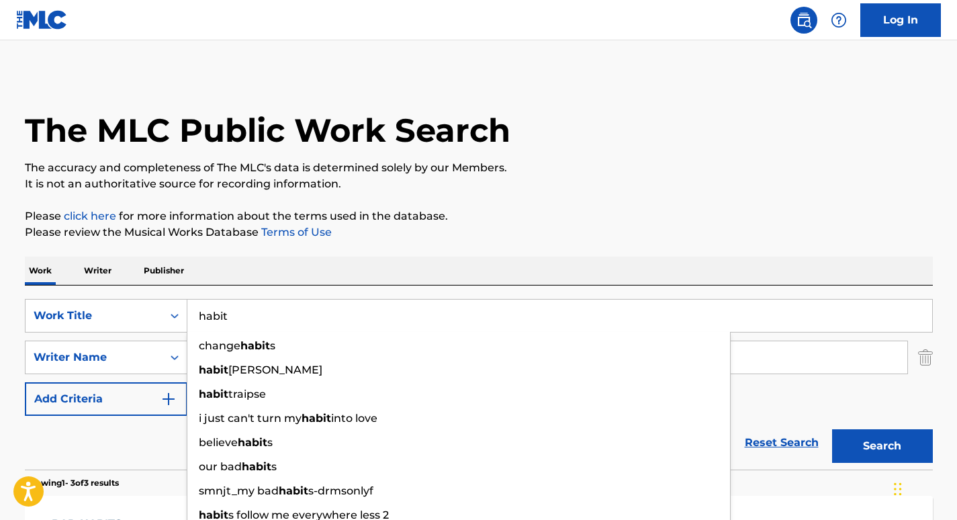
type input "habit"
click at [158, 439] on div "Reset Search Search" at bounding box center [479, 443] width 908 height 54
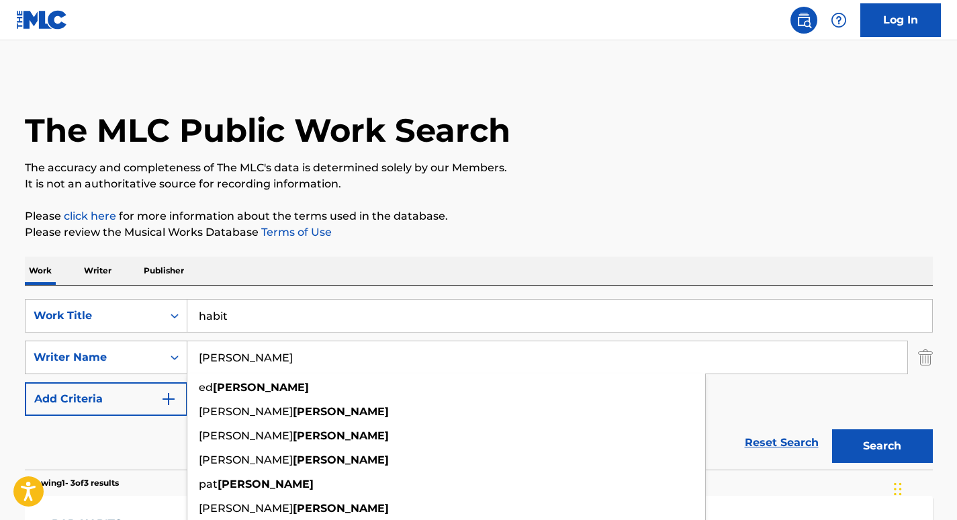
drag, startPoint x: 277, startPoint y: 345, endPoint x: 127, endPoint y: 345, distance: 150.4
click at [127, 345] on div "SearchWithCriteriaf1adc70b-f58d-4edb-992a-9a6c675f11c6 Writer Name sheeran ed s…" at bounding box center [479, 357] width 908 height 34
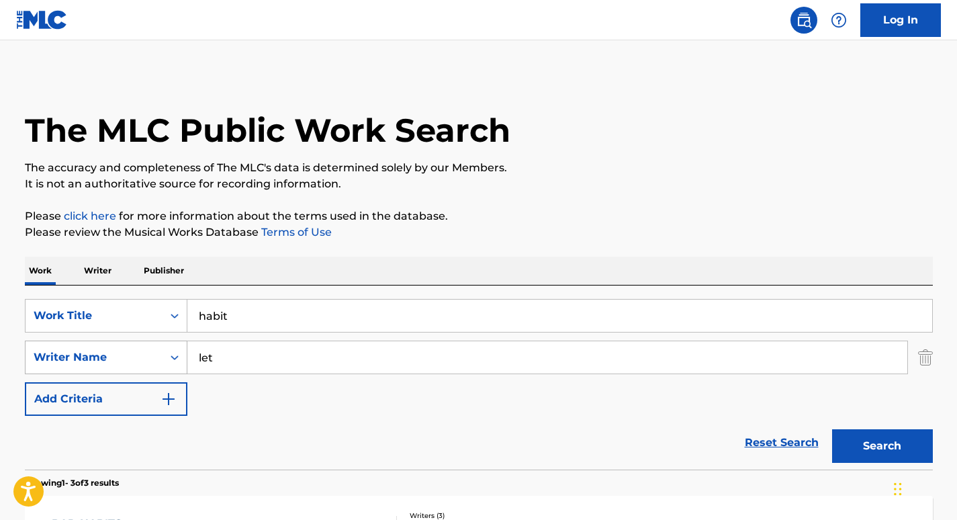
type input "let"
click at [832, 429] on button "Search" at bounding box center [882, 446] width 101 height 34
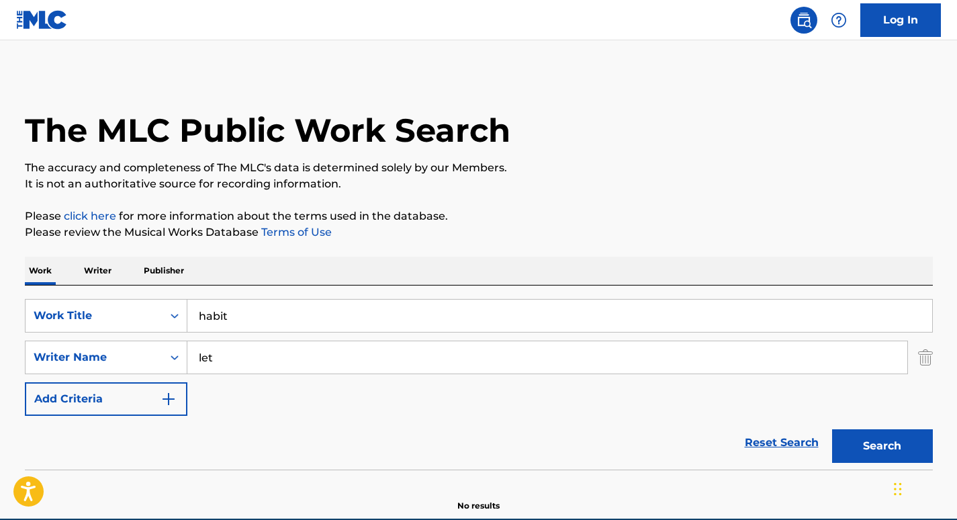
scroll to position [63, 0]
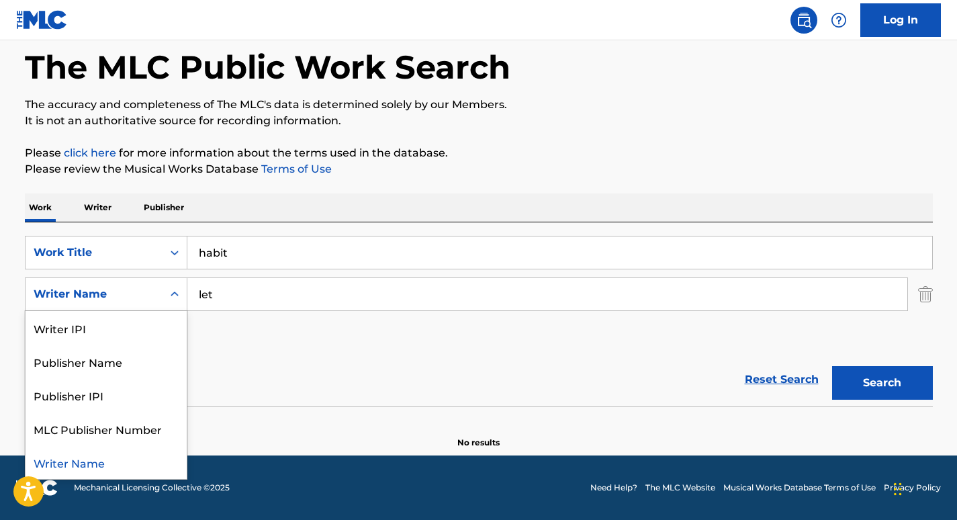
click at [151, 294] on div "Writer Name" at bounding box center [94, 294] width 121 height 16
click at [289, 391] on div "Reset Search Search" at bounding box center [479, 380] width 908 height 54
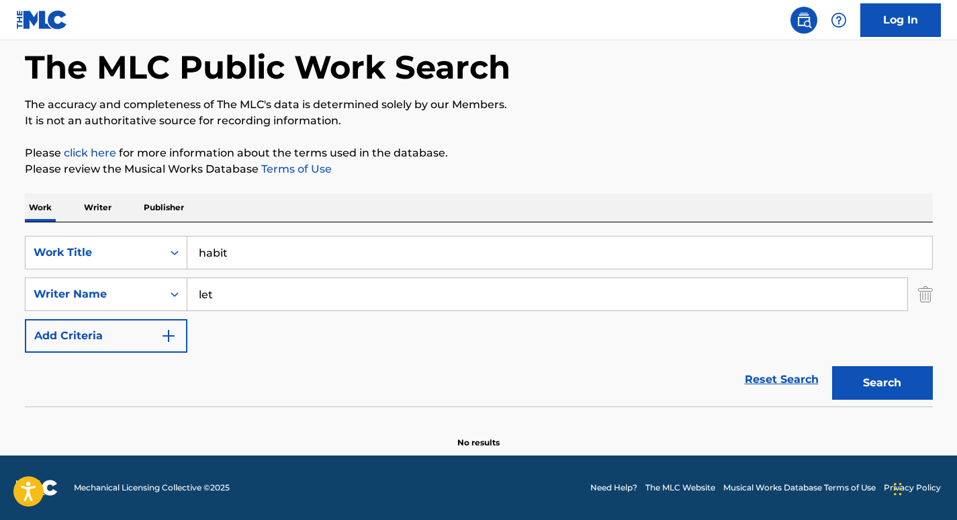
click at [195, 252] on input "habit" at bounding box center [559, 252] width 745 height 32
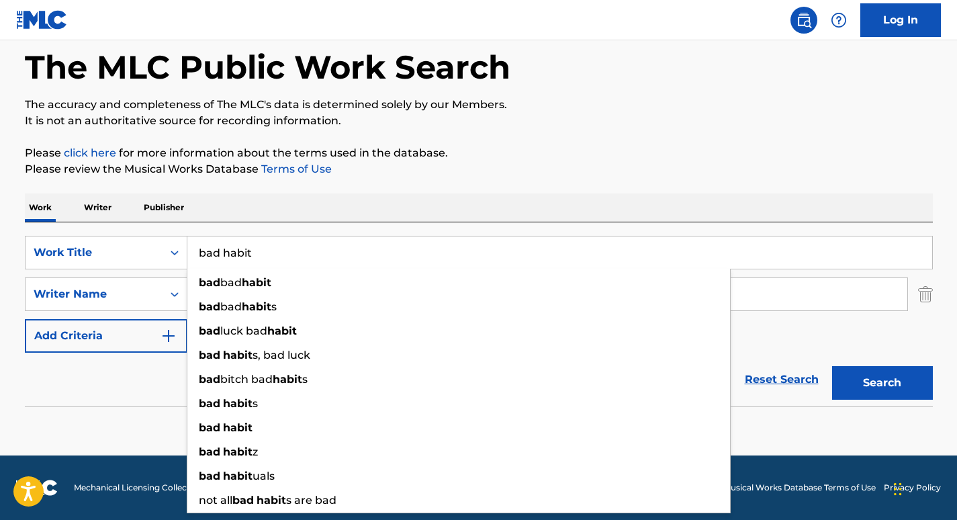
type input "bad habit"
click at [135, 409] on section at bounding box center [479, 409] width 908 height 7
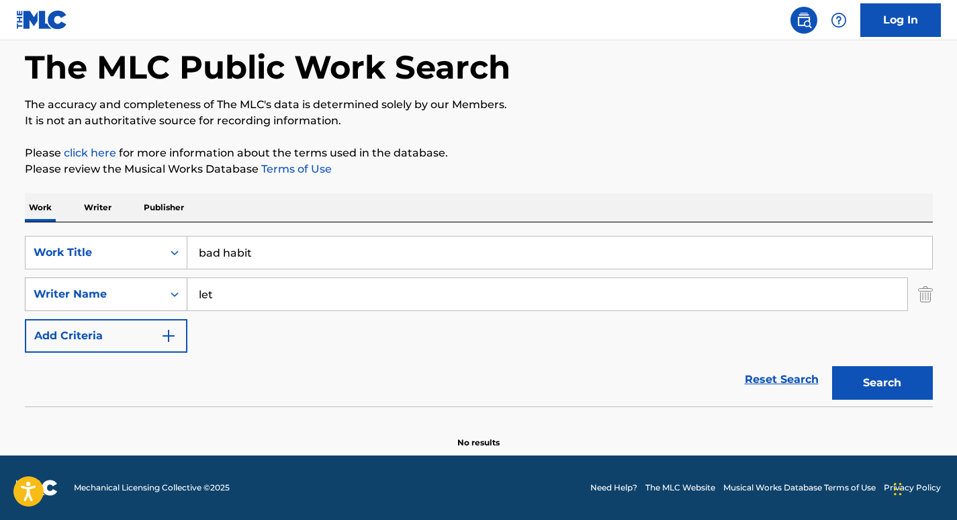
drag, startPoint x: 240, startPoint y: 293, endPoint x: 126, endPoint y: 279, distance: 115.7
click at [126, 279] on div "SearchWithCriteriaf1adc70b-f58d-4edb-992a-9a6c675f11c6 Writer Name let" at bounding box center [479, 294] width 908 height 34
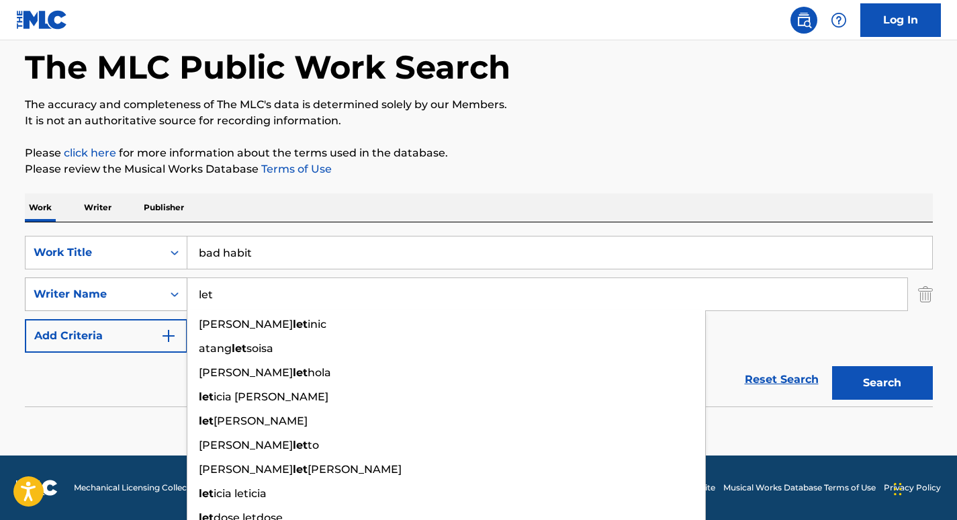
paste input "McFarlane"
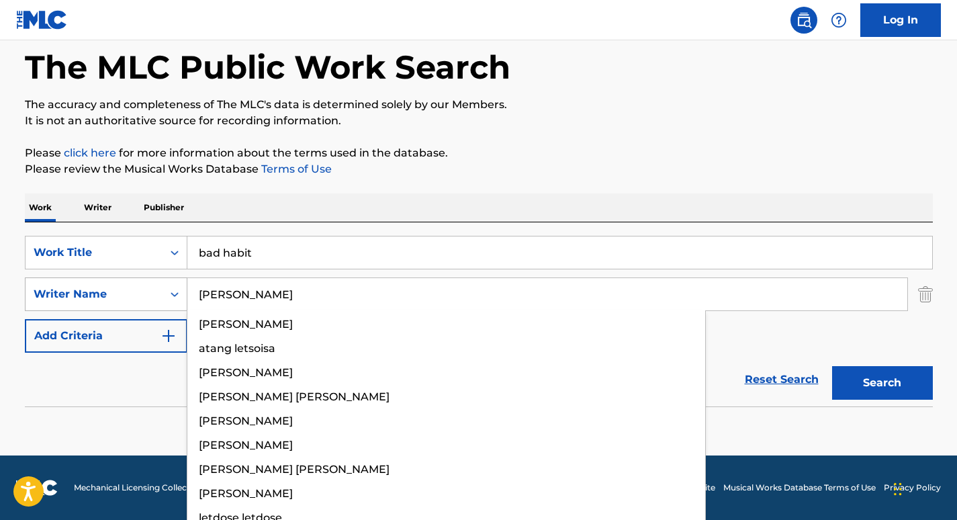
type input "McFarlane"
click at [832, 366] on button "Search" at bounding box center [882, 383] width 101 height 34
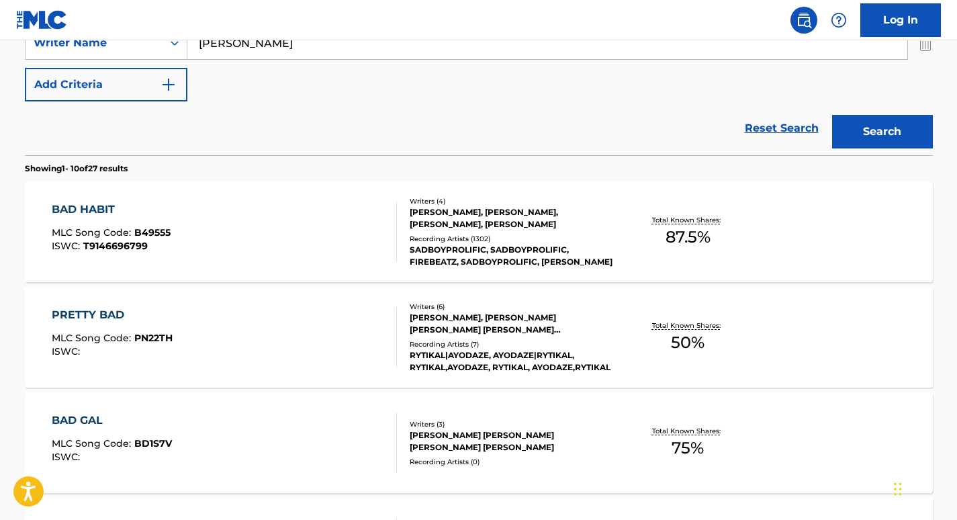
scroll to position [316, 0]
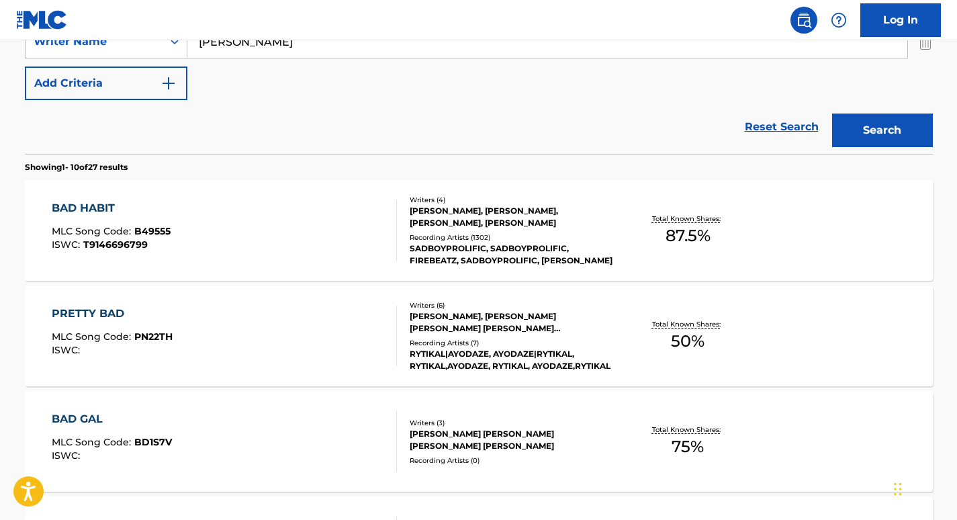
click at [22, 239] on div "The MLC Public Work Search The accuracy and completeness of The MLC's data is d…" at bounding box center [479, 528] width 940 height 1541
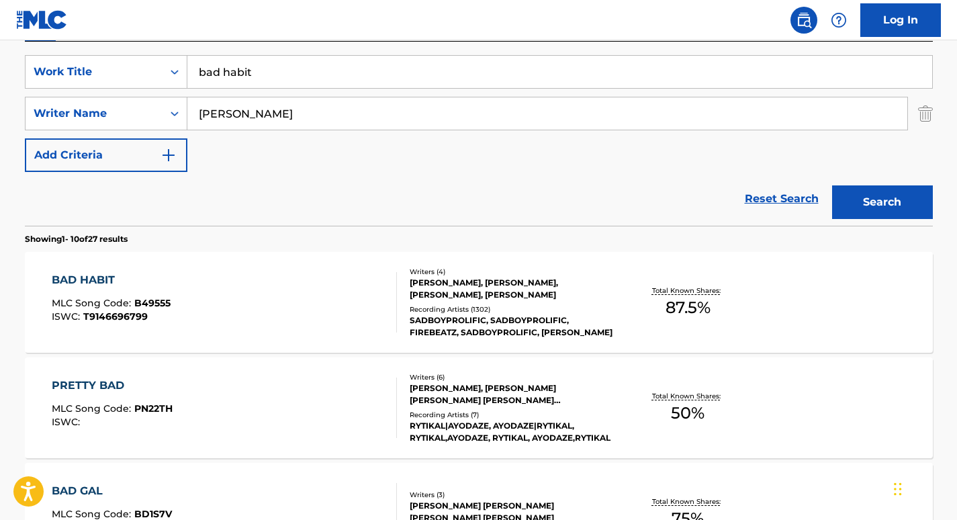
scroll to position [243, 0]
click at [91, 278] on div "BAD HABIT" at bounding box center [111, 281] width 119 height 16
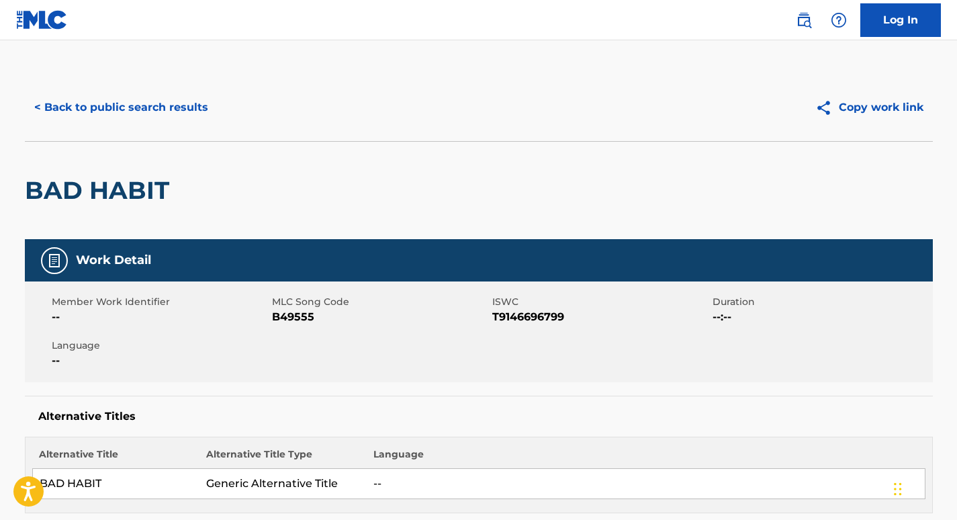
click at [144, 113] on button "< Back to public search results" at bounding box center [121, 108] width 193 height 34
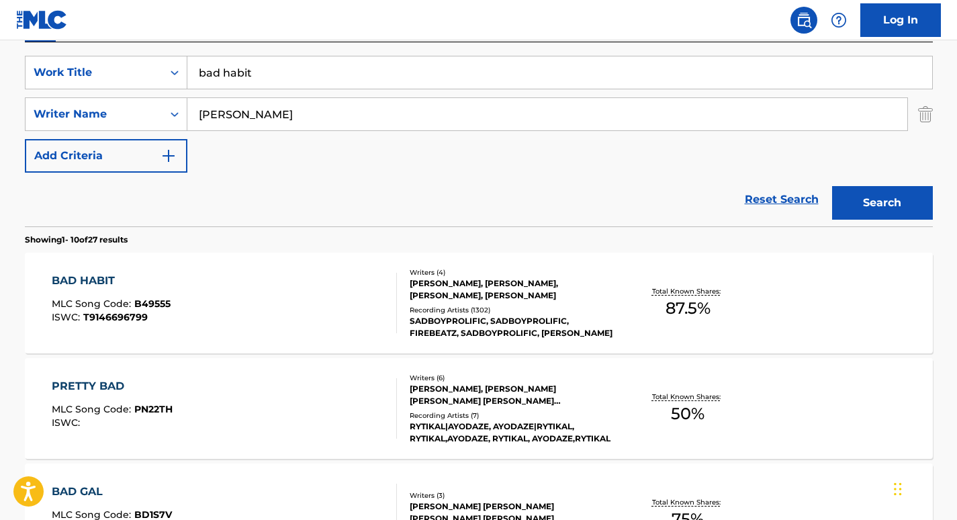
scroll to position [222, 0]
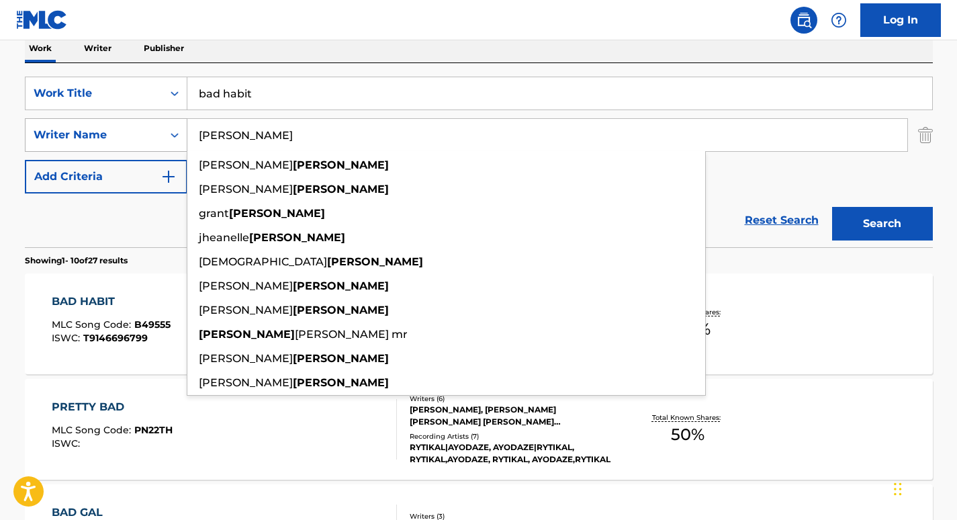
drag, startPoint x: 273, startPoint y: 134, endPoint x: 90, endPoint y: 134, distance: 183.3
click at [90, 134] on div "SearchWithCriteriaf1adc70b-f58d-4edb-992a-9a6c675f11c6 Writer Name McFarlane de…" at bounding box center [479, 135] width 908 height 34
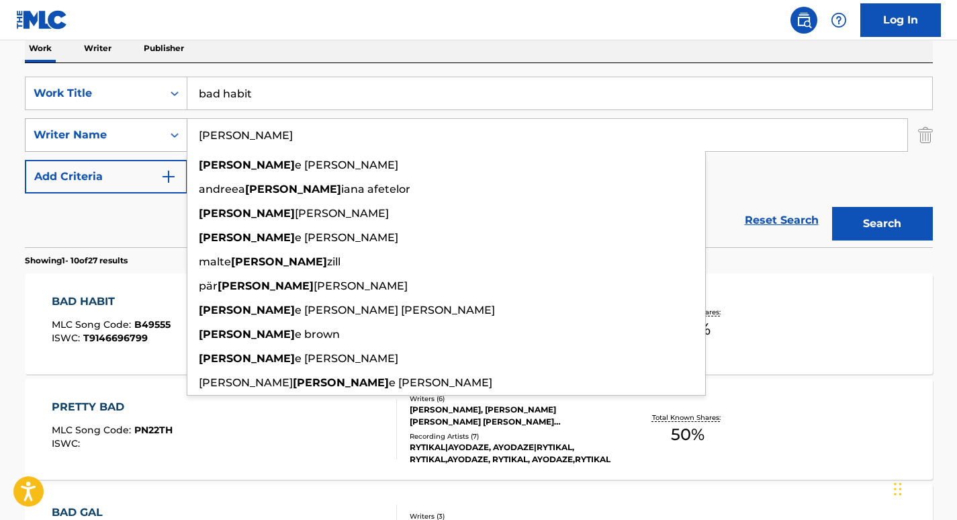
type input "george"
click at [832, 207] on button "Search" at bounding box center [882, 224] width 101 height 34
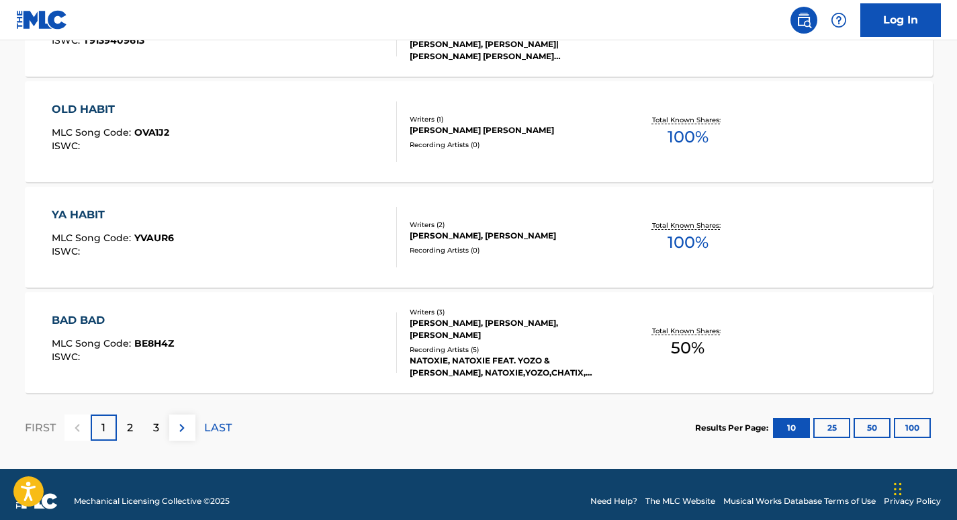
click at [132, 420] on p "2" at bounding box center [130, 428] width 6 height 16
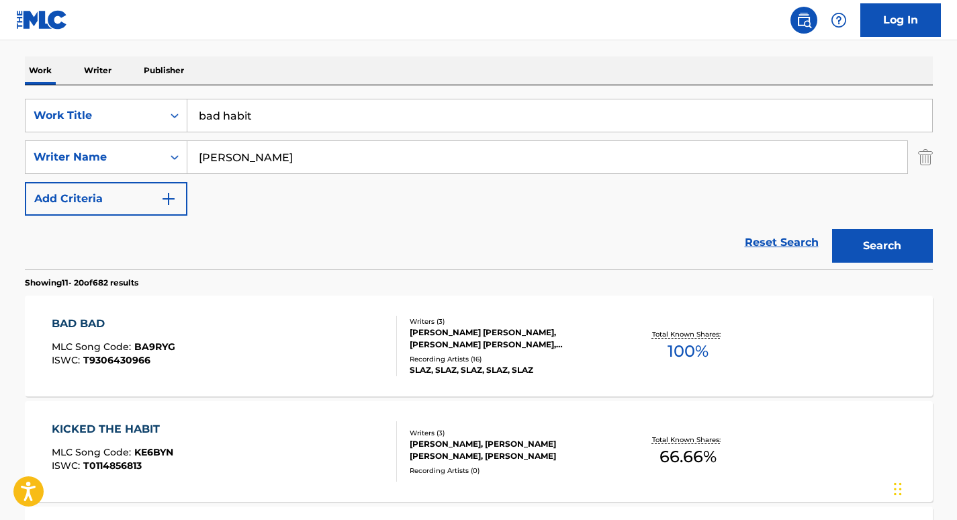
scroll to position [197, 0]
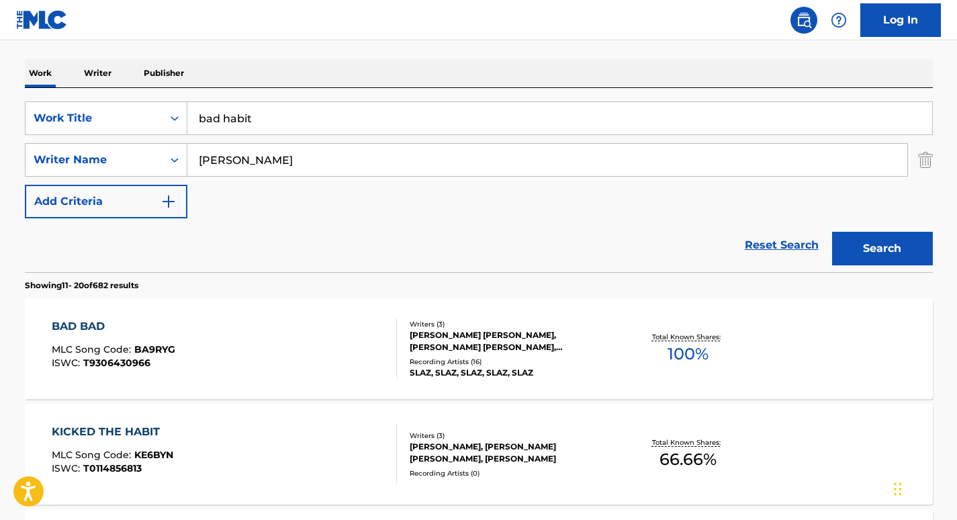
click at [265, 126] on input "bad habit" at bounding box center [559, 118] width 745 height 32
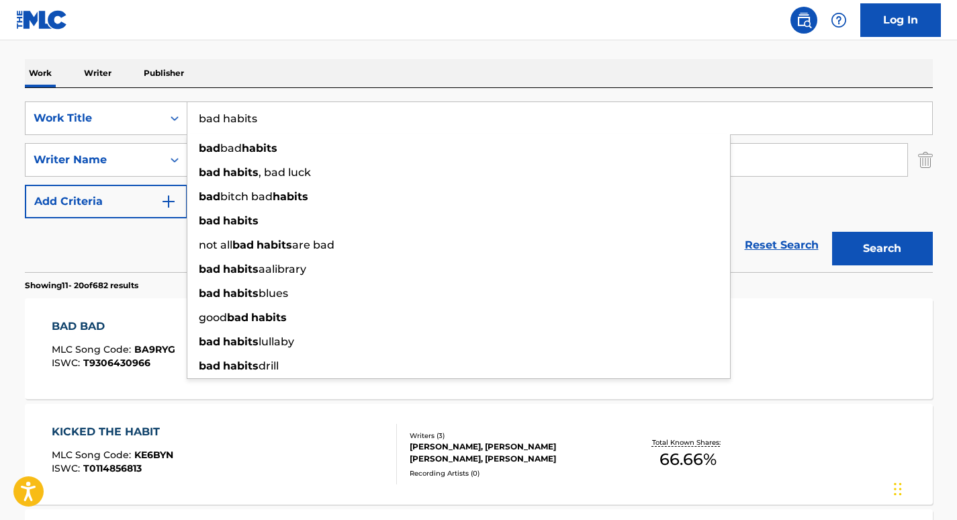
type input "bad habits"
click at [148, 258] on div "Reset Search Search" at bounding box center [479, 245] width 908 height 54
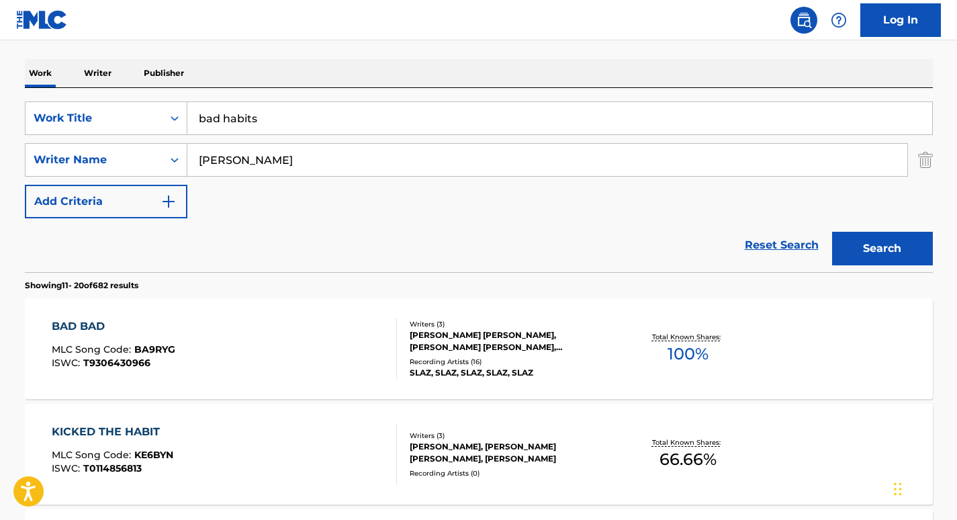
click at [250, 149] on input "george" at bounding box center [547, 160] width 720 height 32
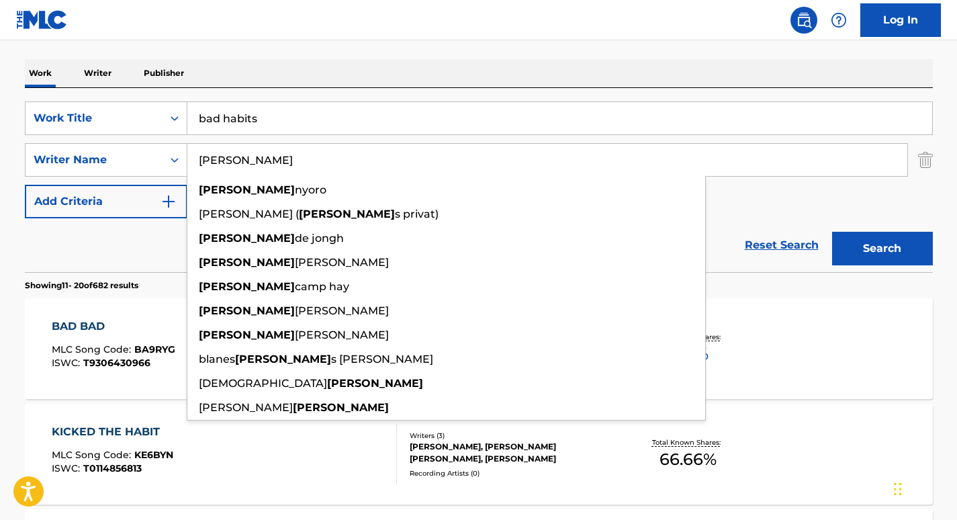
click at [250, 149] on input "george" at bounding box center [547, 160] width 720 height 32
paste input "Antoin"
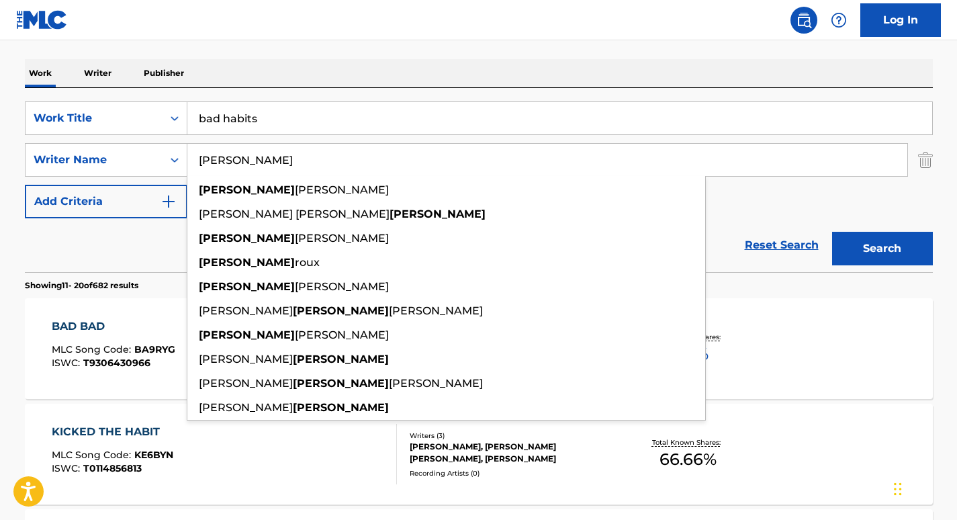
type input "Antoine"
click at [832, 232] on button "Search" at bounding box center [882, 249] width 101 height 34
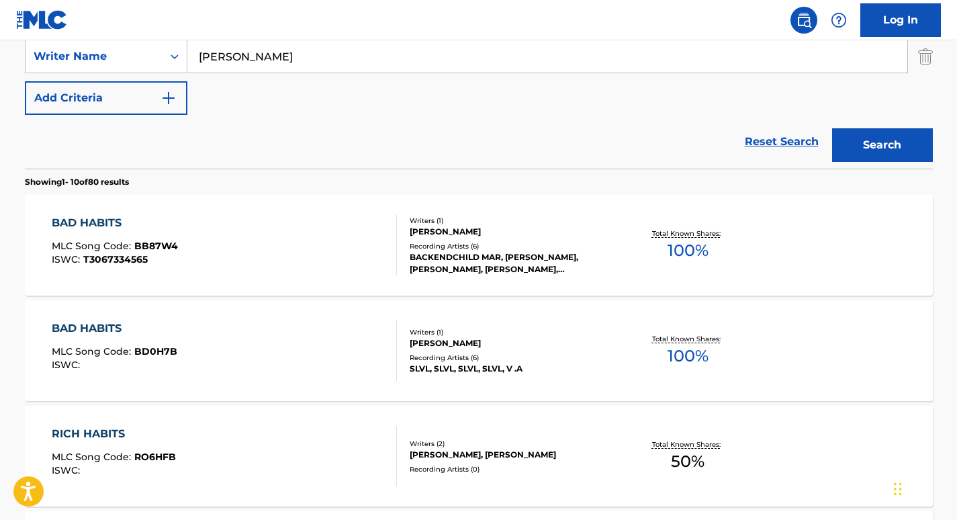
scroll to position [308, 0]
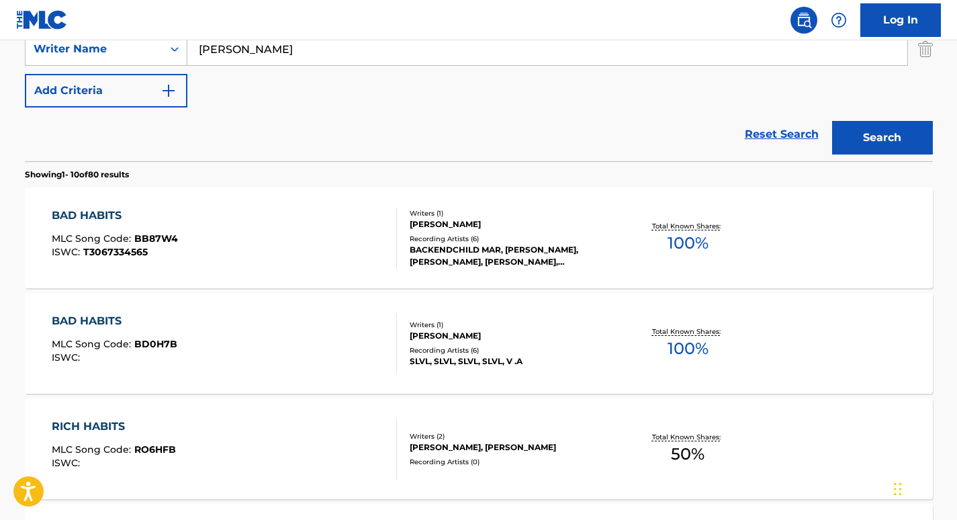
click at [105, 216] on div "BAD HABITS" at bounding box center [115, 216] width 126 height 16
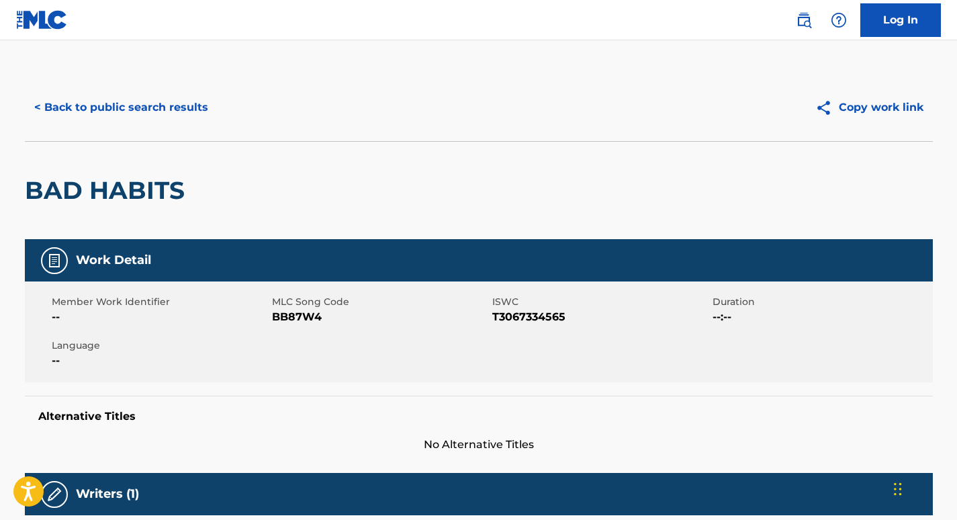
click at [285, 310] on span "BB87W4" at bounding box center [380, 317] width 217 height 16
copy span "BB87W4"
click at [150, 105] on button "< Back to public search results" at bounding box center [121, 108] width 193 height 34
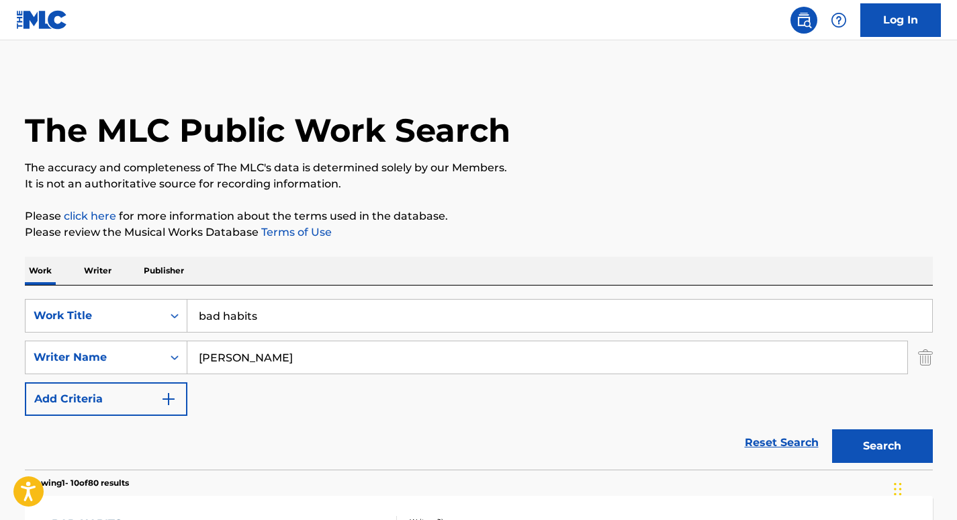
click at [259, 315] on input "bad habits" at bounding box center [559, 316] width 745 height 32
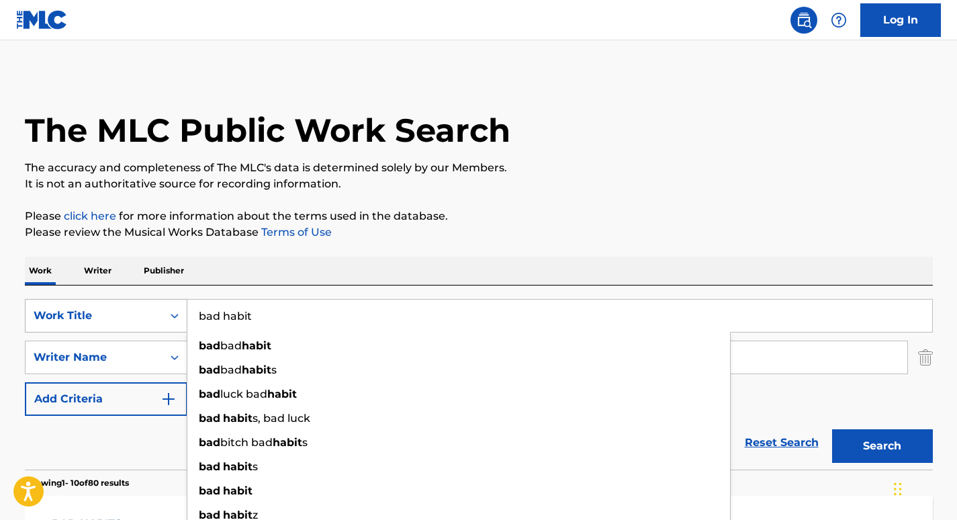
drag, startPoint x: 225, startPoint y: 316, endPoint x: 167, endPoint y: 315, distance: 58.4
click at [167, 315] on div "SearchWithCriteria1831ceb3-eae4-4961-b8d6-2a9534717538 Work Title bad habit bad…" at bounding box center [479, 316] width 908 height 34
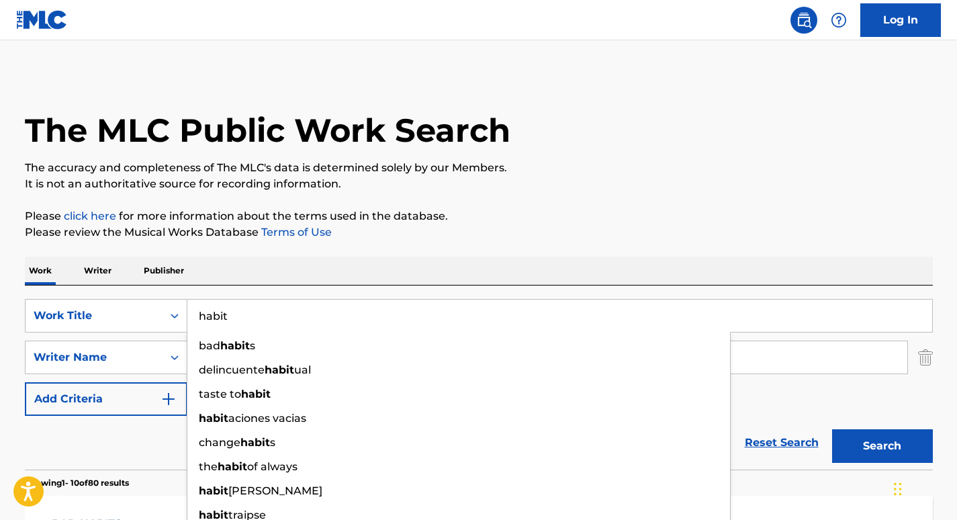
type input "habit"
click at [175, 439] on div "Reset Search Search" at bounding box center [479, 443] width 908 height 54
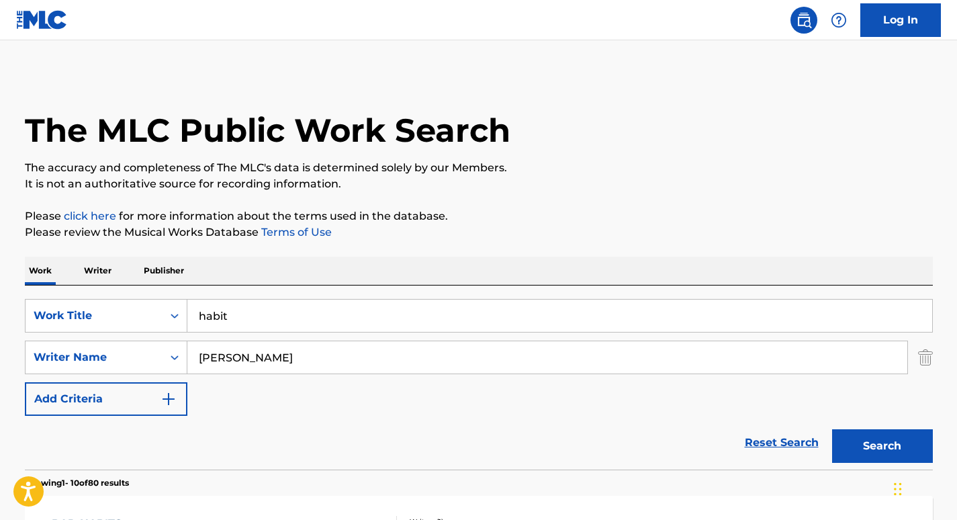
click at [223, 358] on input "Antoine" at bounding box center [547, 357] width 720 height 32
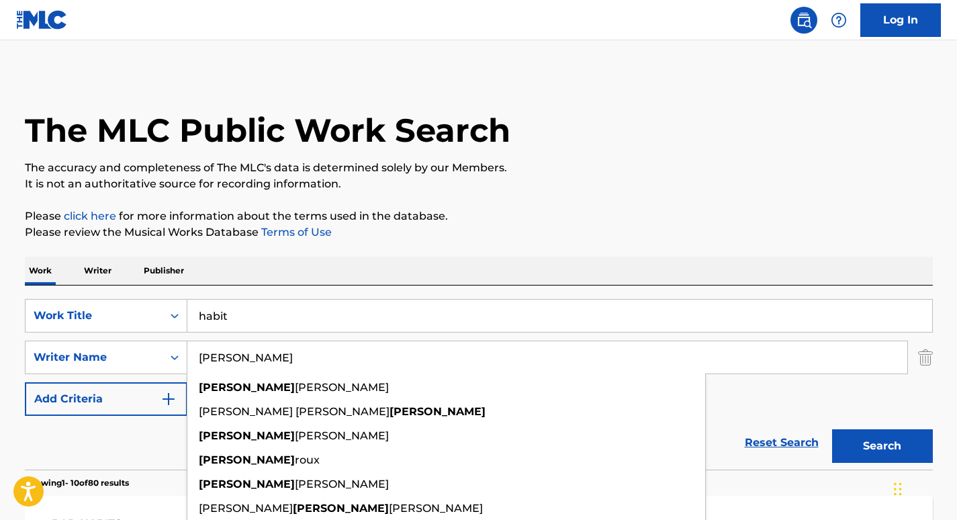
click at [223, 358] on input "Antoine" at bounding box center [547, 357] width 720 height 32
paste input "Kenney"
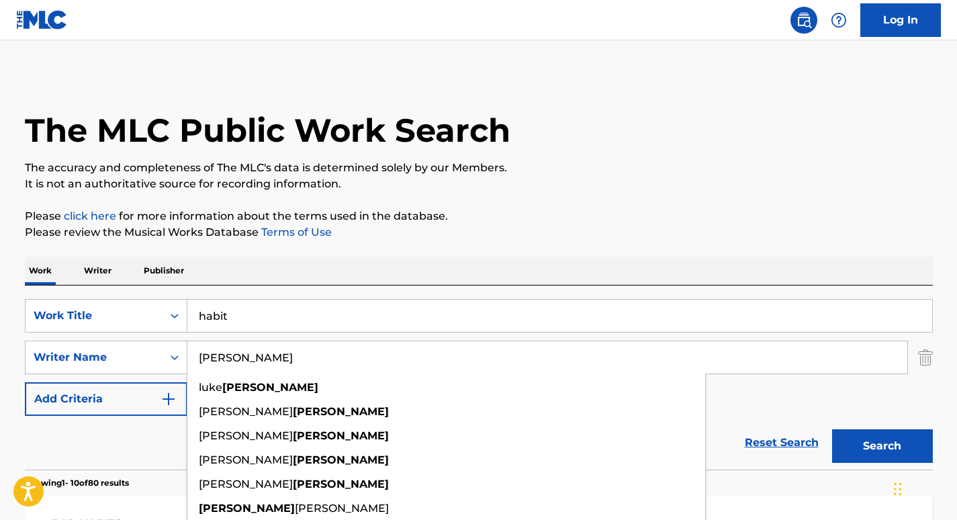
type input "Kenney"
click at [832, 429] on button "Search" at bounding box center [882, 446] width 101 height 34
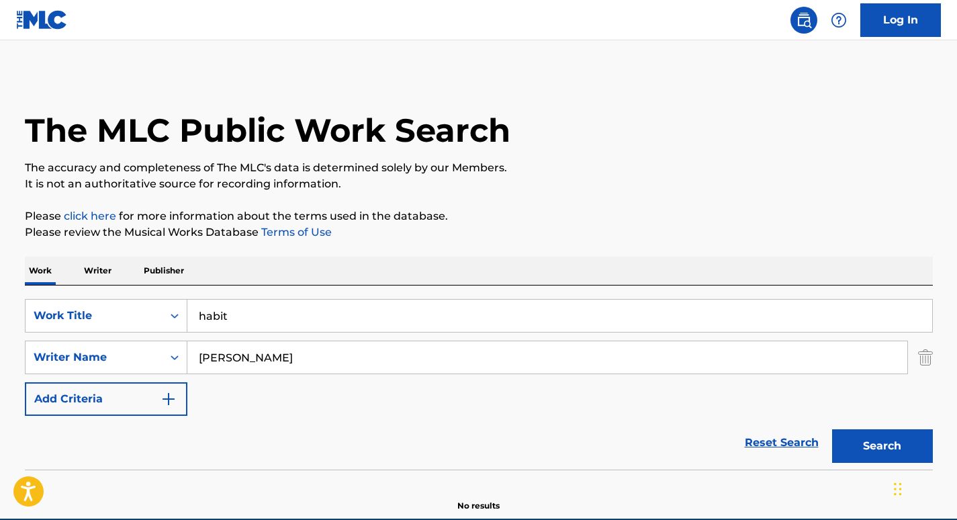
scroll to position [63, 0]
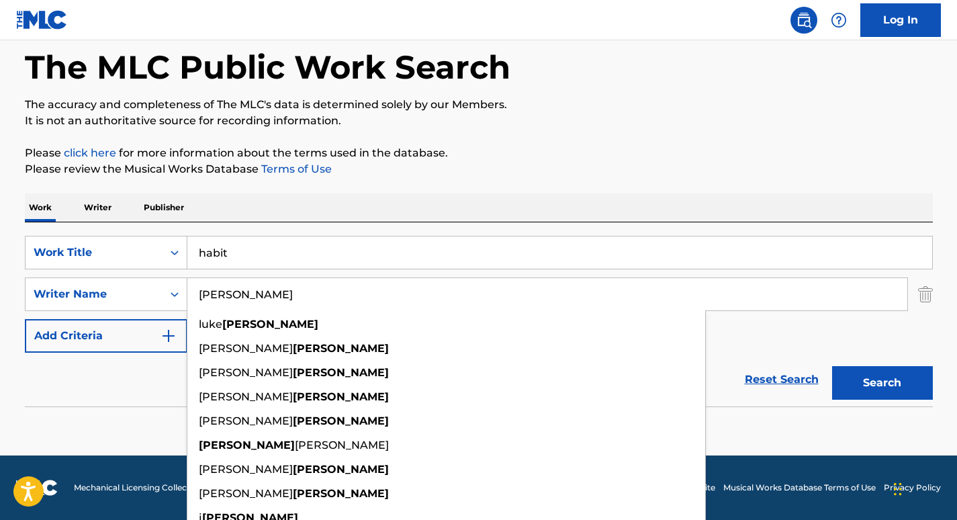
click at [233, 252] on input "habit" at bounding box center [559, 252] width 745 height 32
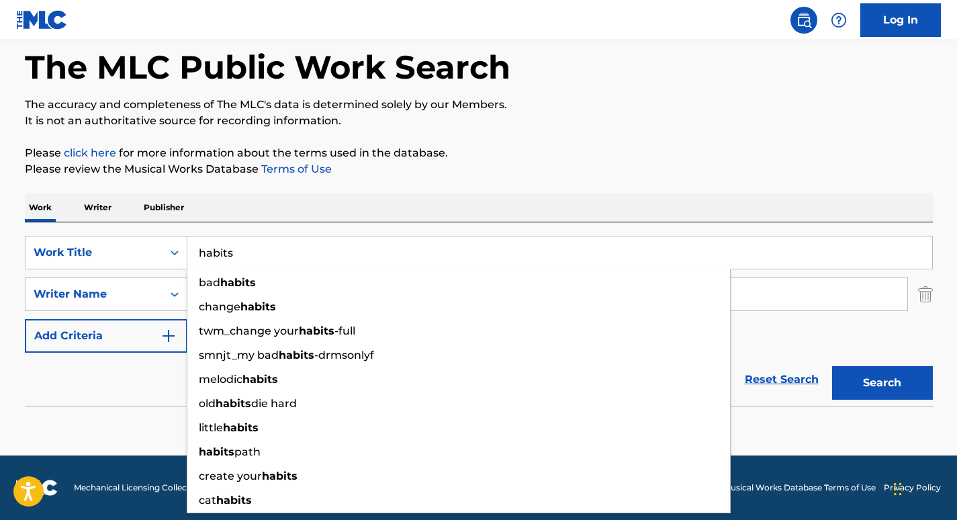
click at [196, 255] on input "habits" at bounding box center [559, 252] width 745 height 32
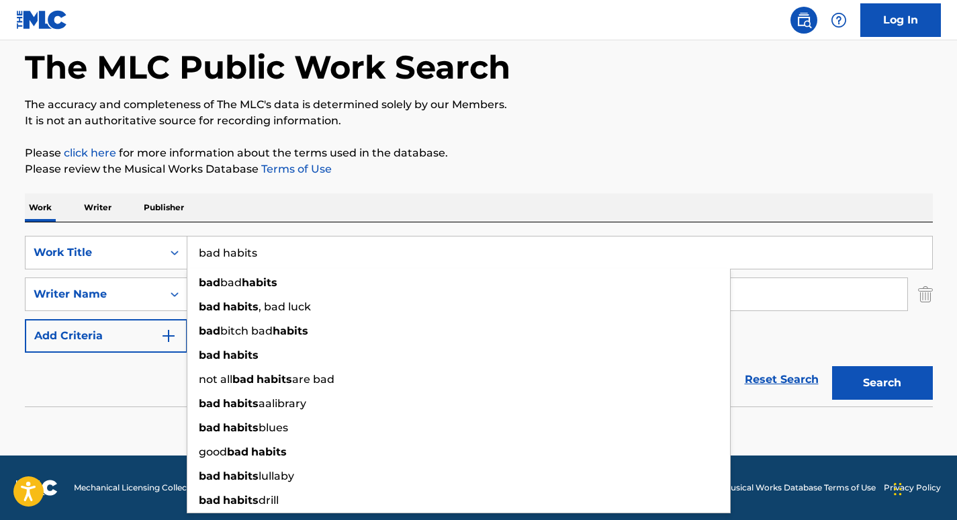
type input "bad habits"
click at [130, 390] on div "Reset Search Search" at bounding box center [479, 380] width 908 height 54
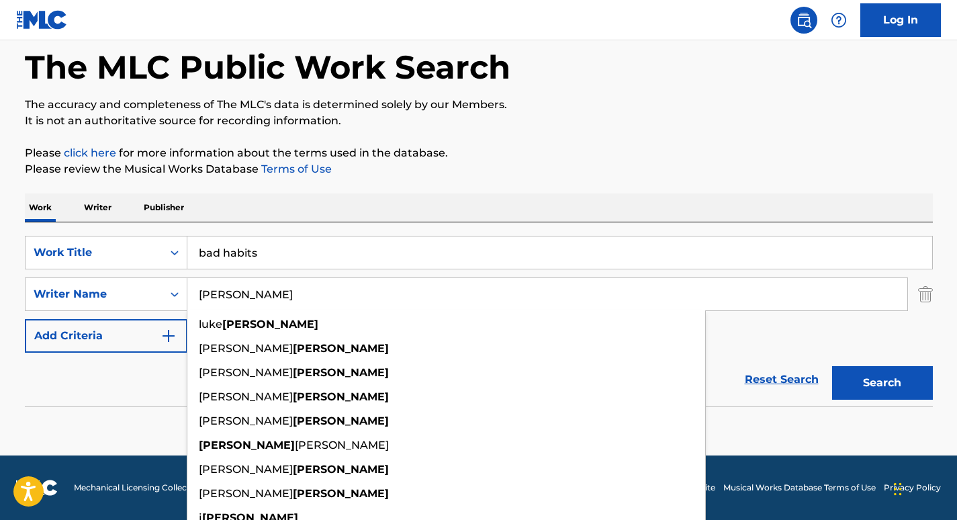
click at [244, 289] on input "Kenney" at bounding box center [547, 294] width 720 height 32
paste input "[PERSON_NAME]"
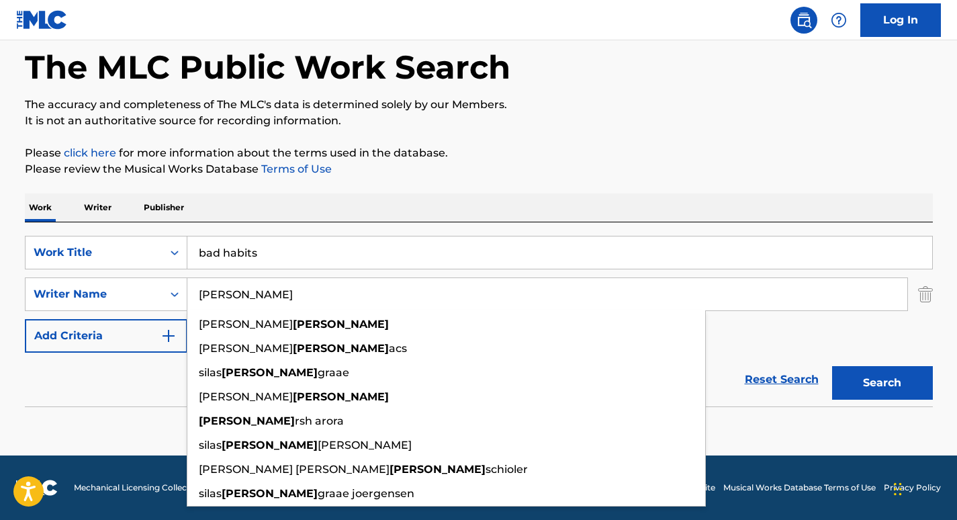
type input "[PERSON_NAME]"
click at [832, 366] on button "Search" at bounding box center [882, 383] width 101 height 34
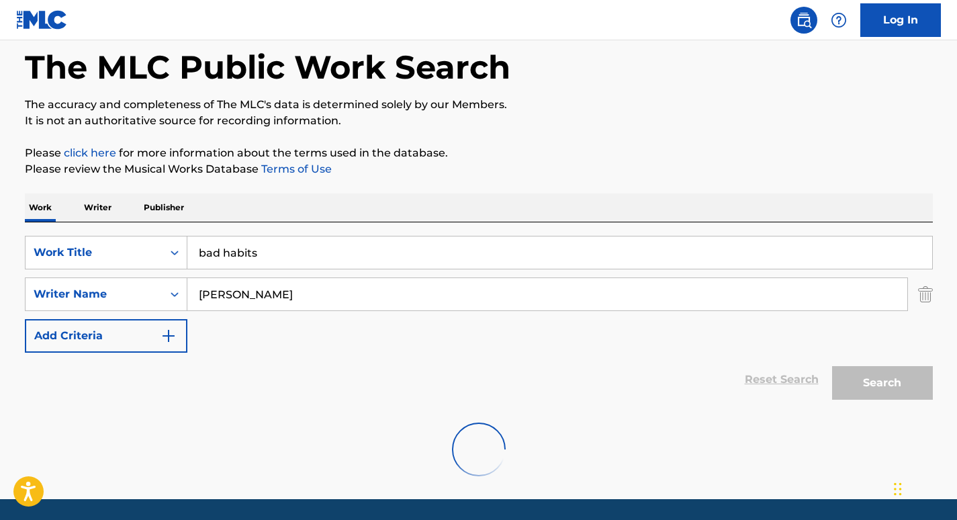
scroll to position [107, 0]
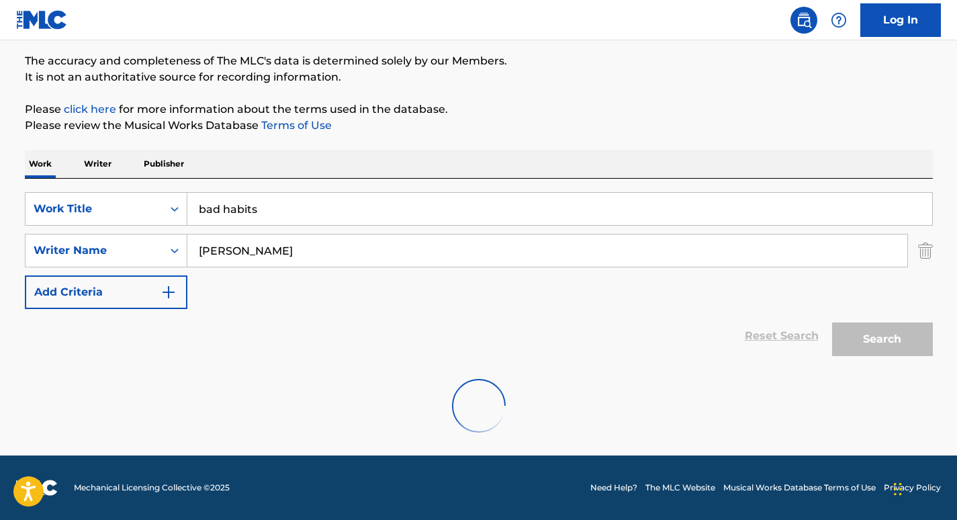
click at [244, 253] on input "[PERSON_NAME]" at bounding box center [547, 250] width 720 height 32
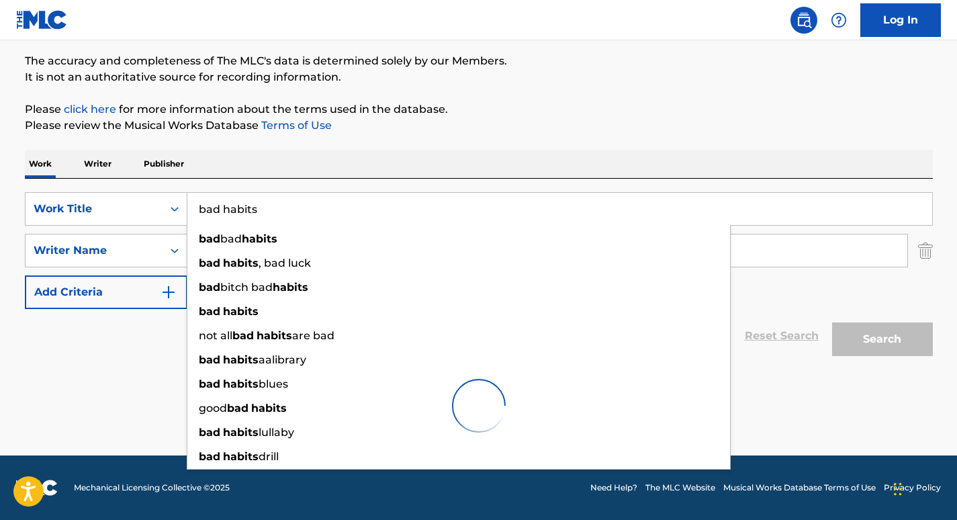
click at [199, 208] on input "bad habits" at bounding box center [559, 209] width 745 height 32
click at [132, 354] on div "Reset Search Search" at bounding box center [479, 336] width 908 height 54
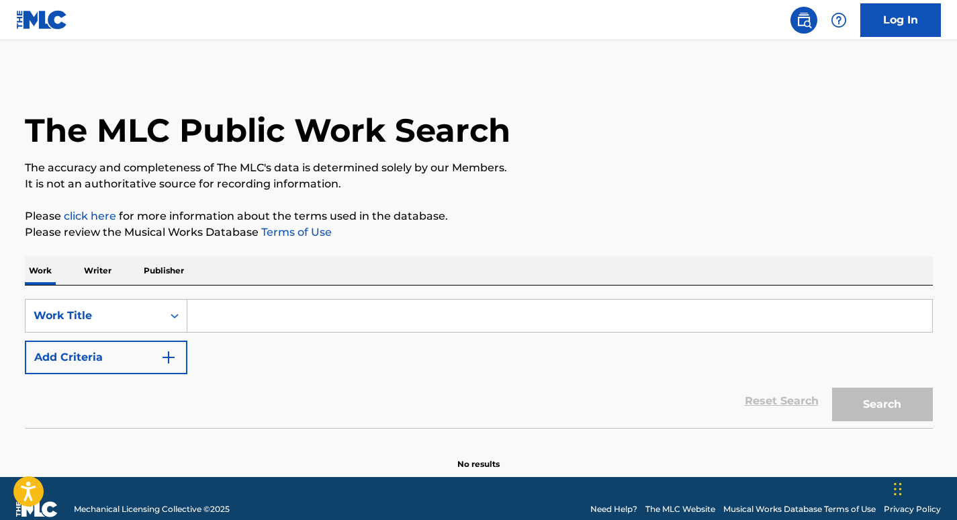
scroll to position [21, 0]
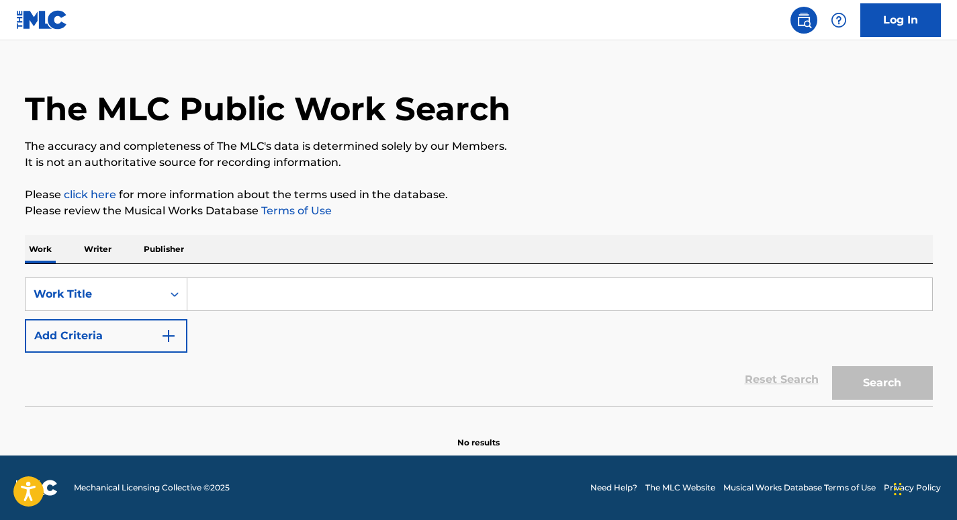
click at [219, 296] on input "Search Form" at bounding box center [559, 294] width 745 height 32
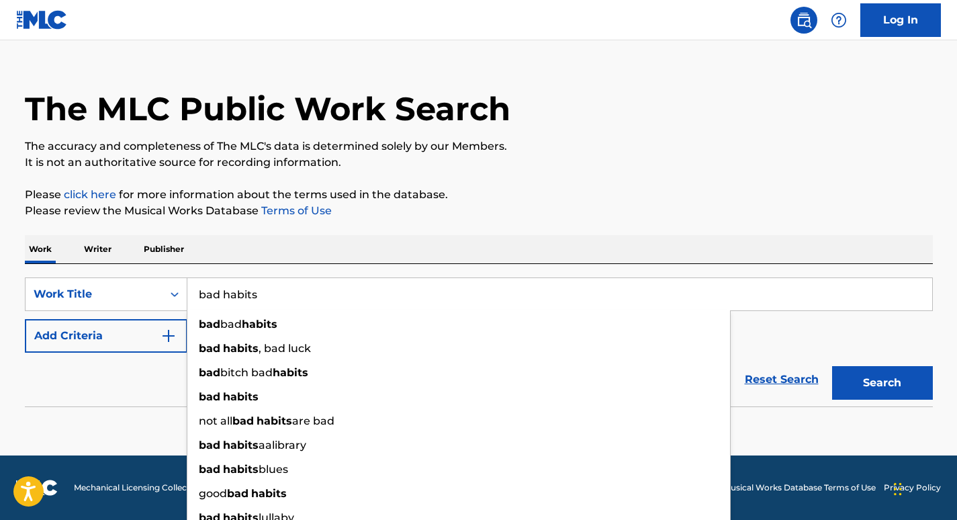
type input "bad habits"
click at [152, 326] on button "Add Criteria" at bounding box center [106, 336] width 163 height 34
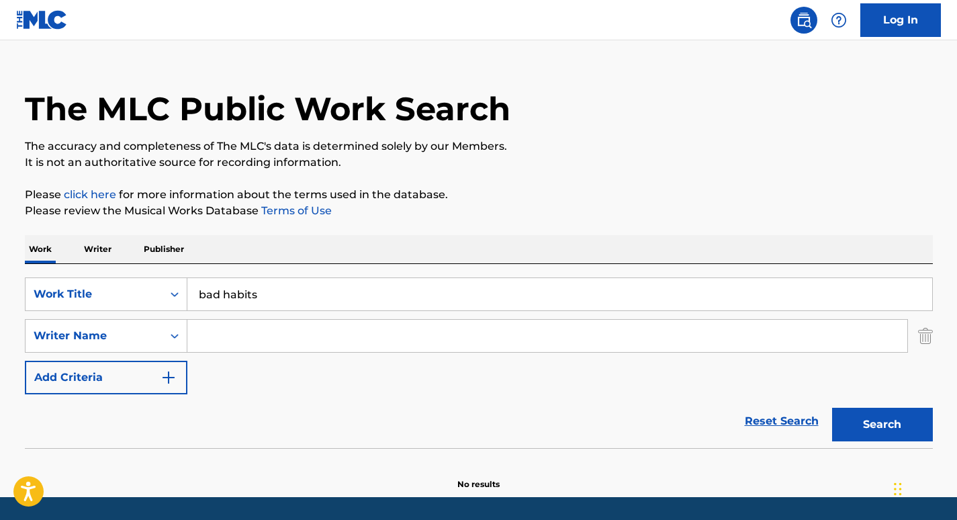
click at [214, 332] on input "Search Form" at bounding box center [547, 336] width 720 height 32
paste input "[PERSON_NAME]"
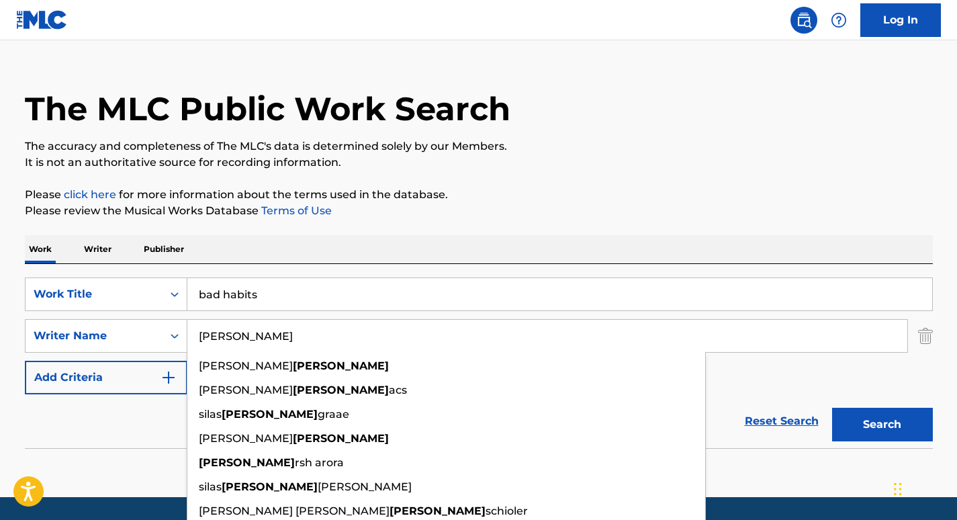
type input "[PERSON_NAME]"
click at [832, 408] on button "Search" at bounding box center [882, 425] width 101 height 34
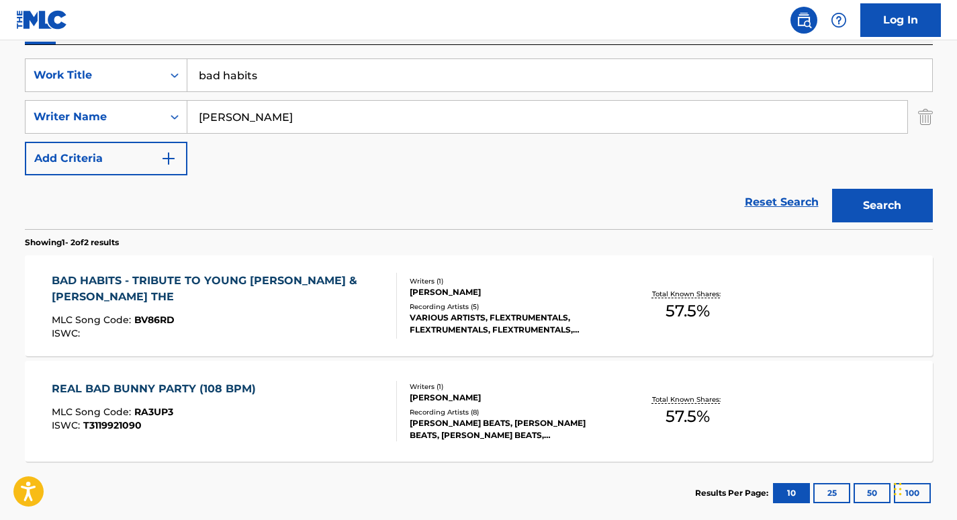
scroll to position [241, 0]
click at [220, 277] on div "BAD HABITS - TRIBUTE TO YOUNG [PERSON_NAME] & [PERSON_NAME] THE" at bounding box center [219, 288] width 334 height 32
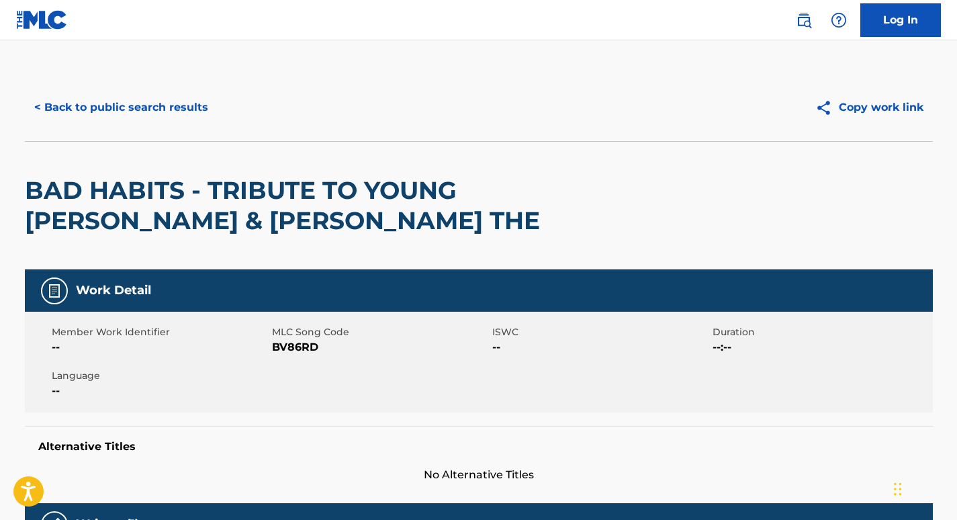
click at [286, 346] on span "BV86RD" at bounding box center [380, 347] width 217 height 16
copy span "BV86RD"
click at [138, 107] on button "< Back to public search results" at bounding box center [121, 108] width 193 height 34
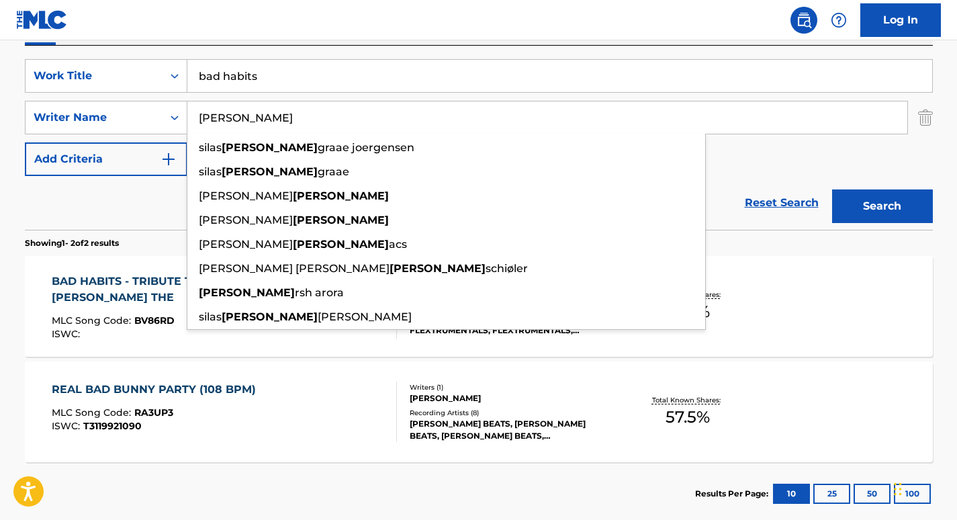
click at [254, 114] on input "[PERSON_NAME]" at bounding box center [547, 117] width 720 height 32
paste input "[PERSON_NAME]"
type input "[PERSON_NAME]"
click at [832, 189] on button "Search" at bounding box center [882, 206] width 101 height 34
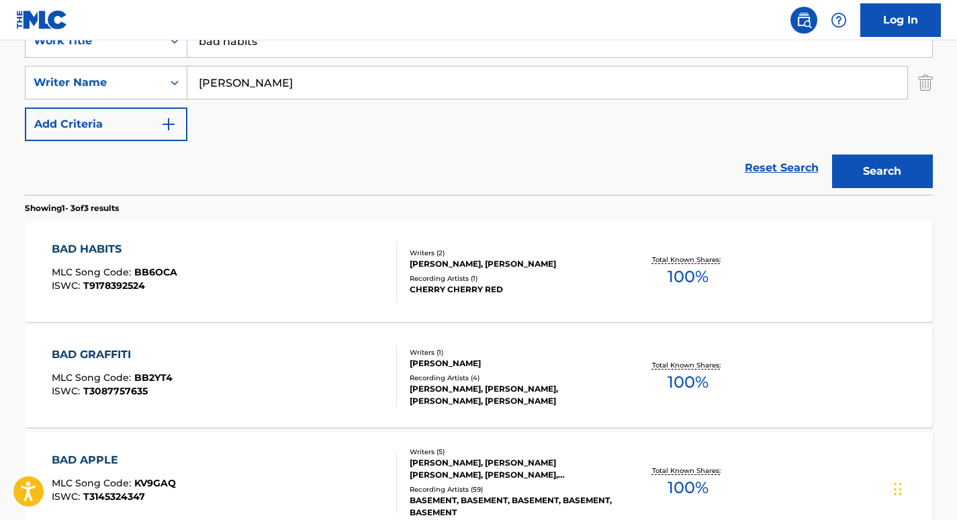
scroll to position [277, 0]
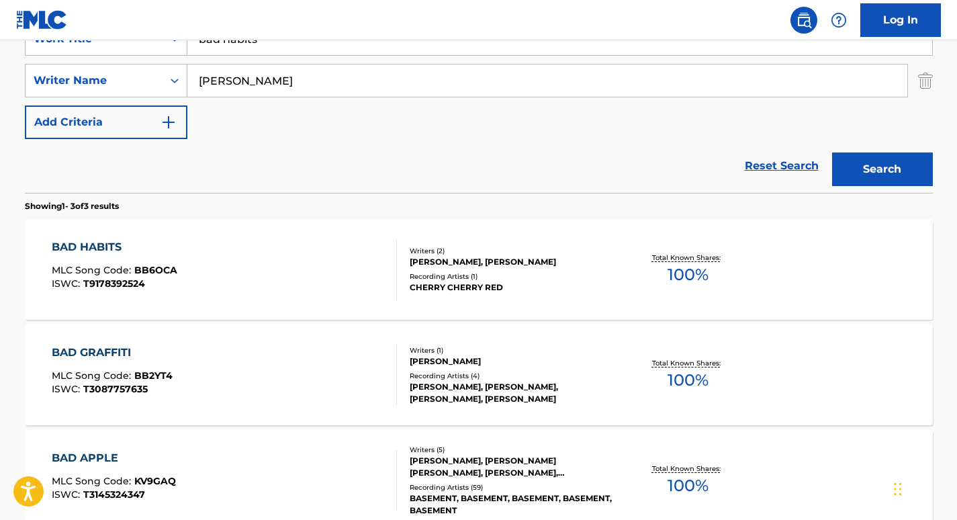
click at [5, 269] on main "The MLC Public Work Search The accuracy and completeness of The MLC's data is d…" at bounding box center [478, 182] width 957 height 837
click at [99, 249] on div "BAD HABITS" at bounding box center [115, 247] width 126 height 16
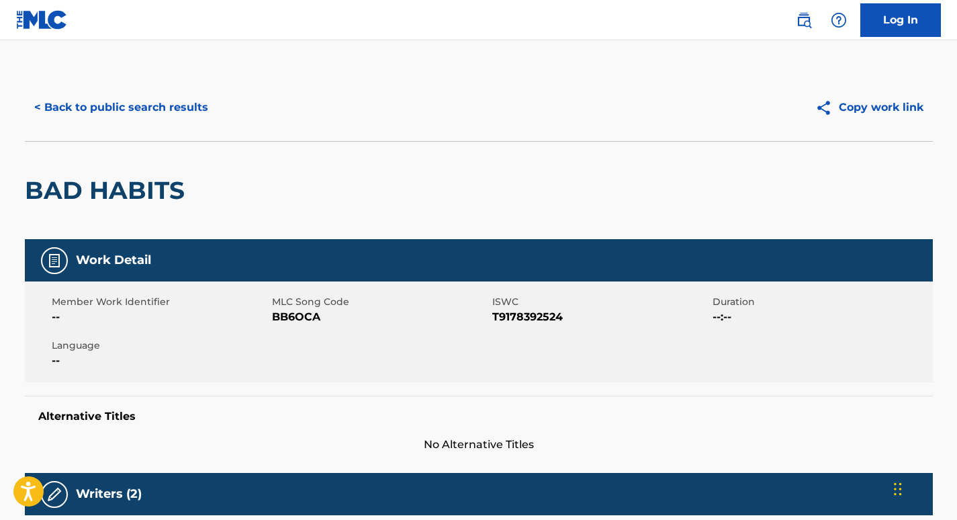
click at [300, 318] on span "BB6OCA" at bounding box center [380, 317] width 217 height 16
copy span "BB6OCA"
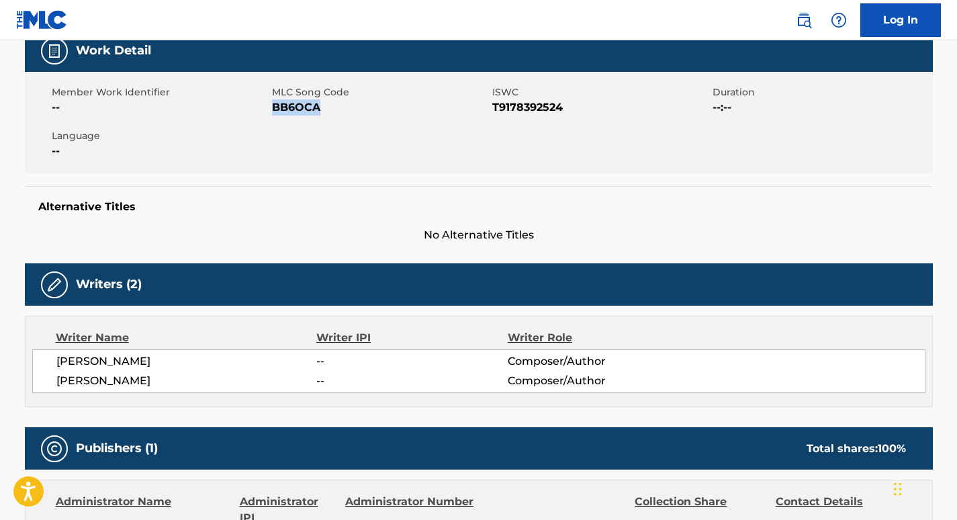
scroll to position [212, 0]
